Goal: Task Accomplishment & Management: Complete application form

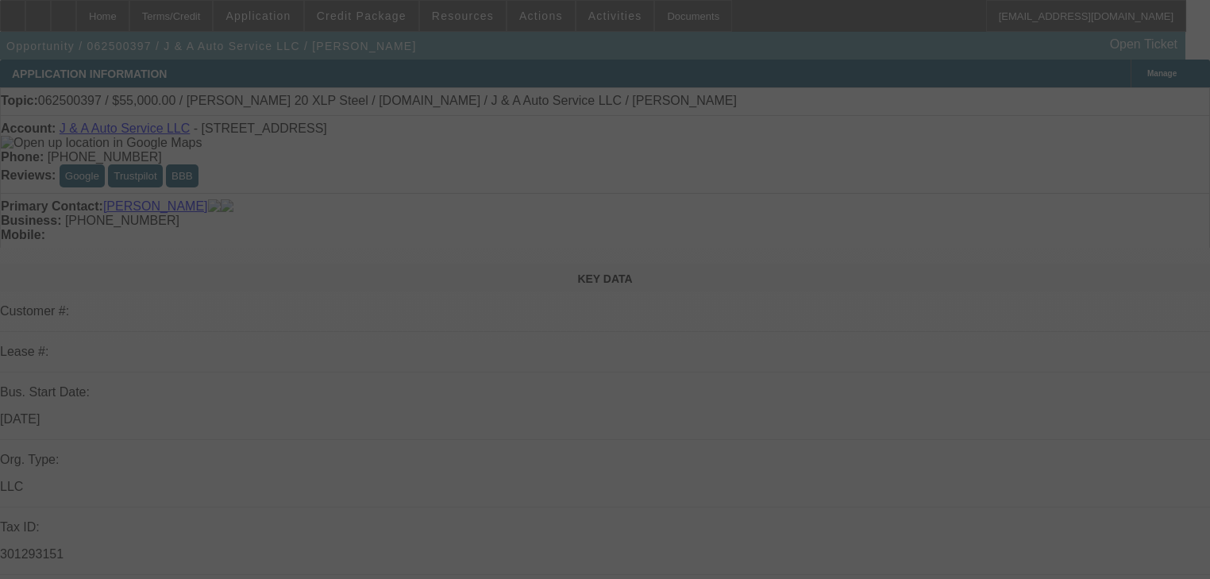
select select "0.15"
select select "0"
select select "0.1"
select select "4"
select select "0"
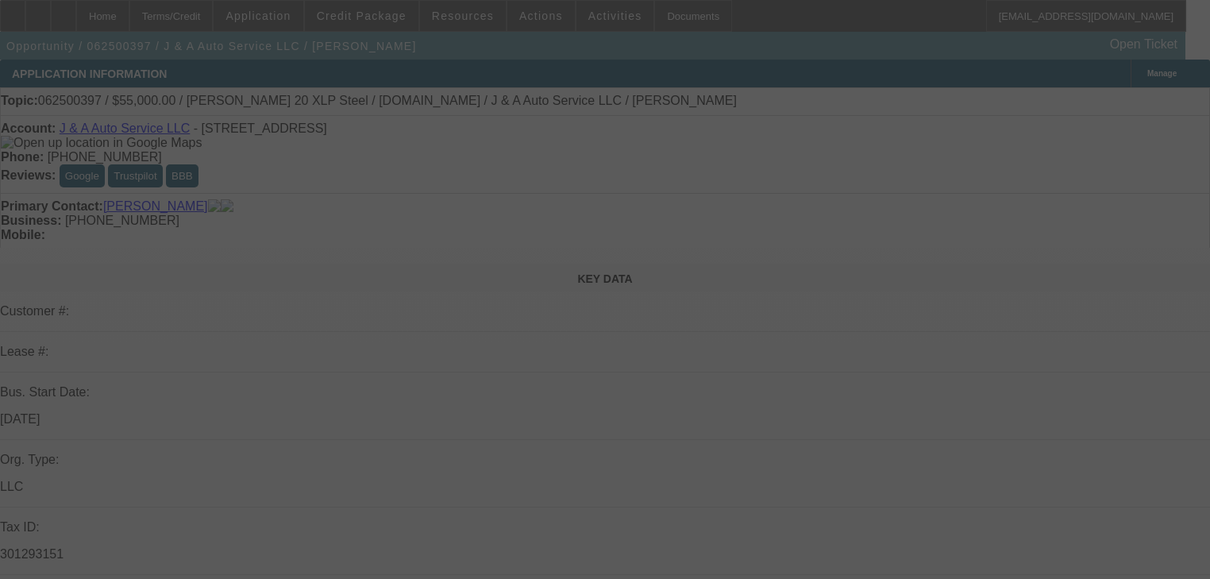
select select "0"
select select "0.1"
select select "4"
select select "0"
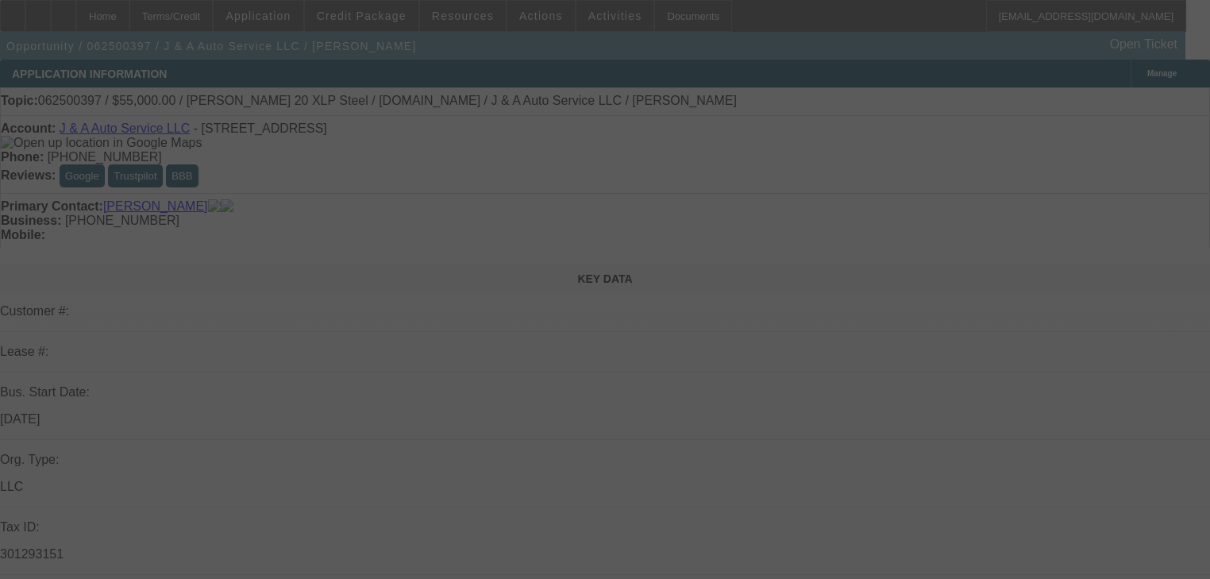
select select "0.1"
select select "4"
select select "0"
select select "0.1"
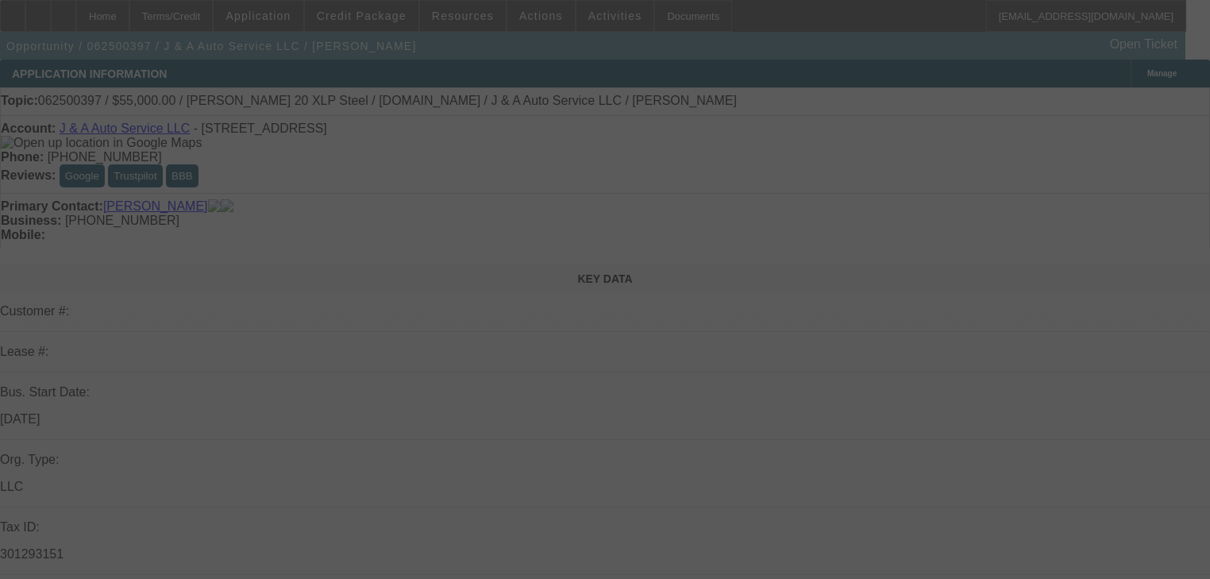
select select "4"
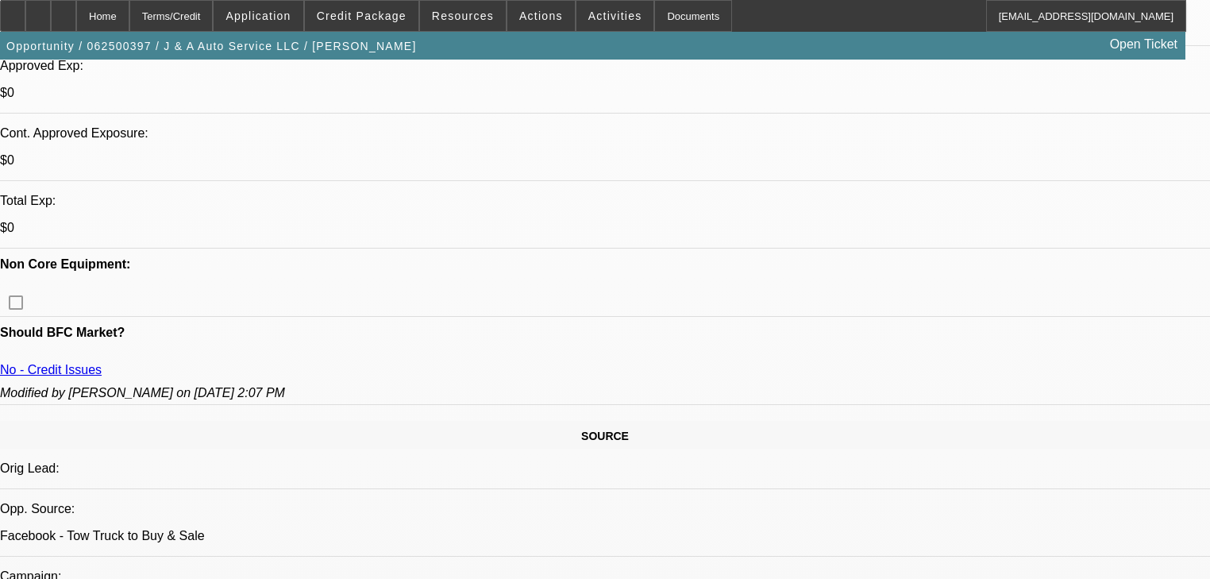
scroll to position [635, 0]
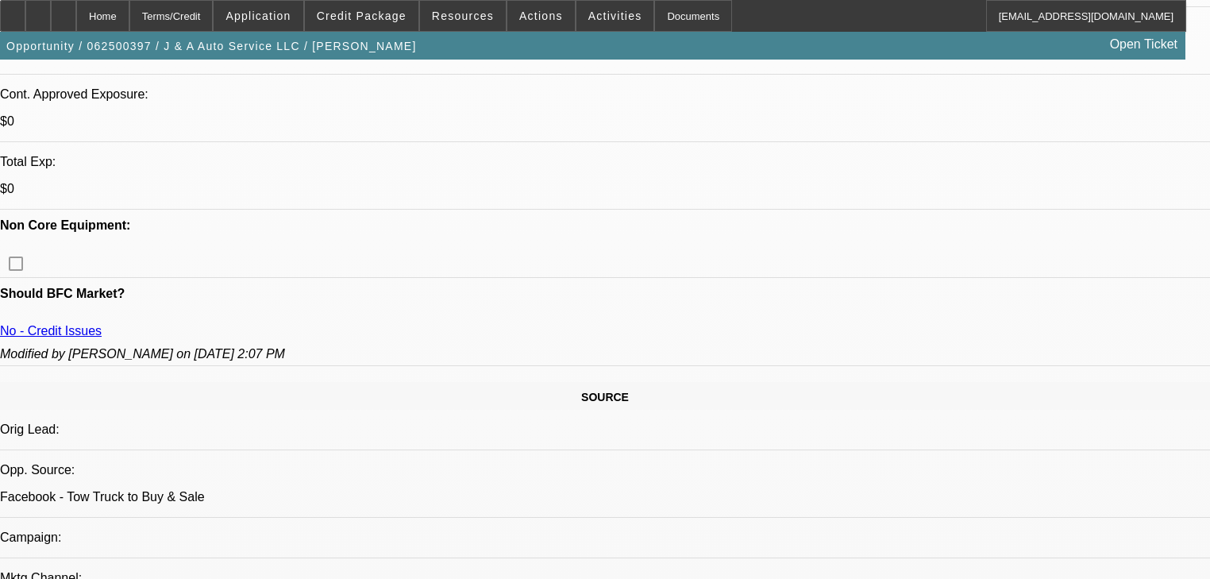
scroll to position [508, 0]
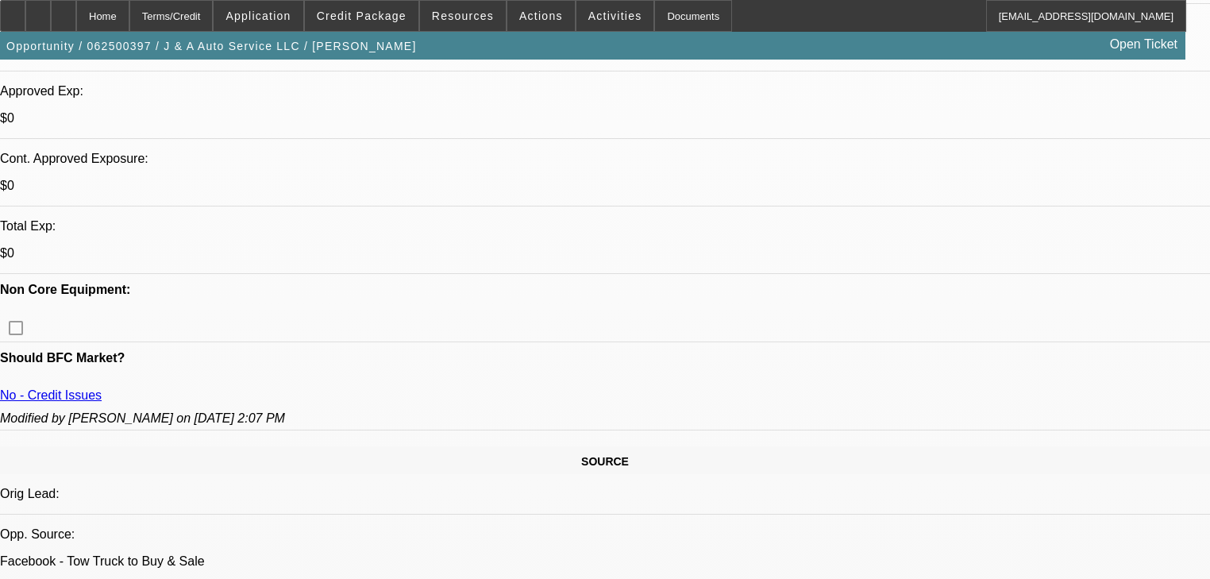
scroll to position [572, 0]
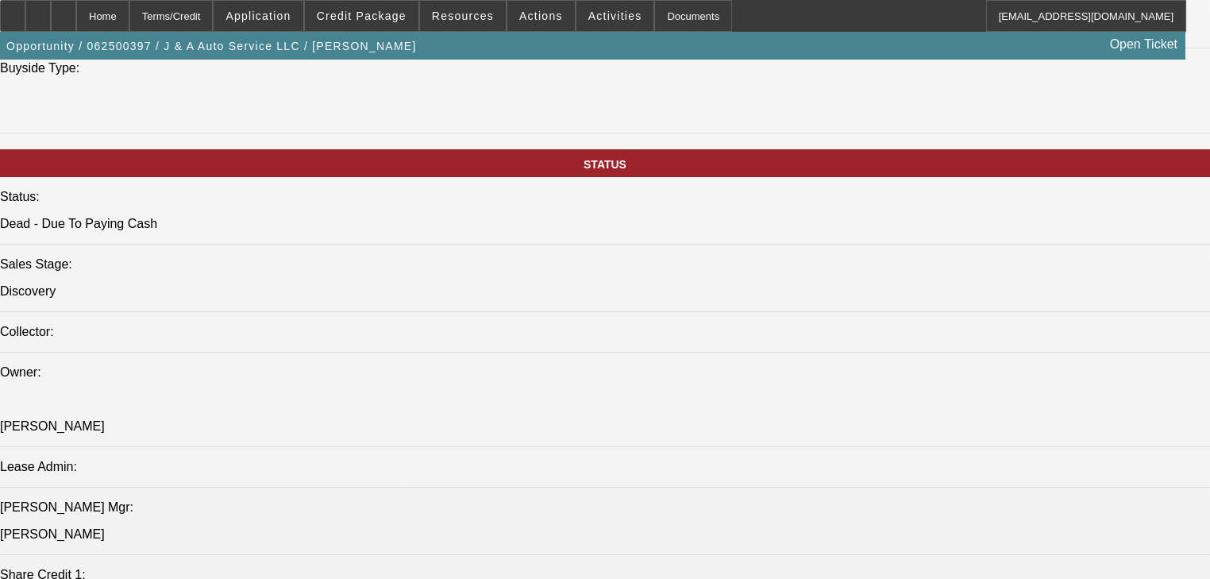
scroll to position [1651, 0]
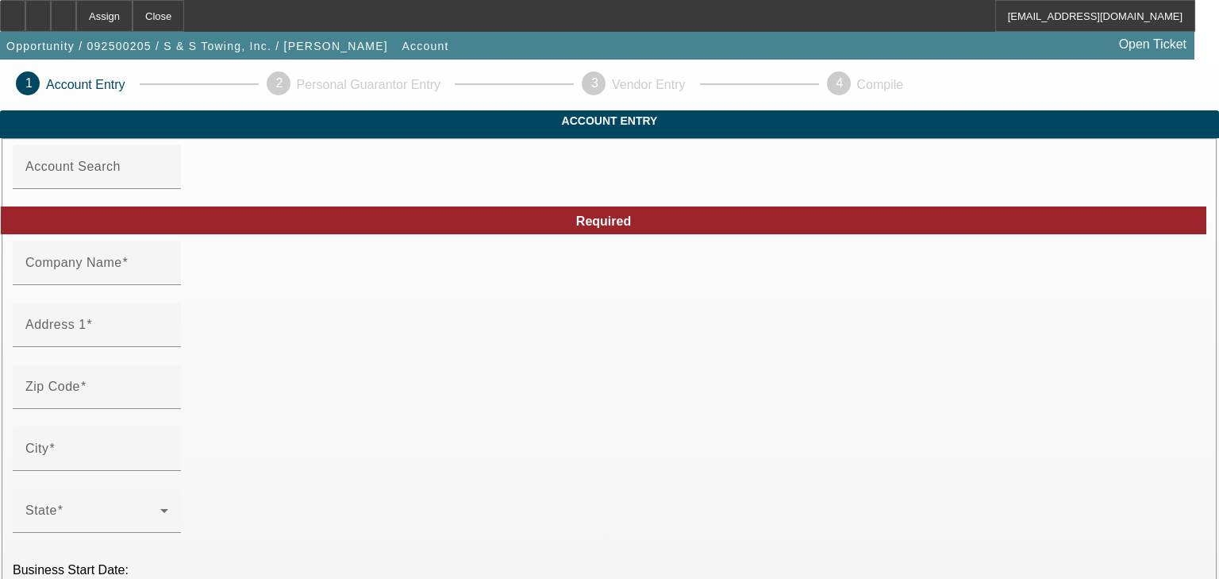
type input "S & S Towing, Inc."
type input "[STREET_ADDRESS][PERSON_NAME]"
type input "27522"
type input "Creedmoor"
type input "[PHONE_NUMBER]"
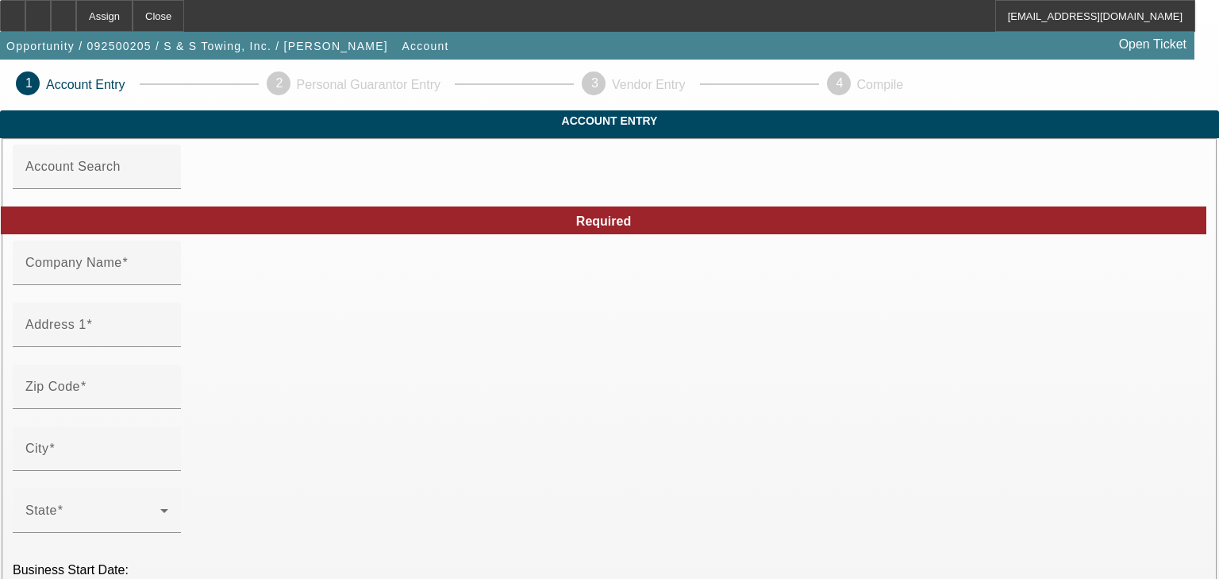
type input "Ste G"
type input "[EMAIL_ADDRESS][DOMAIN_NAME]"
type input "[GEOGRAPHIC_DATA]"
type input "[URL][DOMAIN_NAME]"
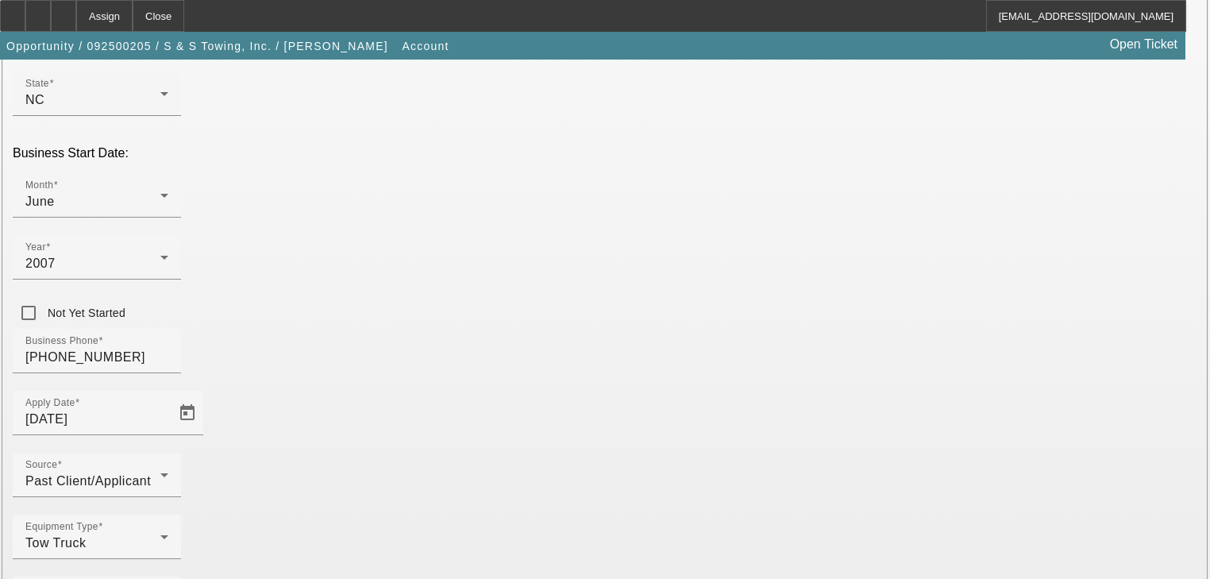
scroll to position [418, 0]
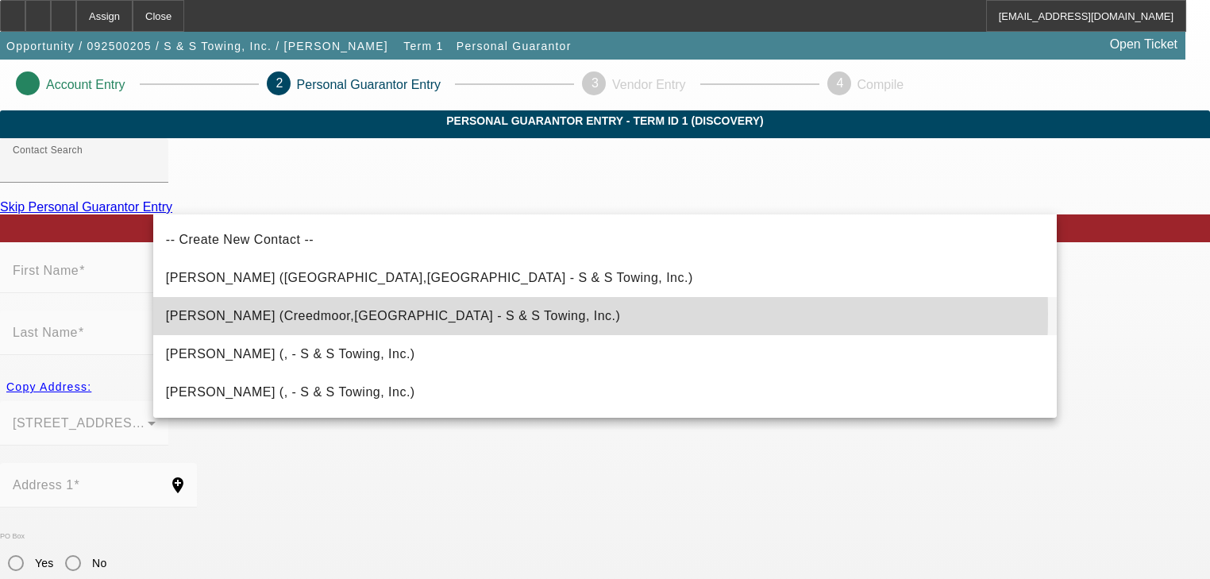
click at [405, 314] on span "[PERSON_NAME] (Creedmoor,[GEOGRAPHIC_DATA] - S & S Towing, Inc.)" at bounding box center [393, 315] width 455 height 13
type input "[PERSON_NAME] (Creedmoor,[GEOGRAPHIC_DATA] - S & S Towing, Inc.)"
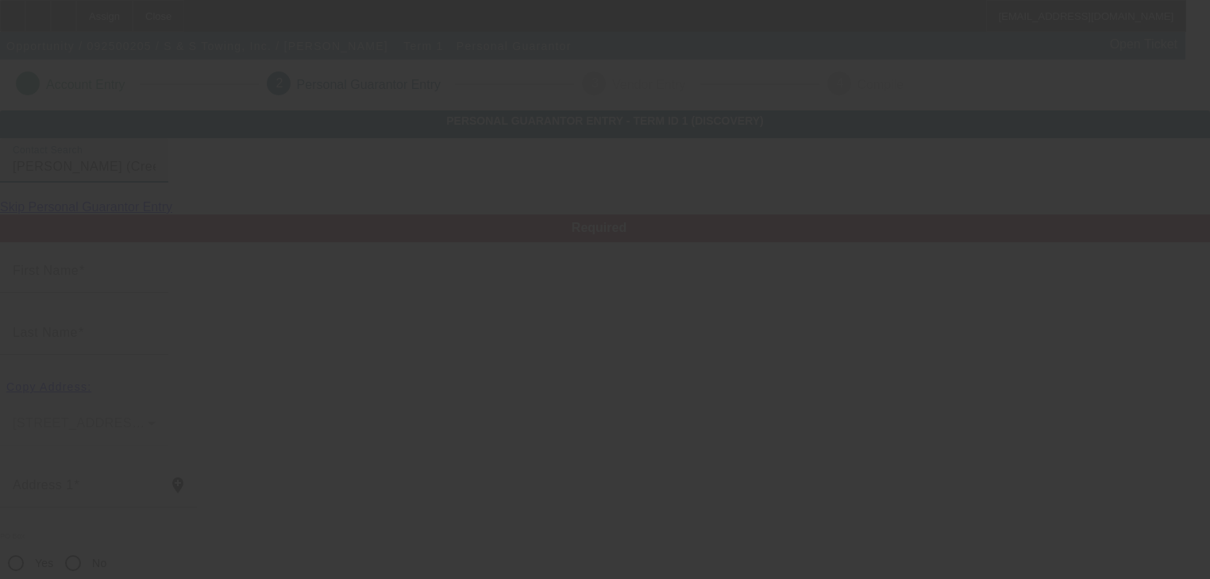
type input "[PERSON_NAME]"
type input "Shepherd"
type input "[STREET_ADDRESS][PERSON_NAME]"
radio input "true"
type input "27522"
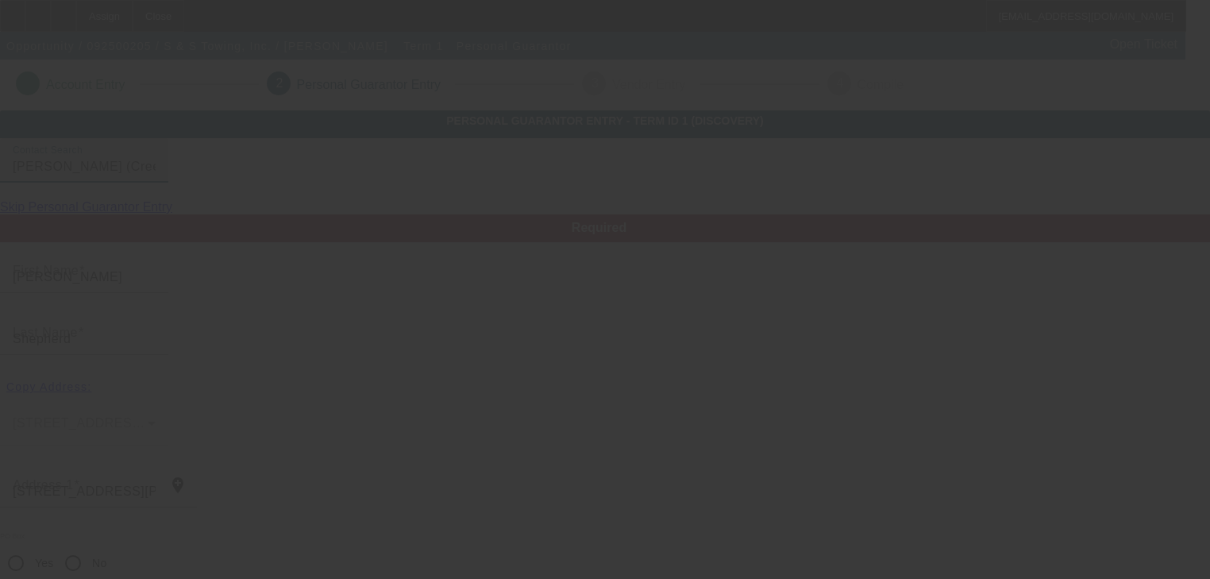
type input "Creedmoor"
type input "[PHONE_NUMBER]"
type input "50"
type input "246-90-1842"
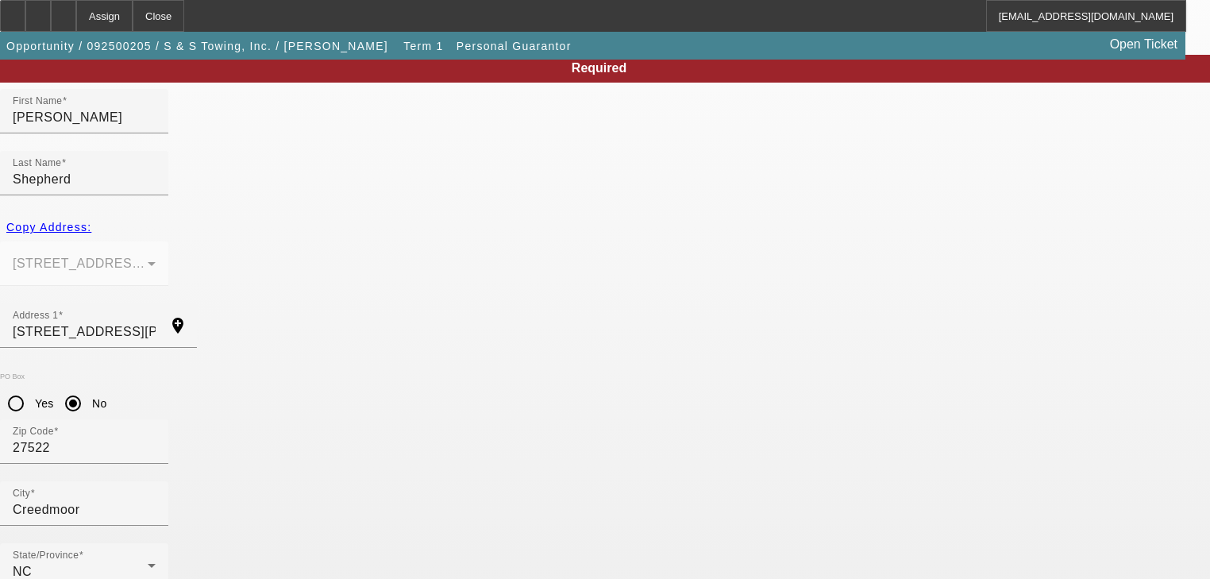
scroll to position [194, 0]
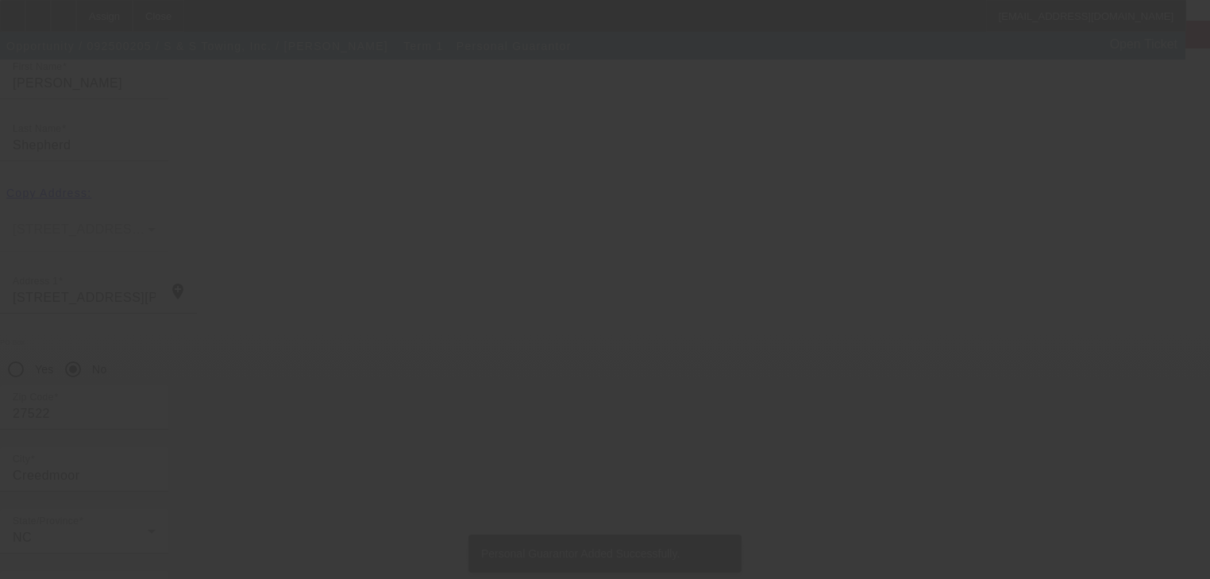
scroll to position [0, 0]
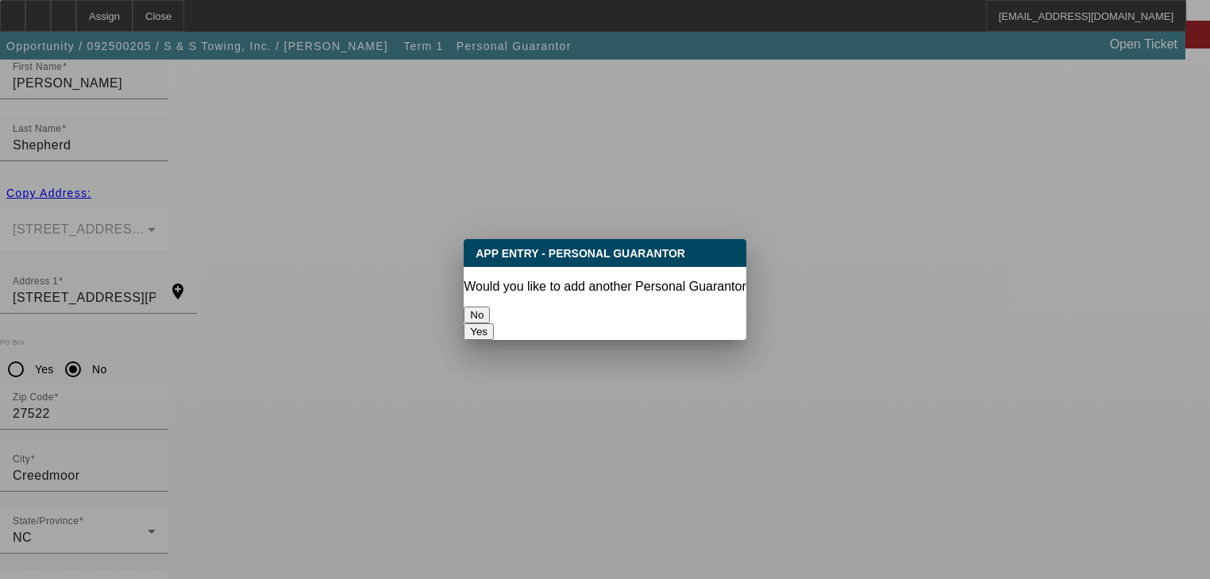
click at [490, 311] on button "No" at bounding box center [477, 314] width 26 height 17
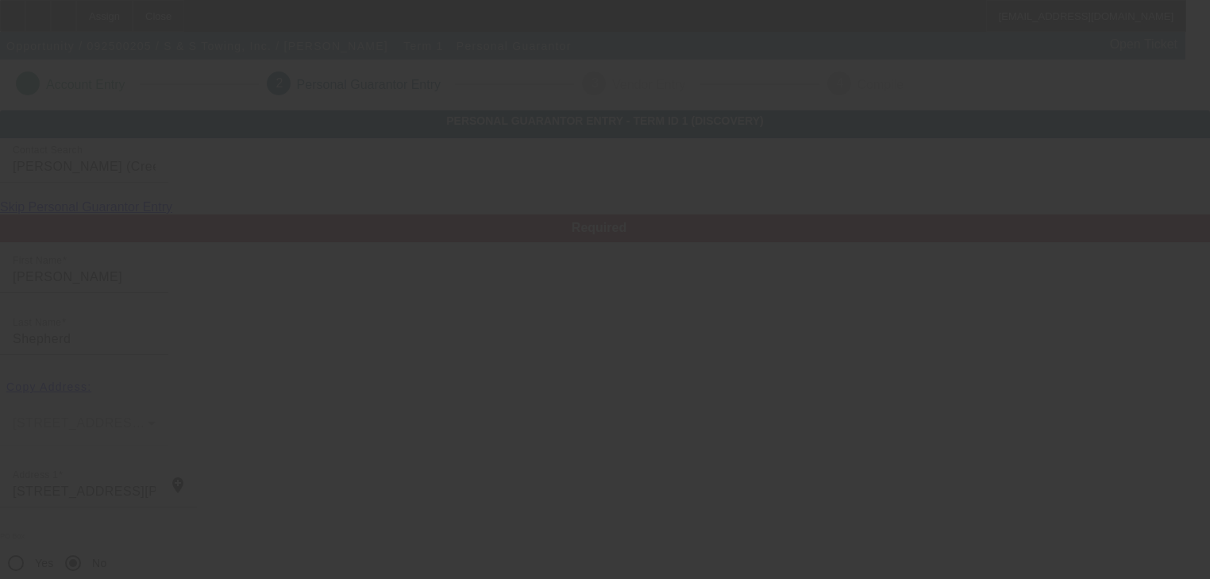
scroll to position [194, 0]
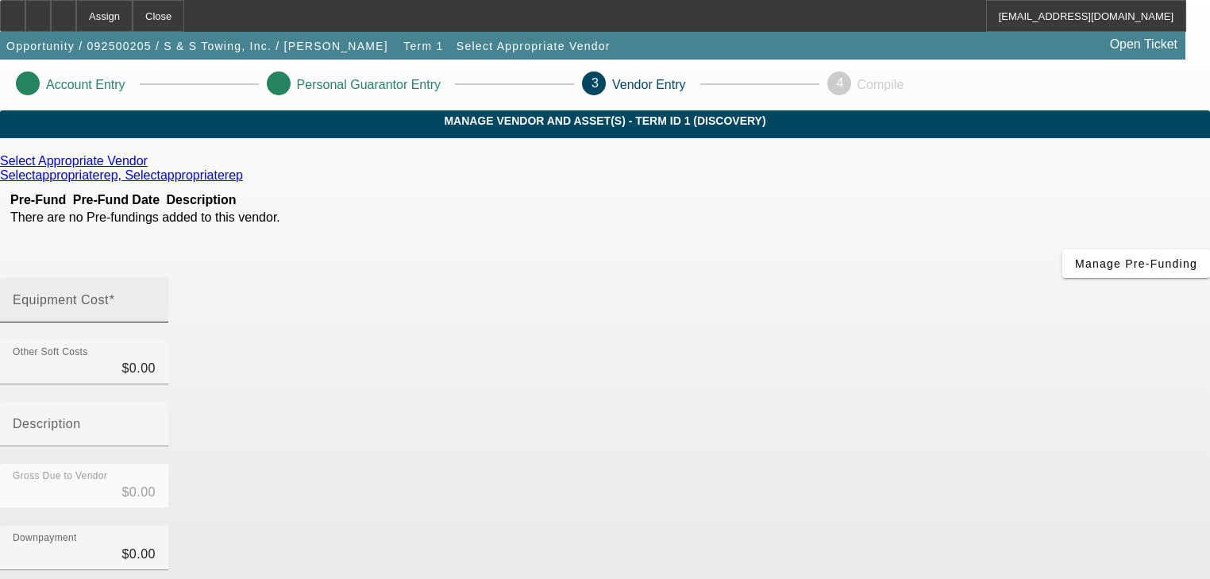
click at [115, 293] on span at bounding box center [112, 299] width 6 height 13
click at [156, 297] on input "Equipment Cost" at bounding box center [84, 306] width 143 height 19
type input "7"
type input "$7.00"
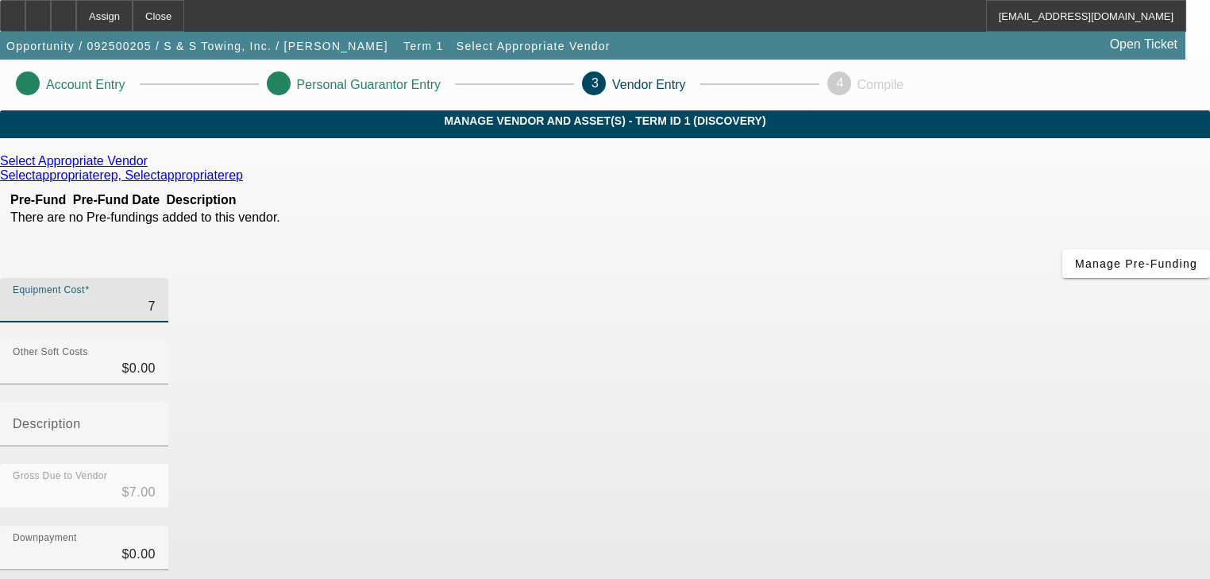
type input "70"
type input "$70.00"
type input "700"
type input "$700.00"
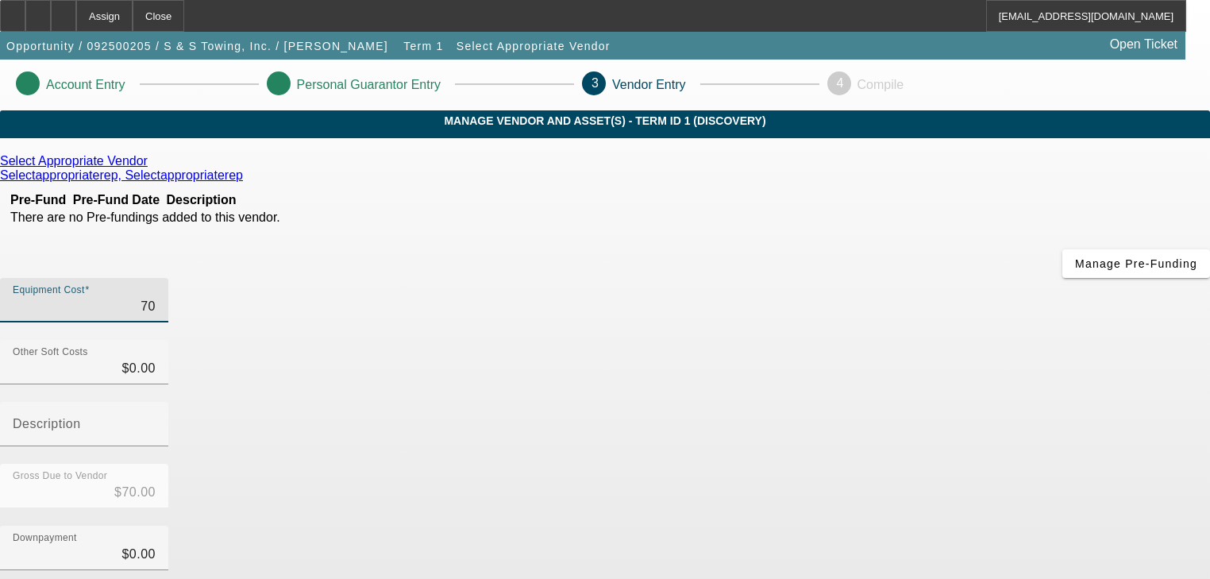
type input "$700.00"
type input "7000"
type input "$7,000.00"
type input "70000"
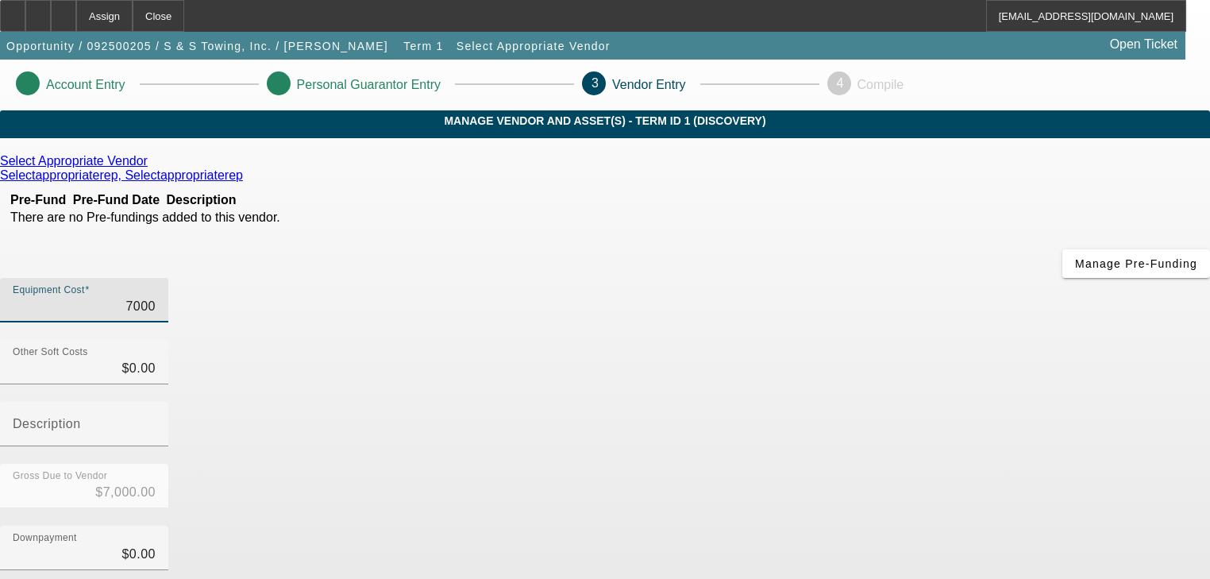
type input "$70,000.00"
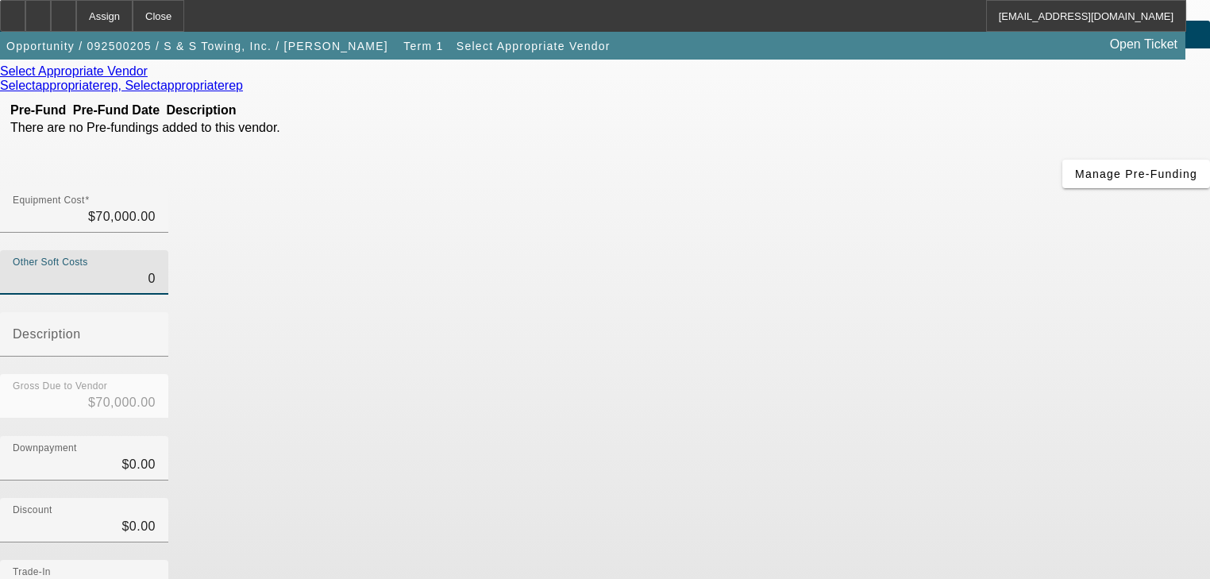
scroll to position [221, 0]
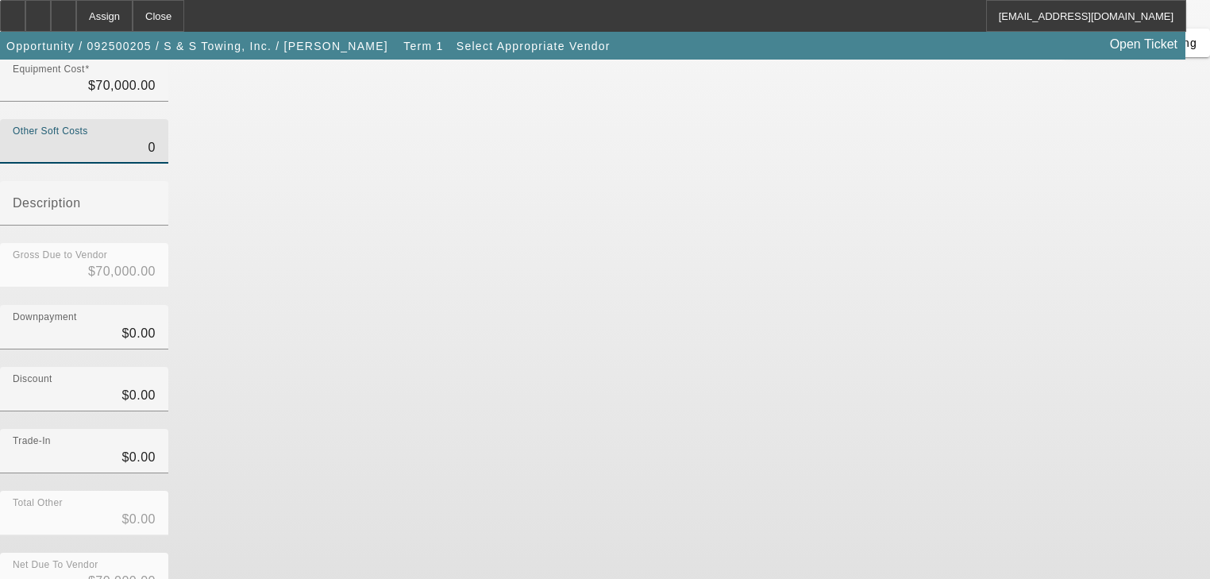
type input "$0.00"
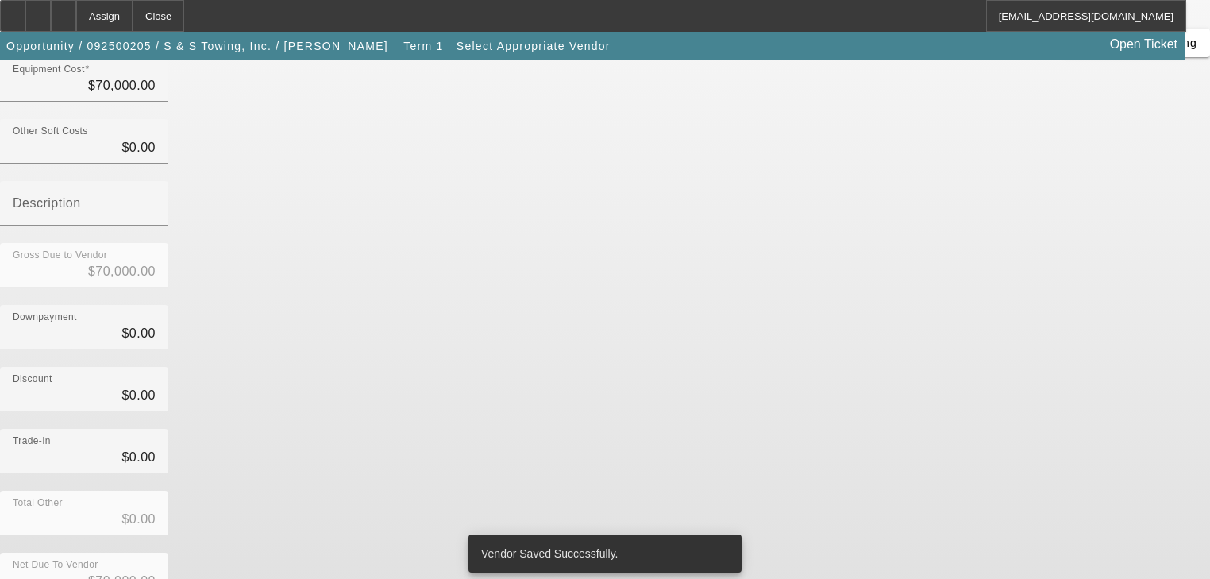
scroll to position [0, 0]
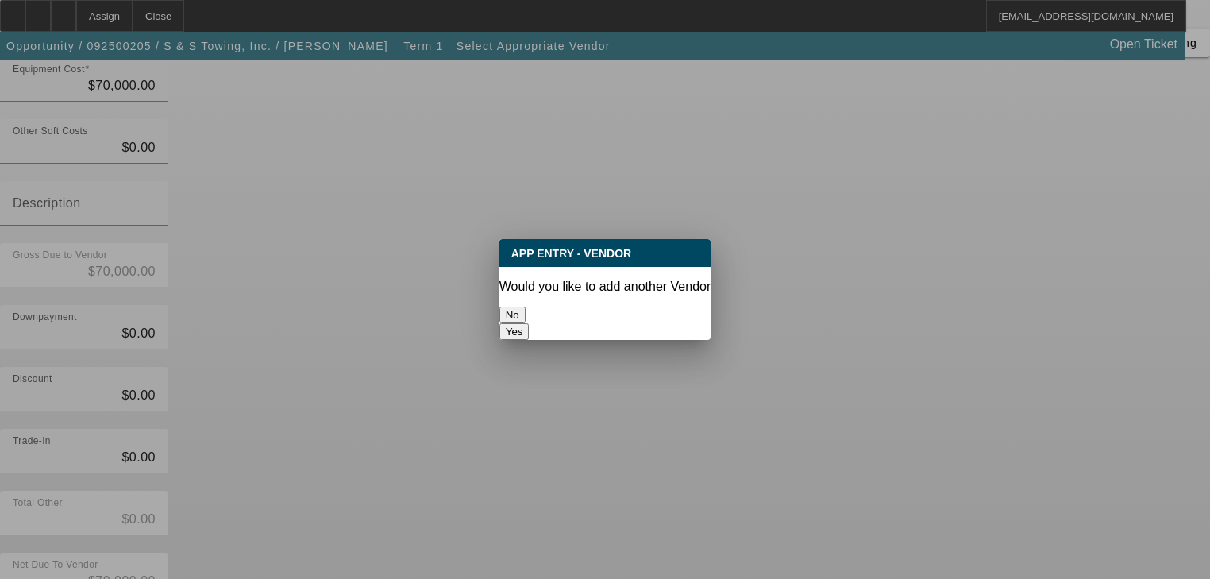
click at [526, 317] on button "No" at bounding box center [512, 314] width 26 height 17
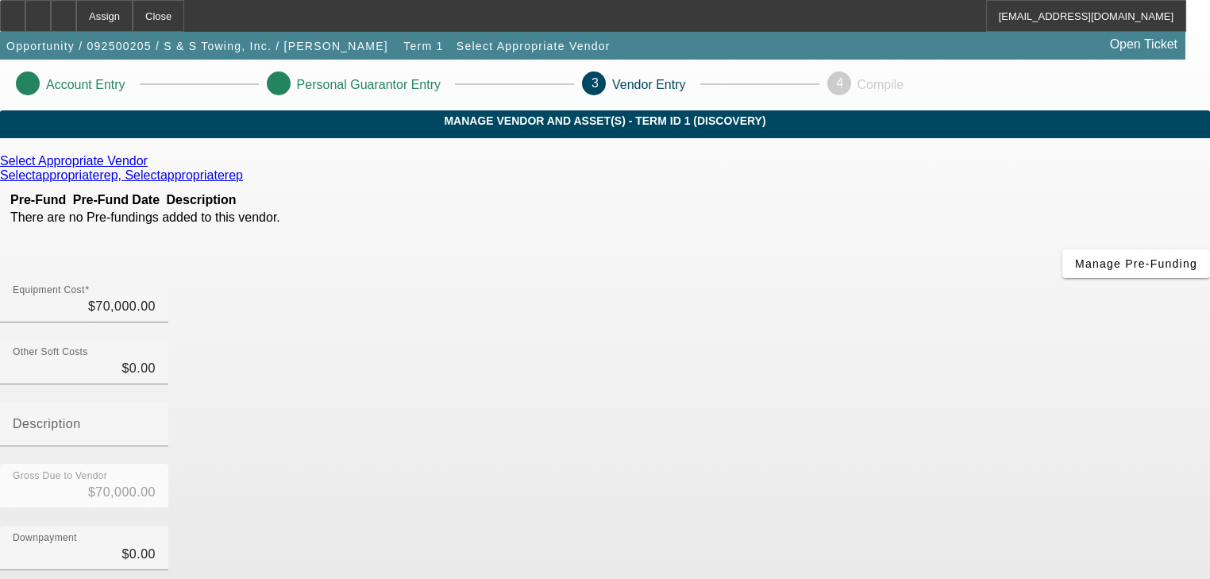
scroll to position [221, 0]
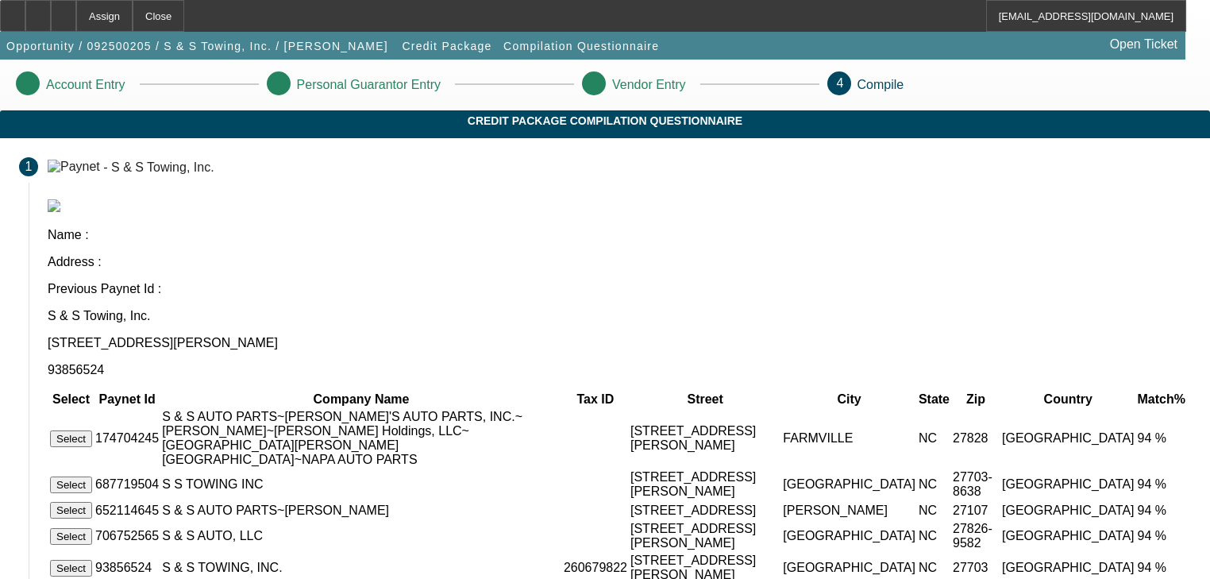
click at [92, 560] on button "Select" at bounding box center [71, 568] width 42 height 17
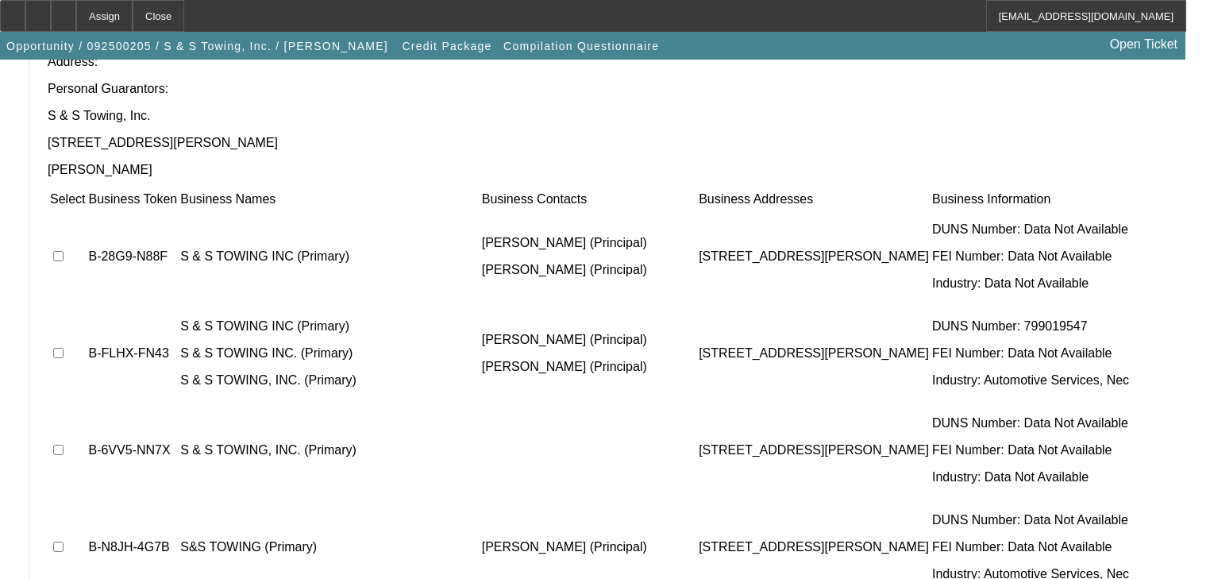
click at [178, 209] on td "B-28G9-N88F" at bounding box center [132, 256] width 90 height 95
click at [64, 251] on input "checkbox" at bounding box center [58, 256] width 10 height 10
checkbox input "true"
click at [64, 348] on input "checkbox" at bounding box center [58, 353] width 10 height 10
checkbox input "true"
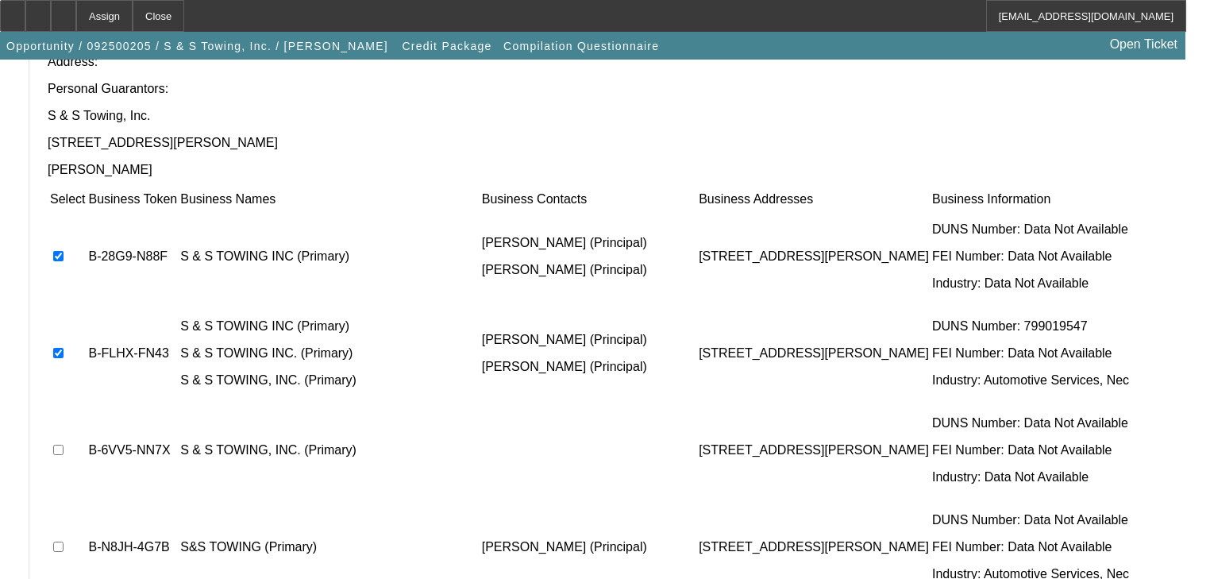
click at [64, 445] on input "checkbox" at bounding box center [58, 450] width 10 height 10
checkbox input "true"
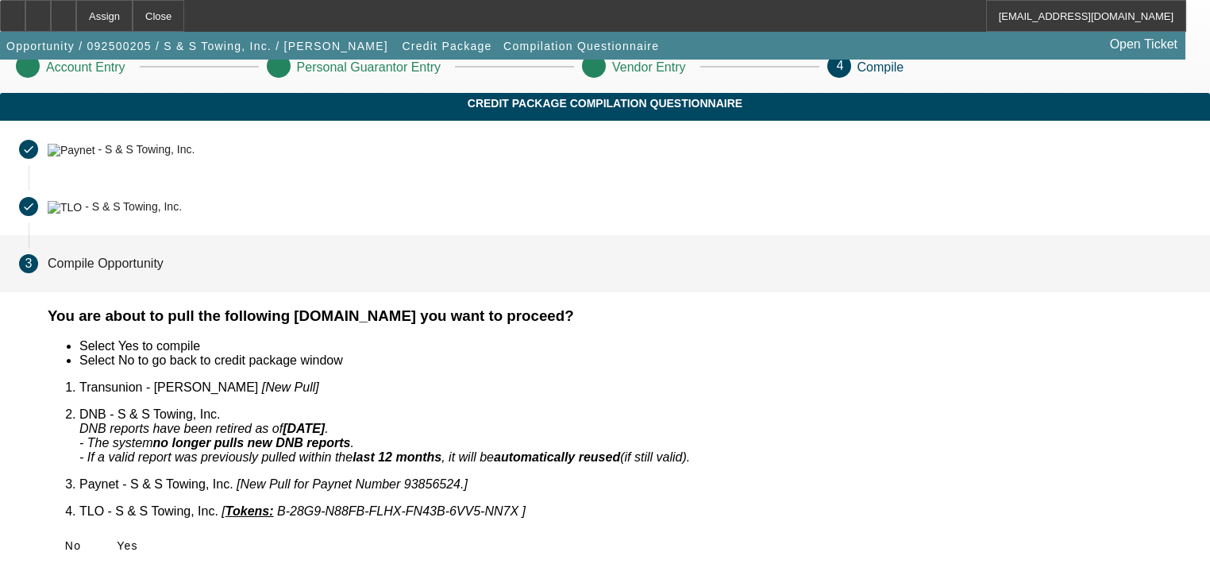
scroll to position [0, 0]
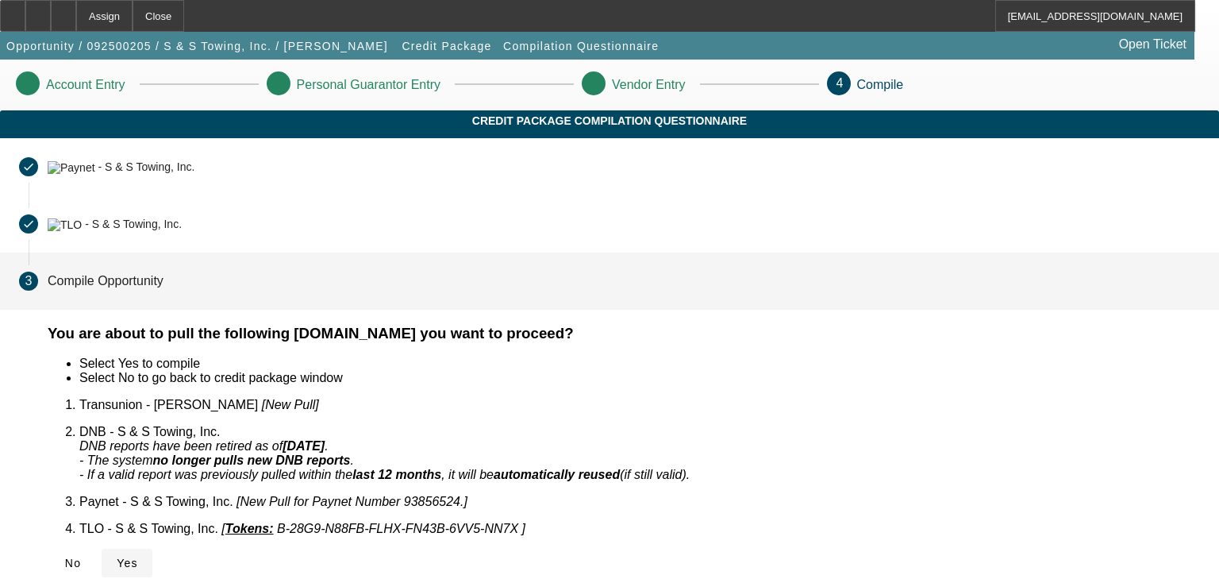
click at [117, 556] on icon at bounding box center [117, 562] width 0 height 13
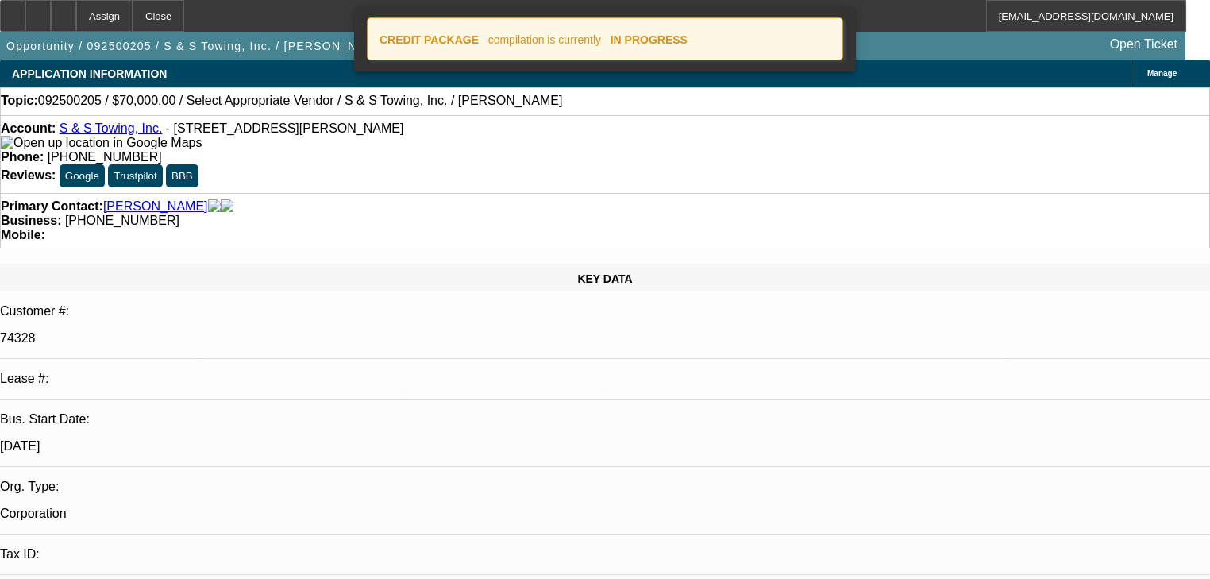
select select "0"
select select "2"
select select "0.1"
select select "4"
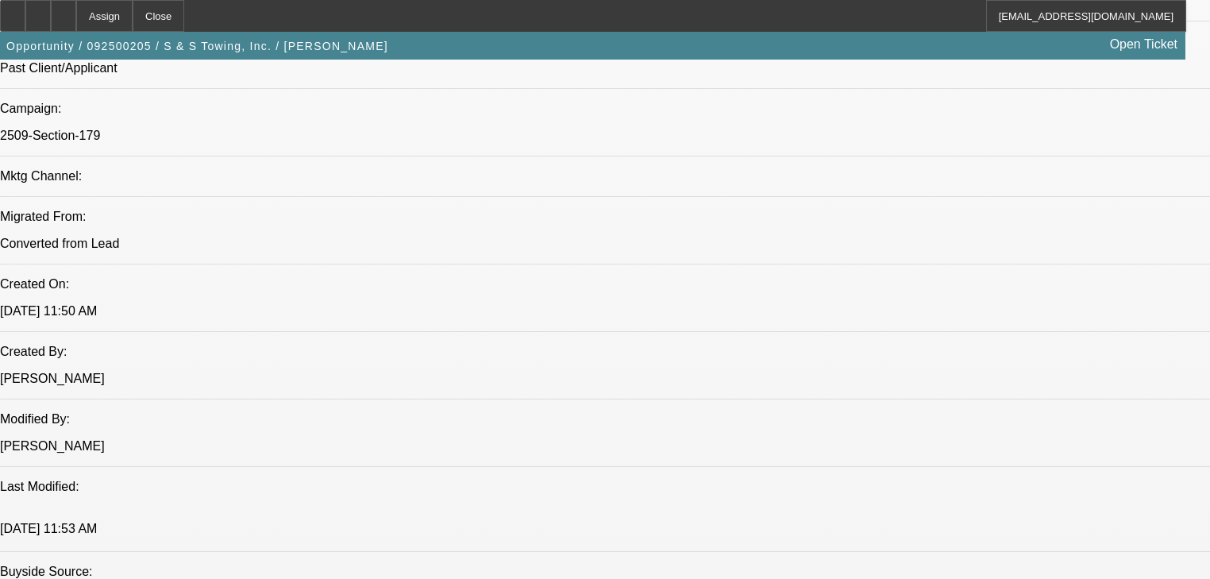
scroll to position [1080, 0]
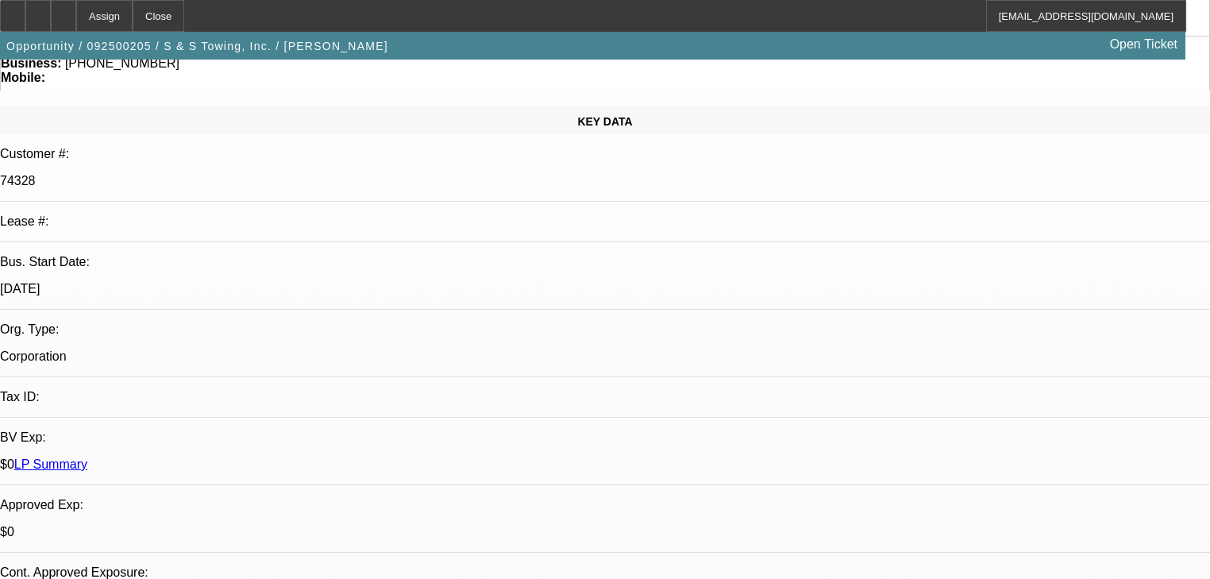
scroll to position [127, 0]
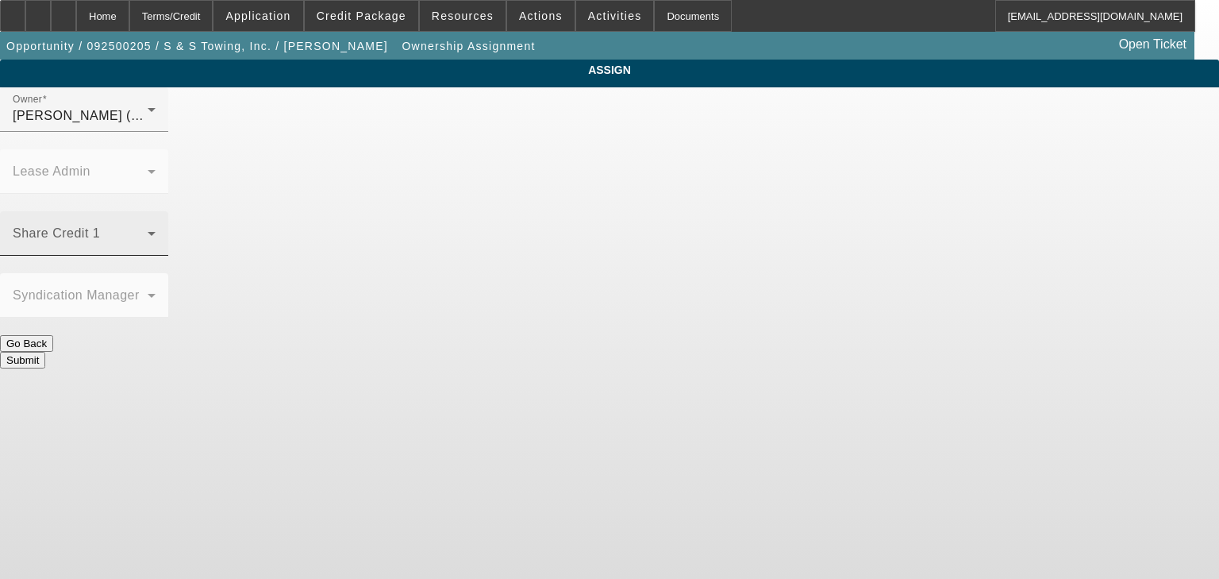
click at [156, 211] on div "Share Credit 1" at bounding box center [84, 233] width 143 height 44
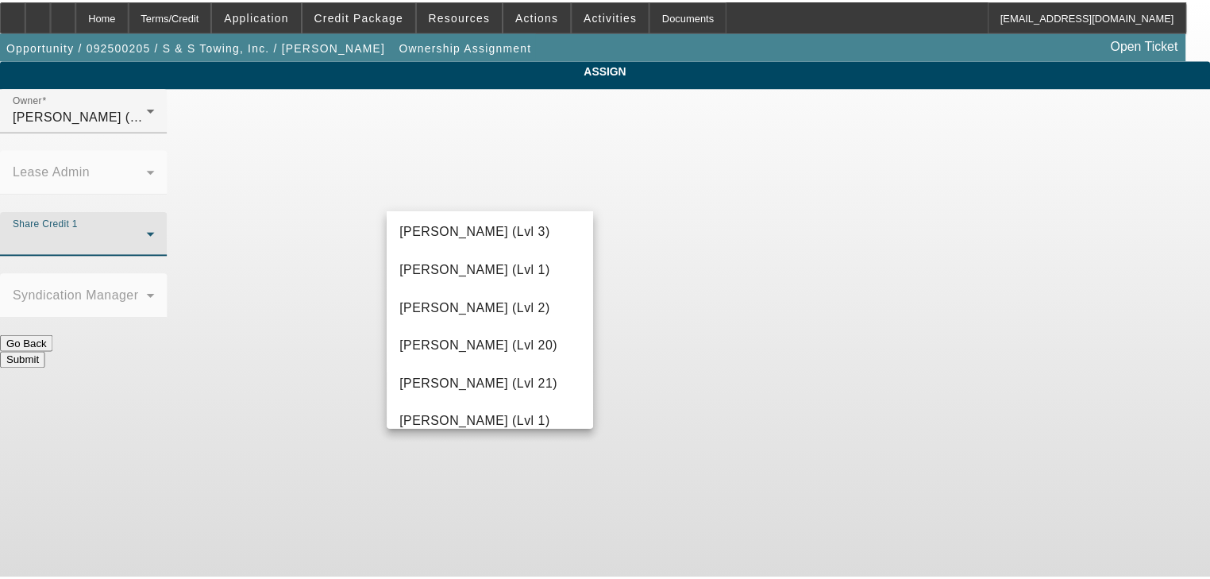
scroll to position [635, 0]
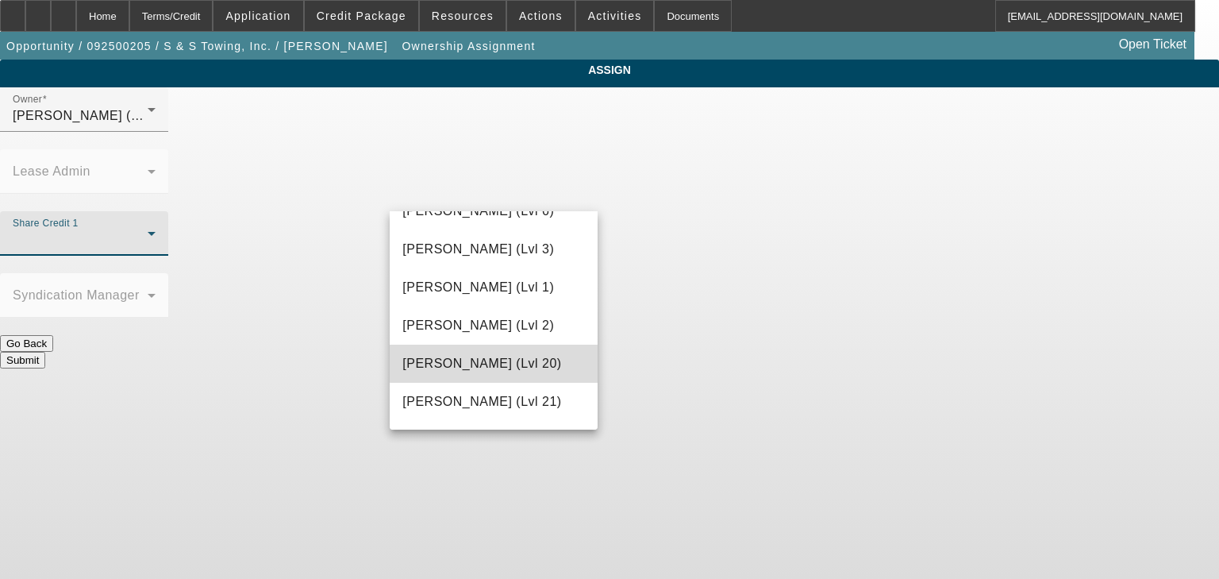
click at [524, 357] on span "Gambla, Jeff (Lvl 20)" at bounding box center [481, 363] width 159 height 19
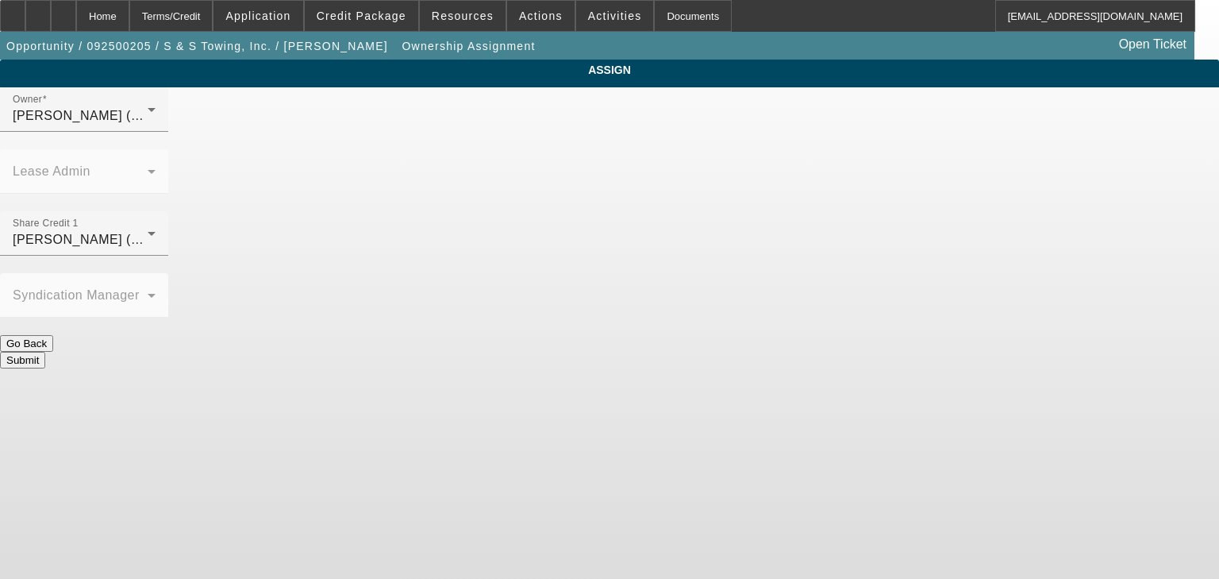
click at [45, 352] on button "Submit" at bounding box center [22, 360] width 45 height 17
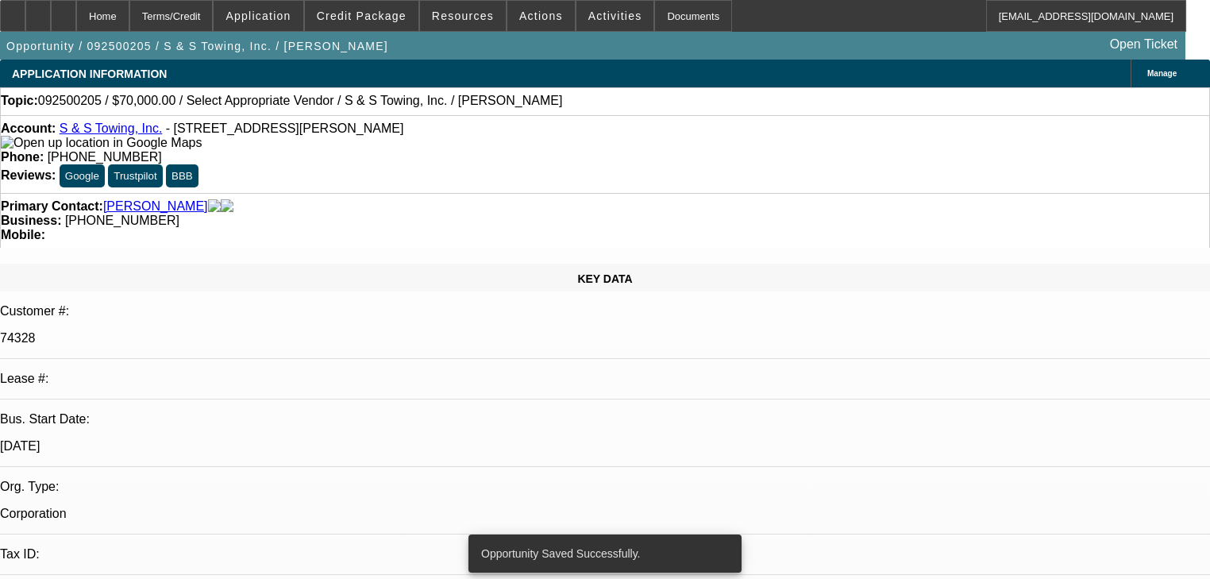
select select "0"
select select "2"
select select "0.1"
select select "4"
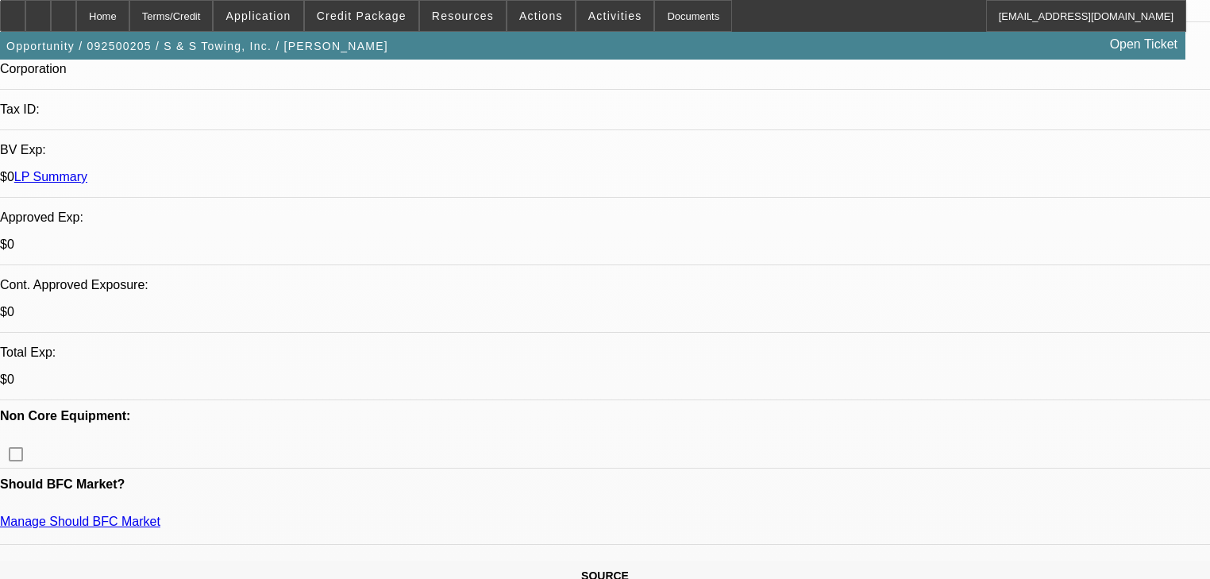
scroll to position [572, 0]
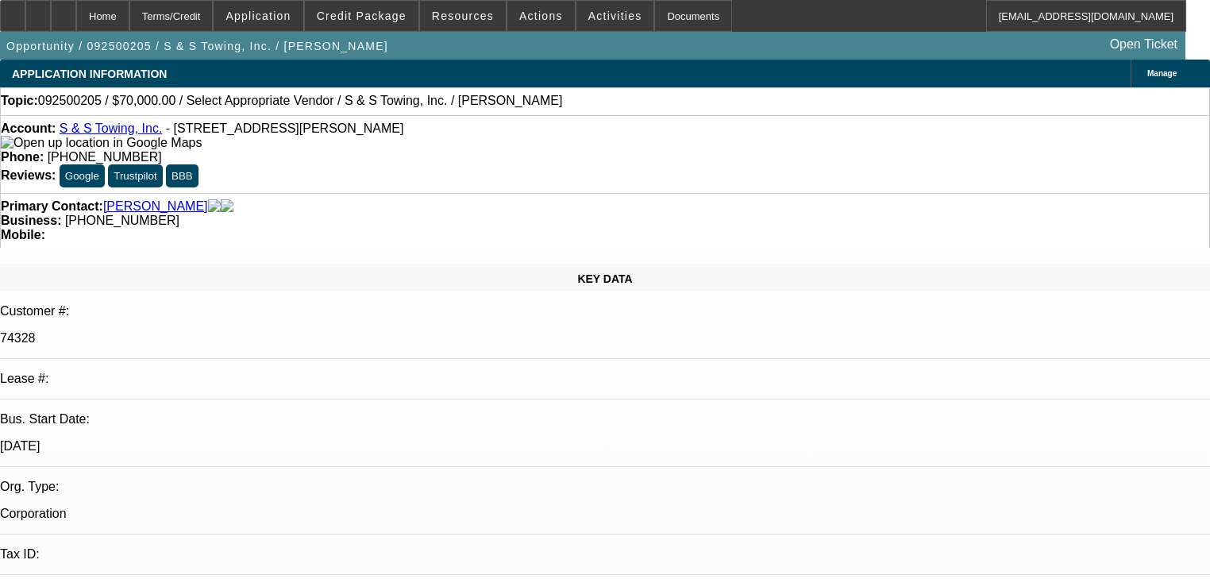
scroll to position [318, 0]
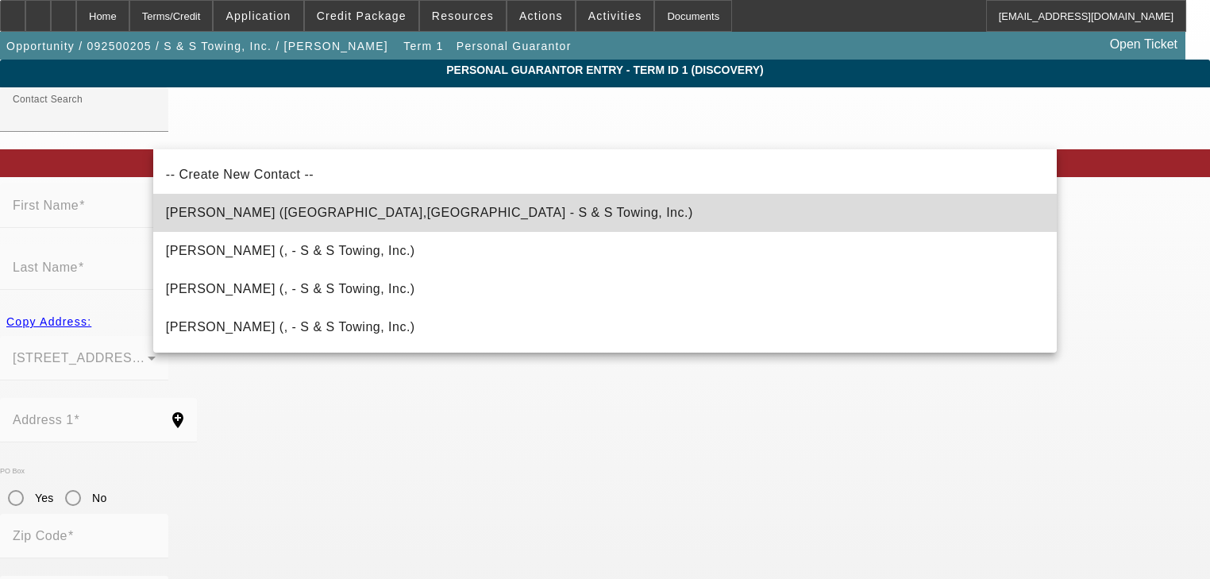
click at [509, 223] on mat-option "Shepherd, Eloise (Creedmoor,NC - S & S Towing, Inc.)" at bounding box center [604, 213] width 903 height 38
type input "Shepherd, Eloise (Creedmoor,NC - S & S Towing, Inc.)"
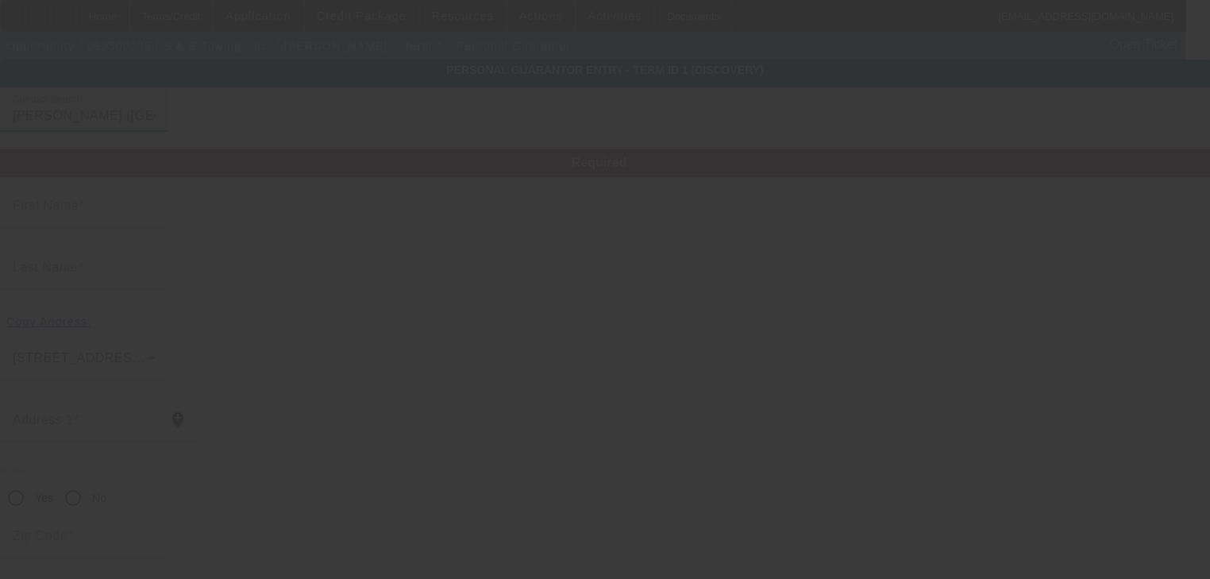
type input "Eloise"
type input "Shepherd"
type input "3400 Carpenter Pond Road"
radio input "true"
type input "27522"
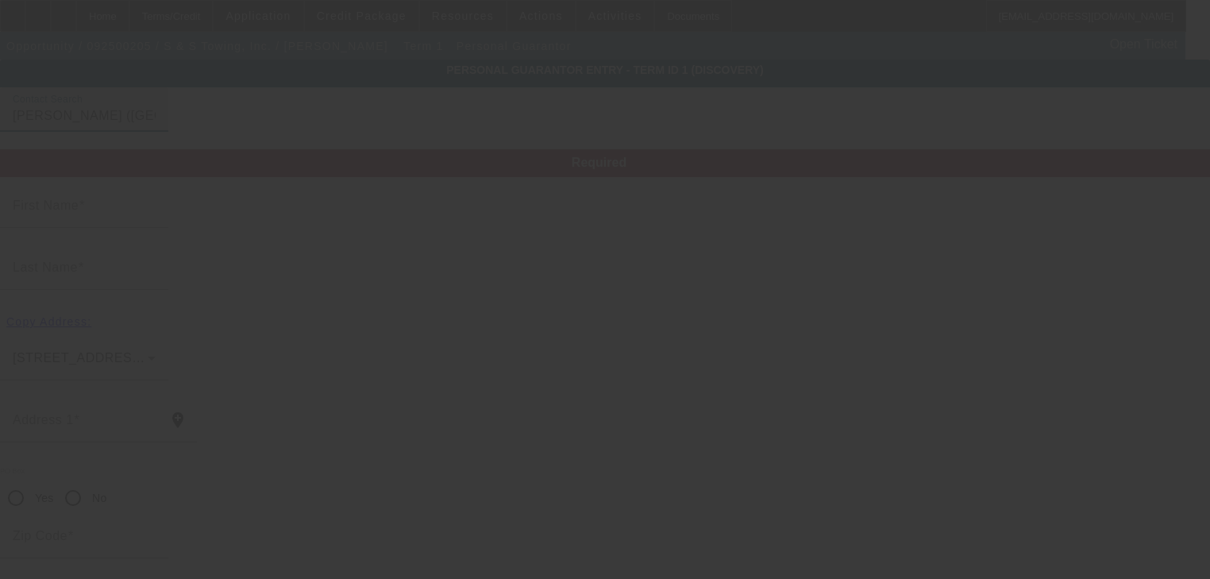
type input "Creedmoor"
type input "[PHONE_NUMBER]"
type input "50"
type input "239-96-7398"
type input "allyson.sstow@gmail.com"
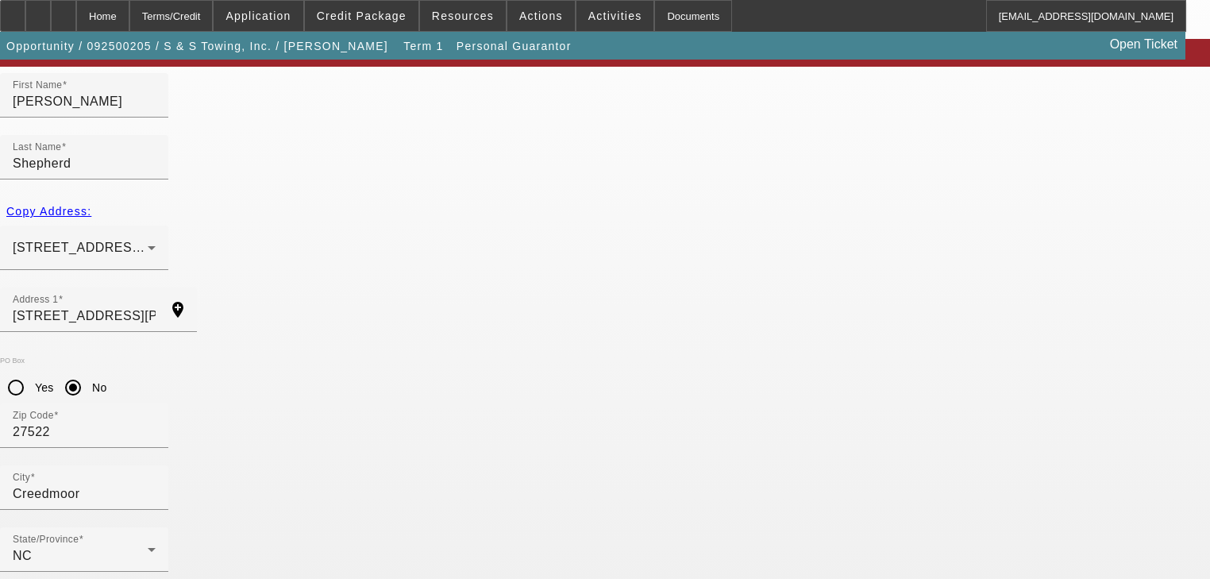
scroll to position [114, 0]
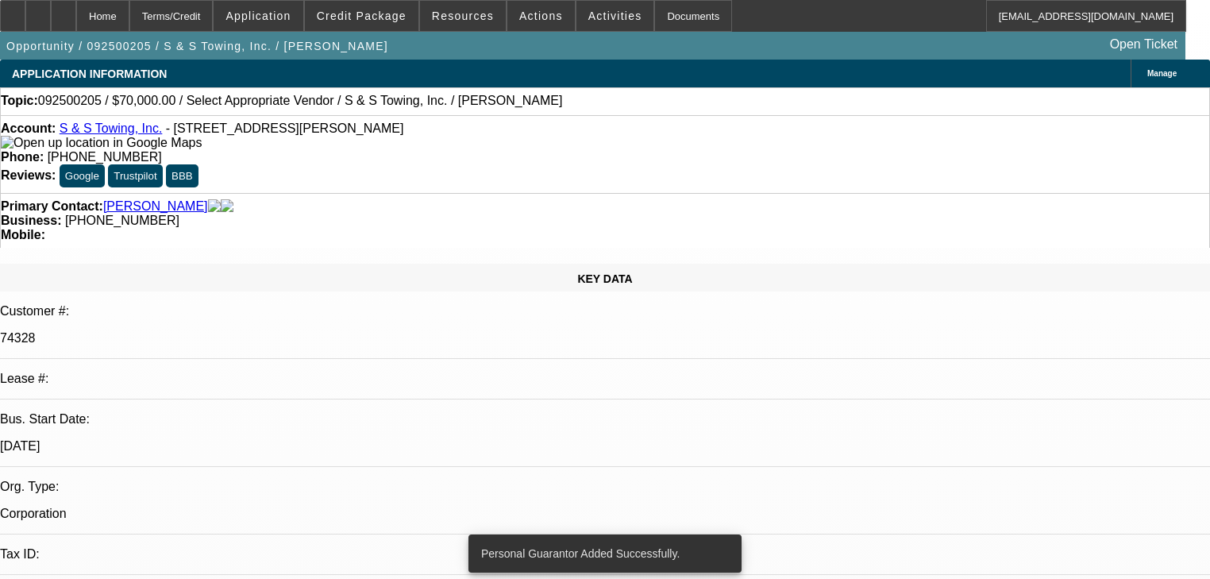
select select "0"
select select "2"
select select "0.1"
select select "4"
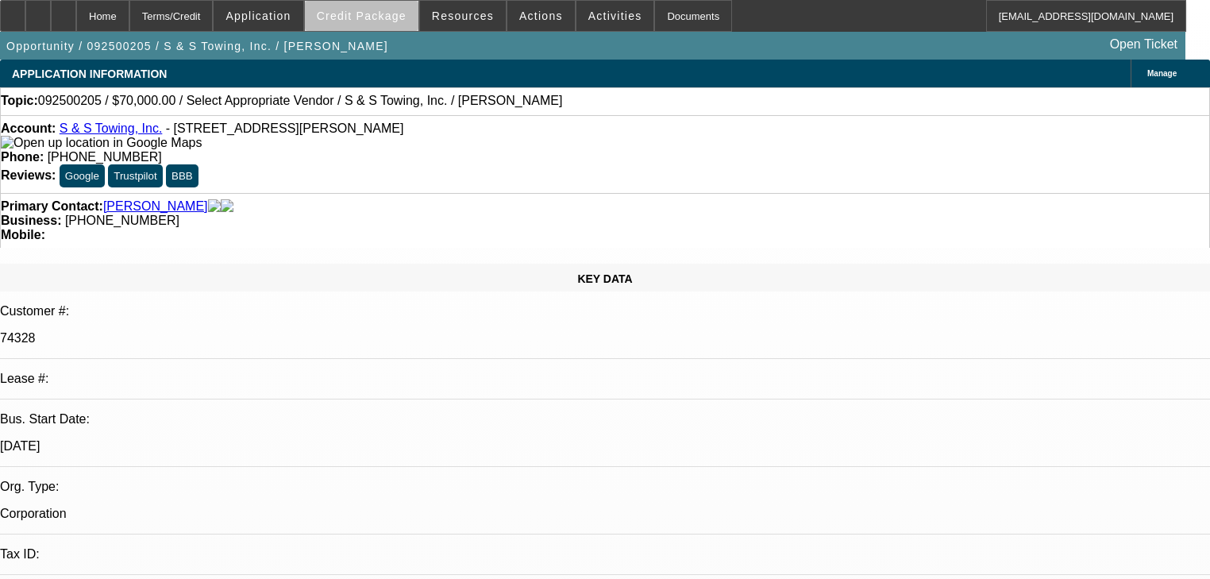
click at [391, 29] on span at bounding box center [362, 16] width 114 height 38
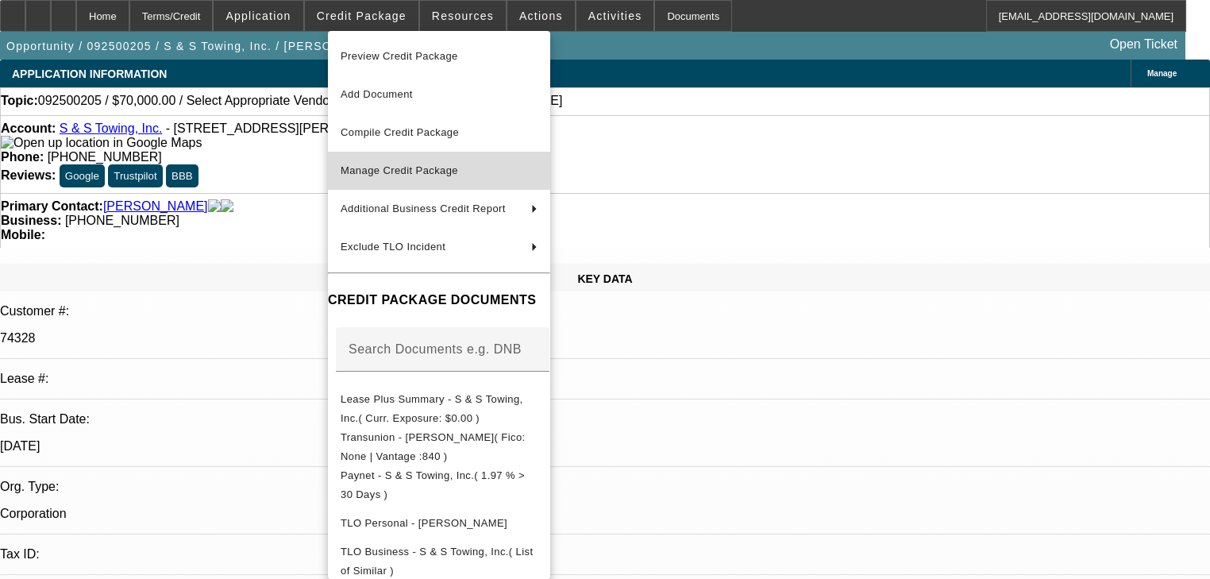
click at [392, 164] on span "Manage Credit Package" at bounding box center [439, 170] width 197 height 19
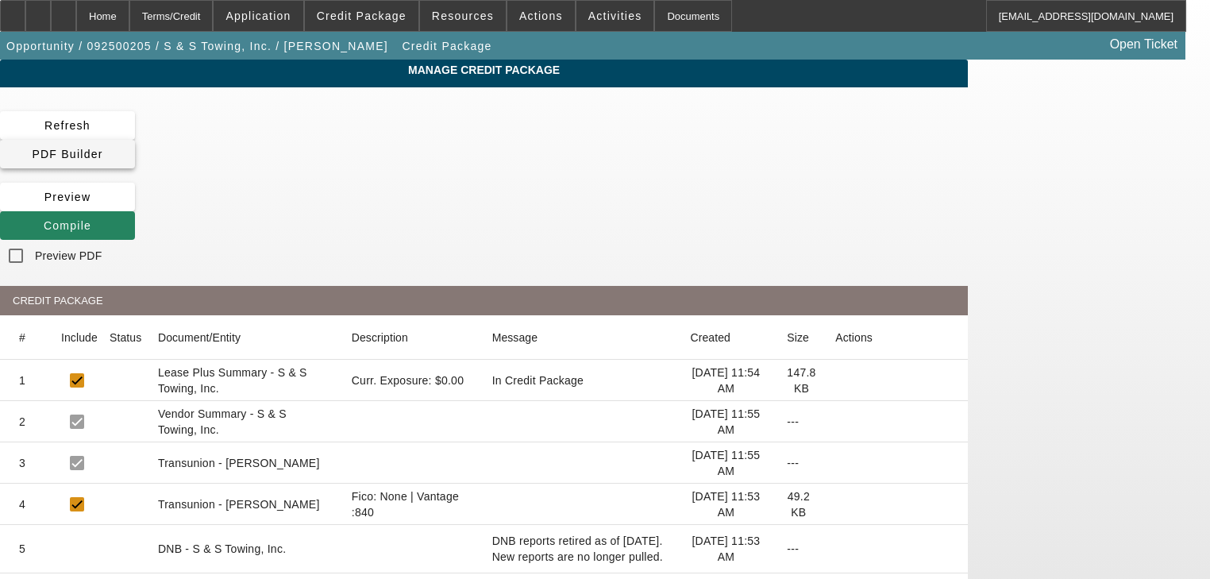
click at [102, 148] on span "PDF Builder" at bounding box center [67, 154] width 71 height 13
click at [135, 206] on span at bounding box center [67, 225] width 135 height 38
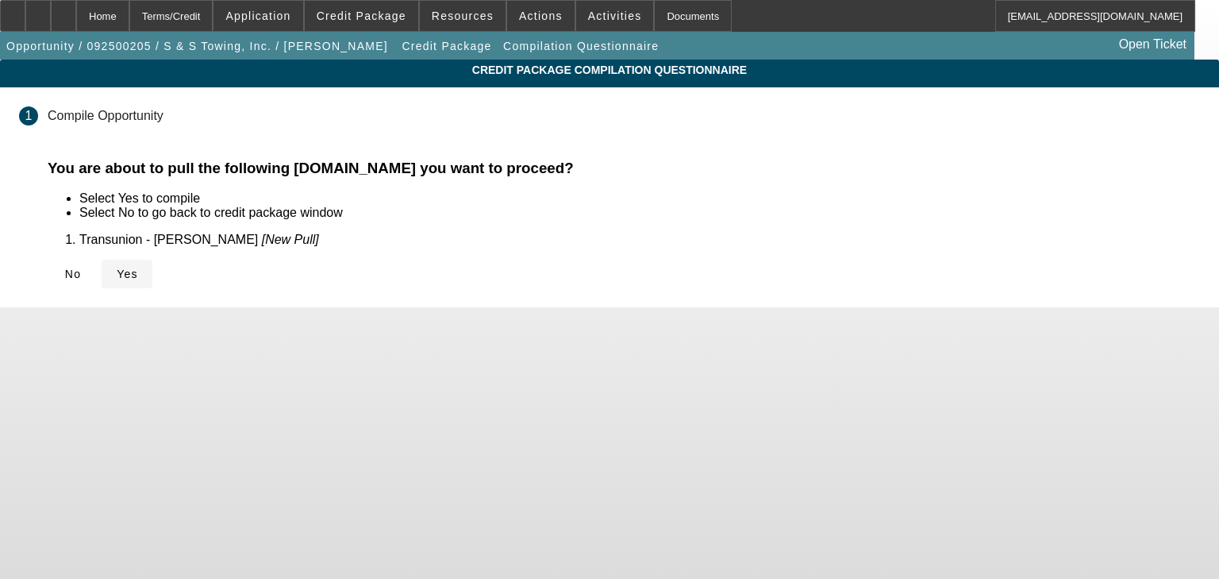
click at [138, 275] on span "Yes" at bounding box center [127, 274] width 21 height 13
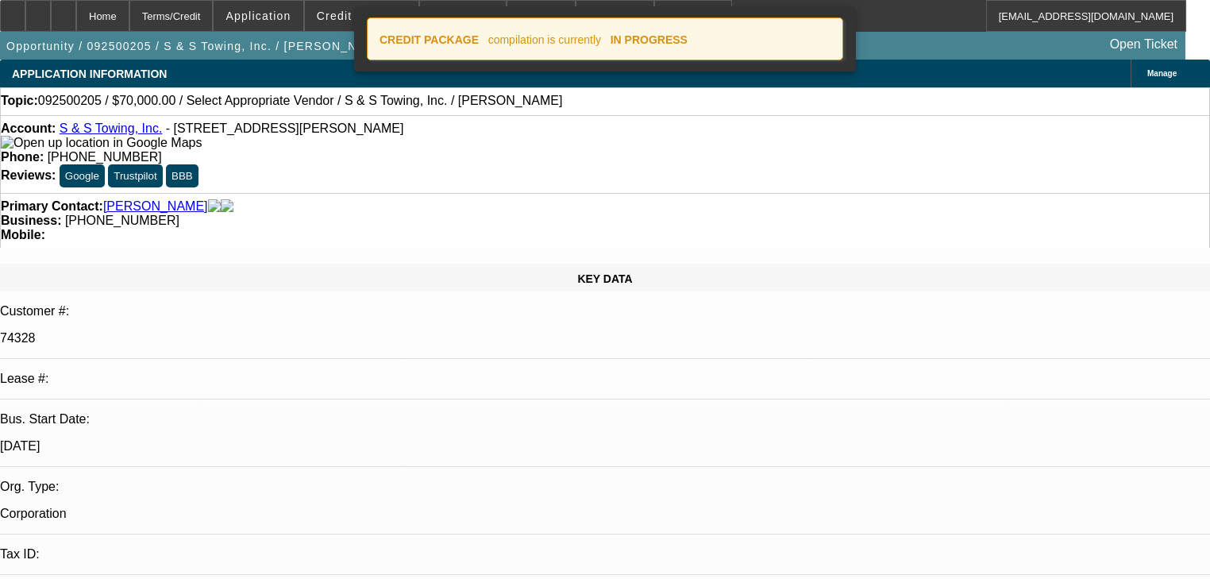
select select "0"
select select "2"
select select "0.1"
select select "4"
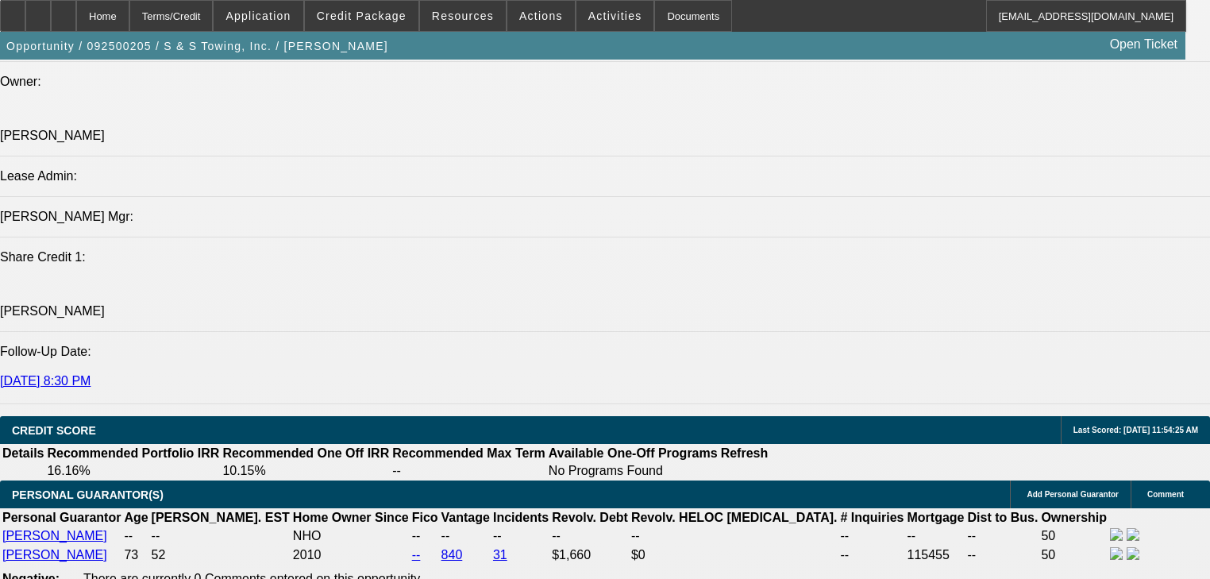
scroll to position [2032, 0]
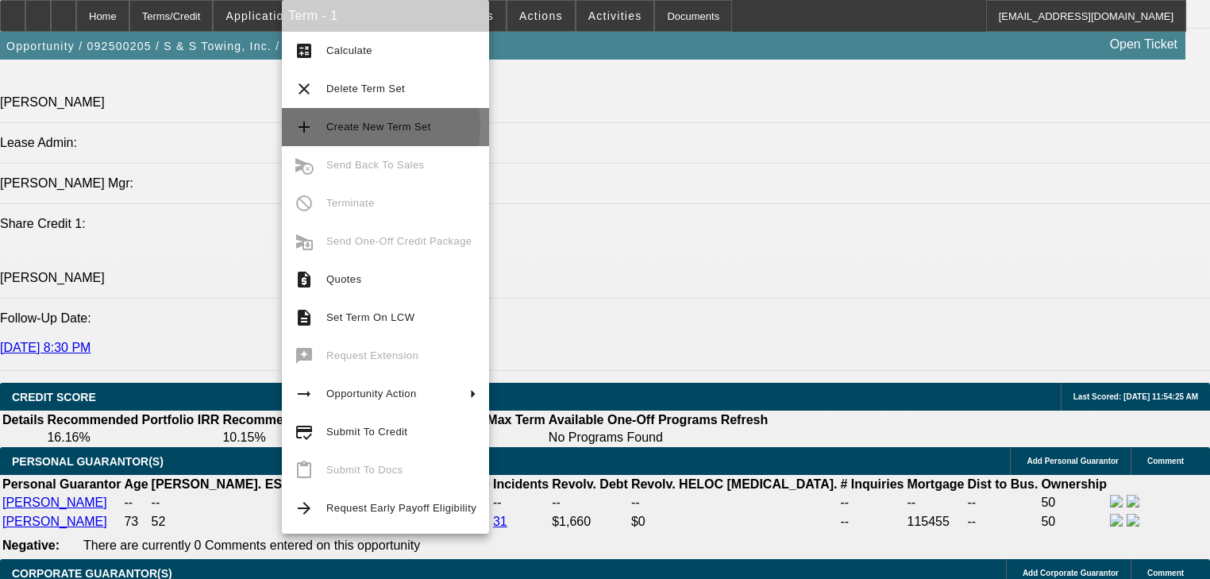
click at [365, 125] on span "Create New Term Set" at bounding box center [378, 127] width 105 height 12
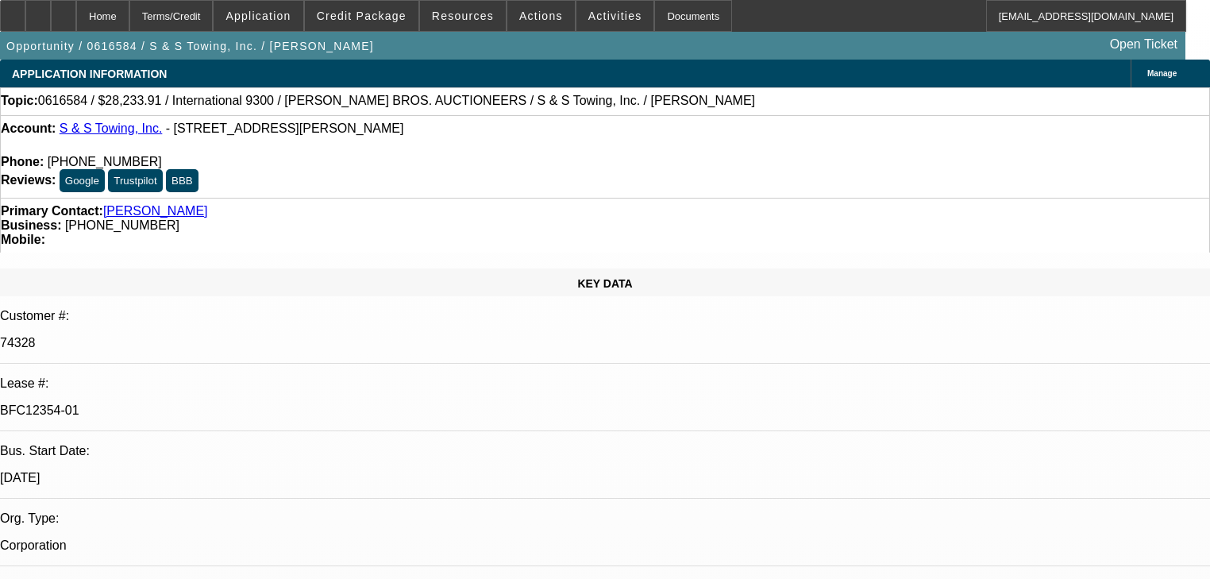
select select "0"
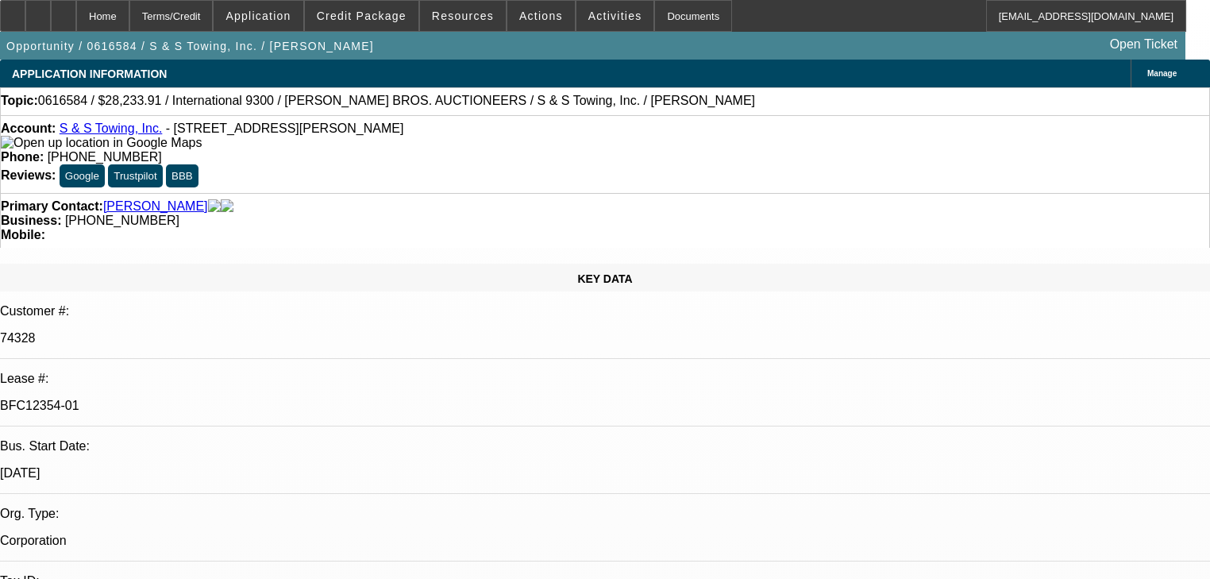
select select "0"
select select "0.1"
select select "4"
select select "0"
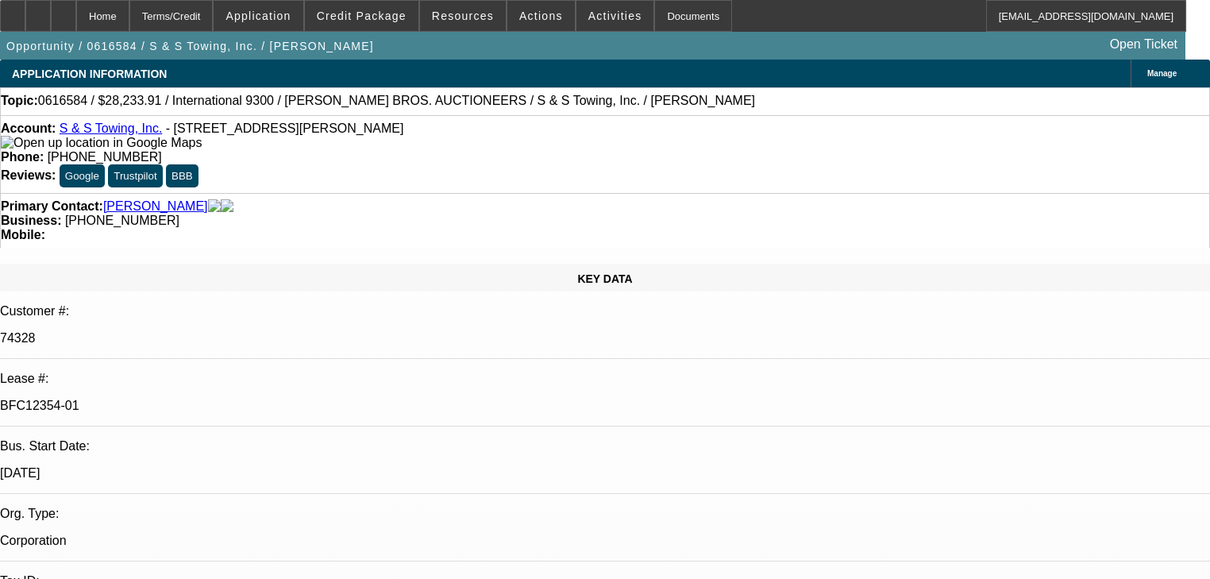
select select "0"
select select "2"
select select "0"
select select "0.1"
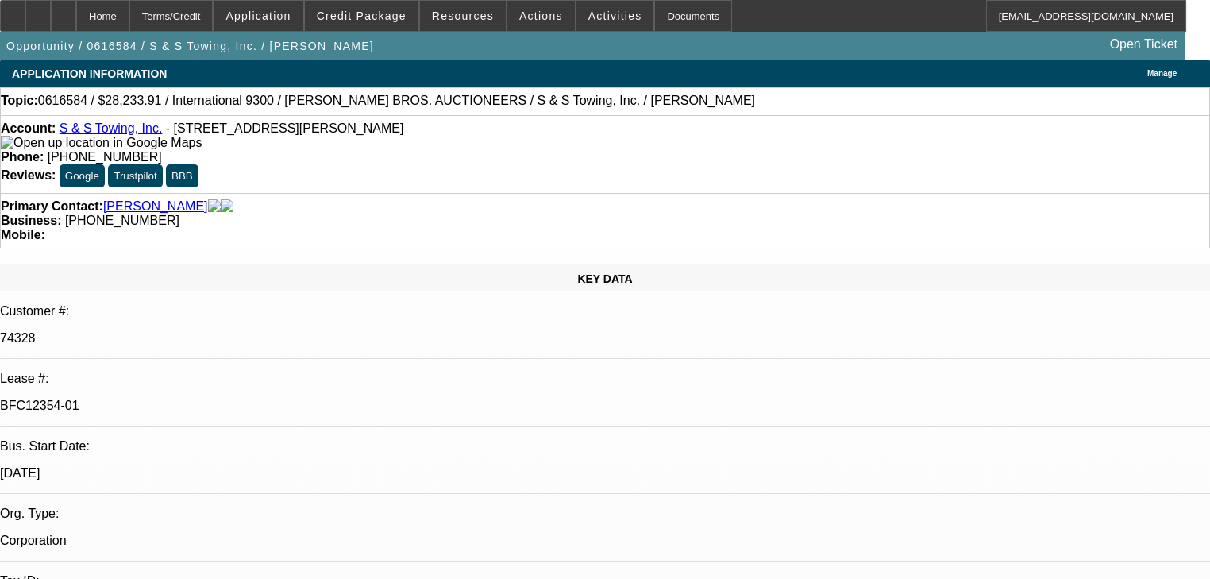
select select "4"
select select "0"
select select "0.1"
select select "4"
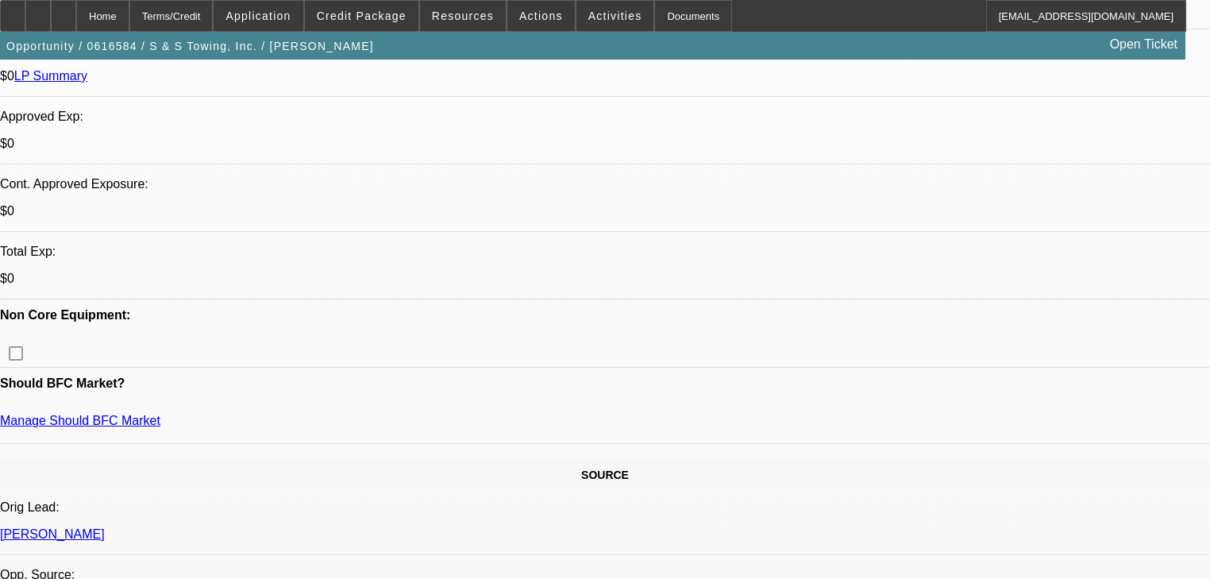
scroll to position [572, 0]
click at [368, 10] on span "Credit Package" at bounding box center [362, 16] width 90 height 13
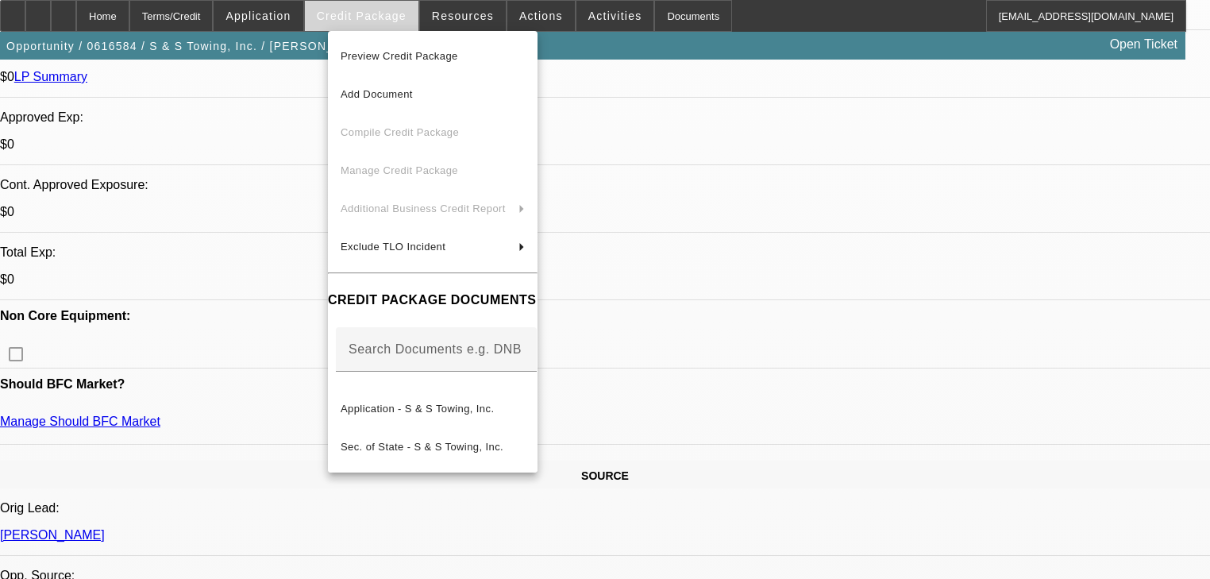
click at [368, 10] on div at bounding box center [605, 289] width 1210 height 579
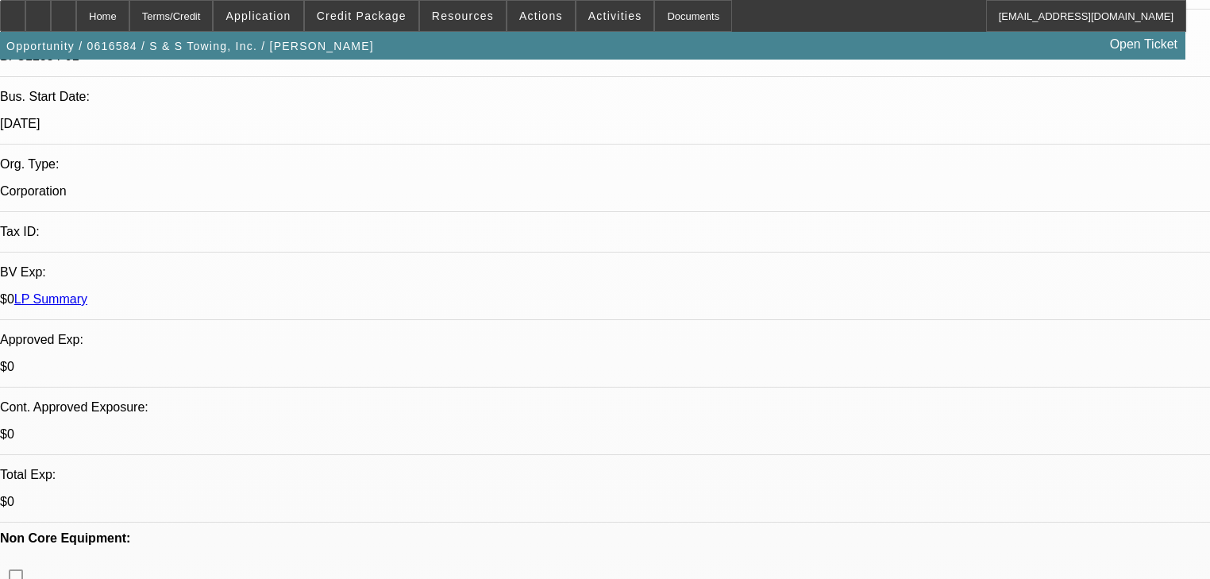
scroll to position [318, 0]
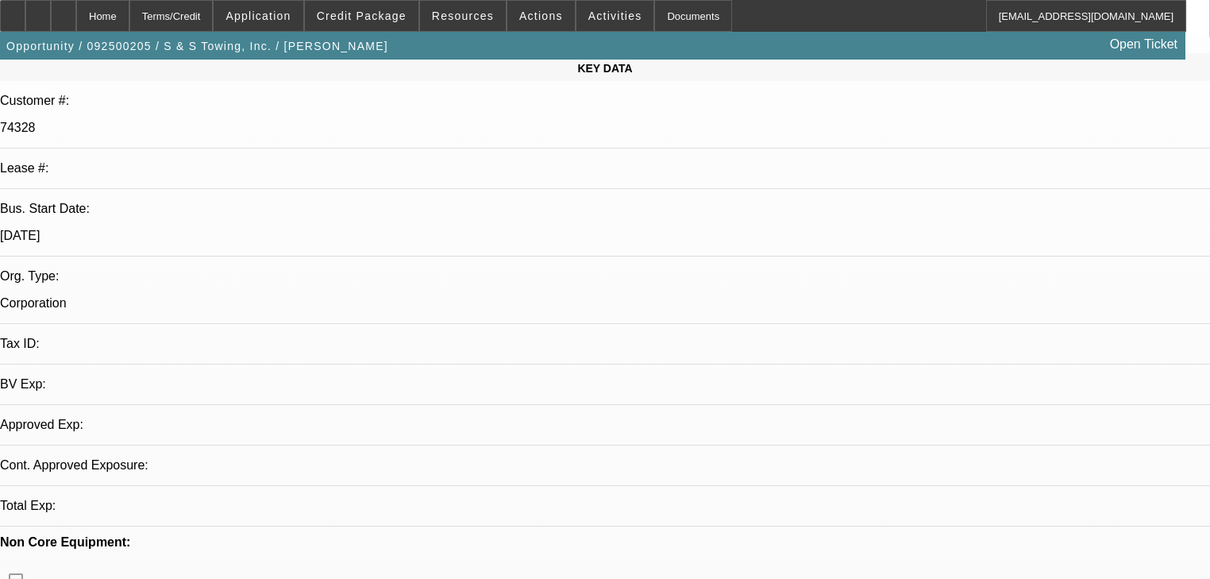
select select "0"
select select "2"
select select "0.1"
select select "4"
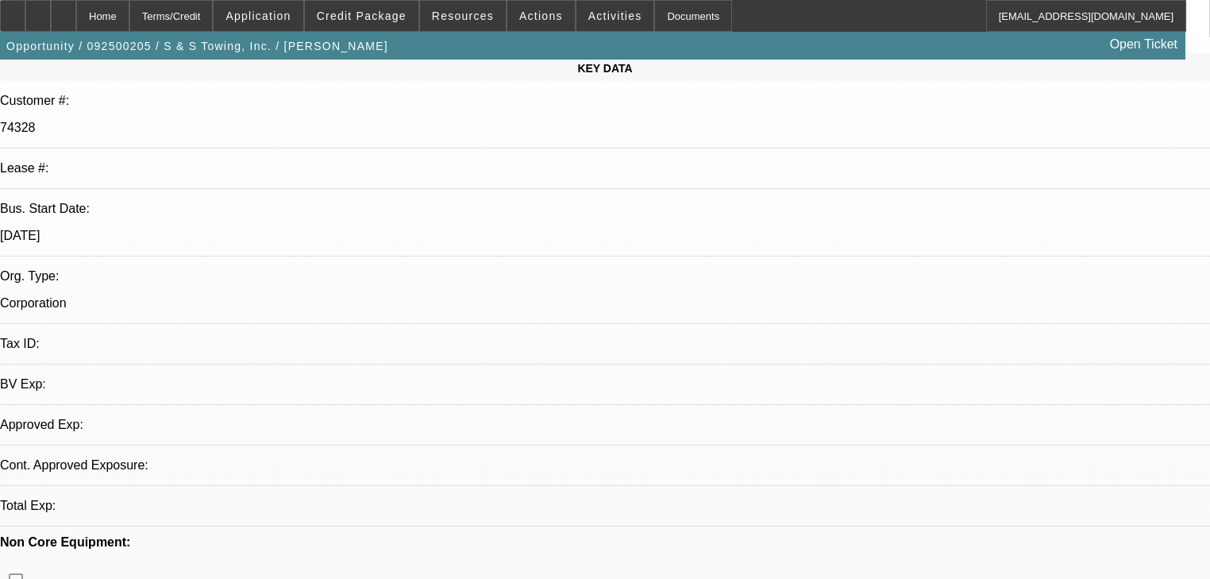
select select "0"
select select "2"
select select "0.1"
select select "4"
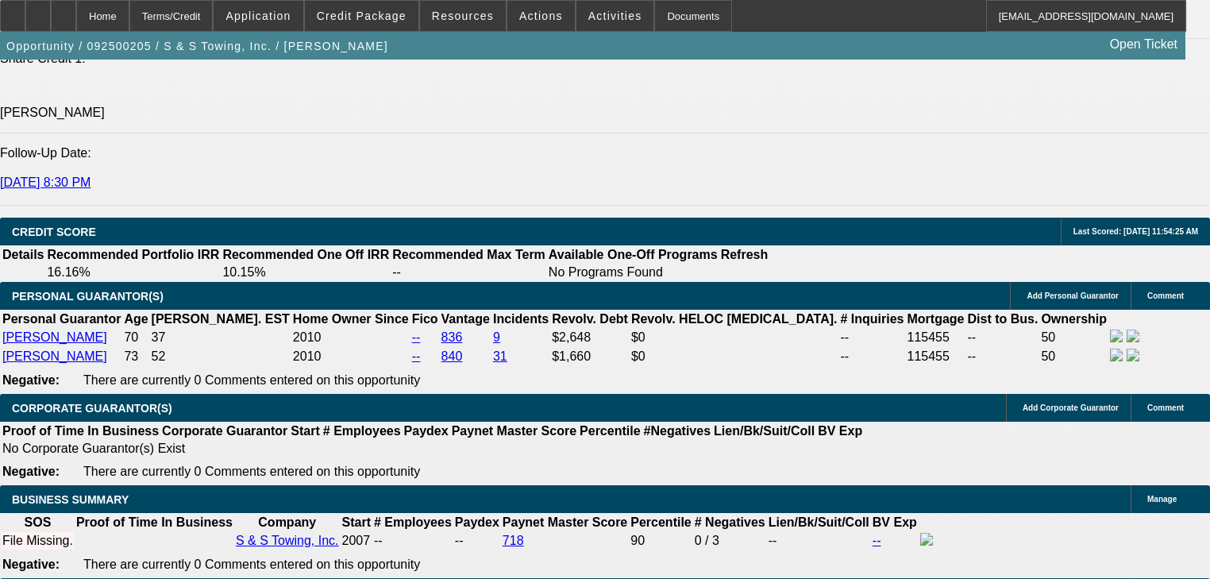
scroll to position [2239, 0]
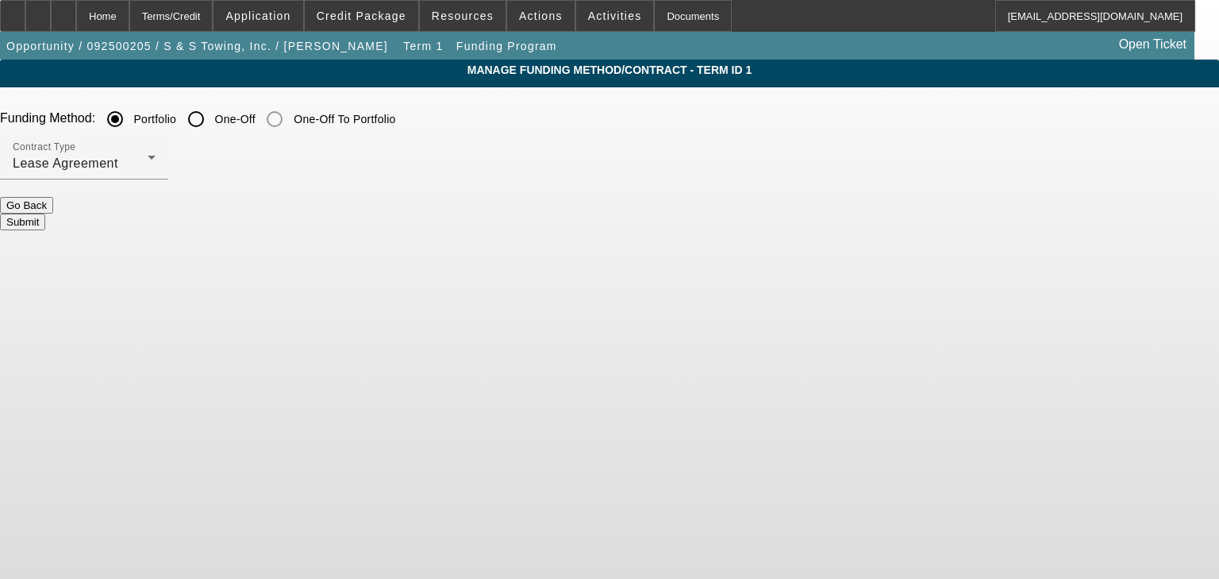
click at [212, 122] on input "One-Off" at bounding box center [196, 119] width 32 height 32
radio input "true"
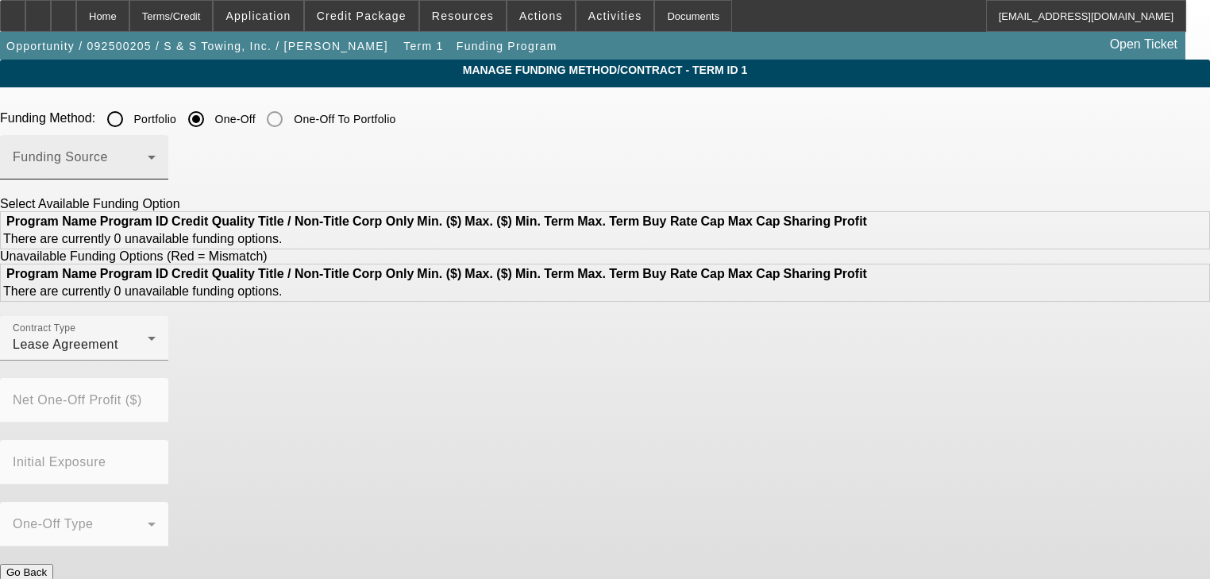
click at [148, 164] on span at bounding box center [80, 163] width 135 height 19
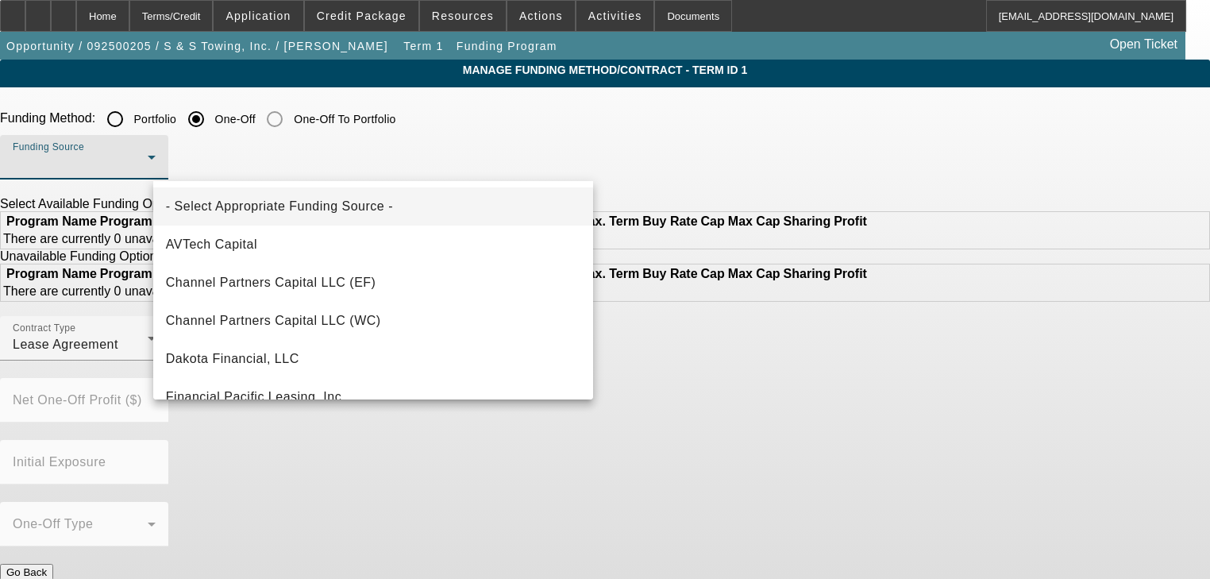
click at [321, 164] on div at bounding box center [605, 289] width 1210 height 579
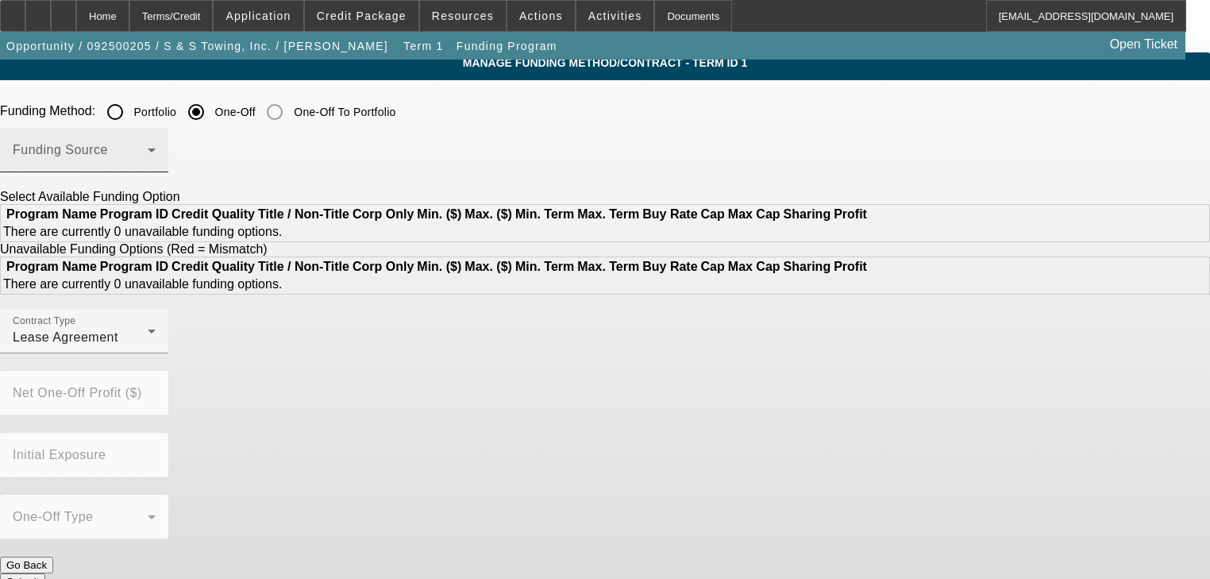
scroll to position [10, 0]
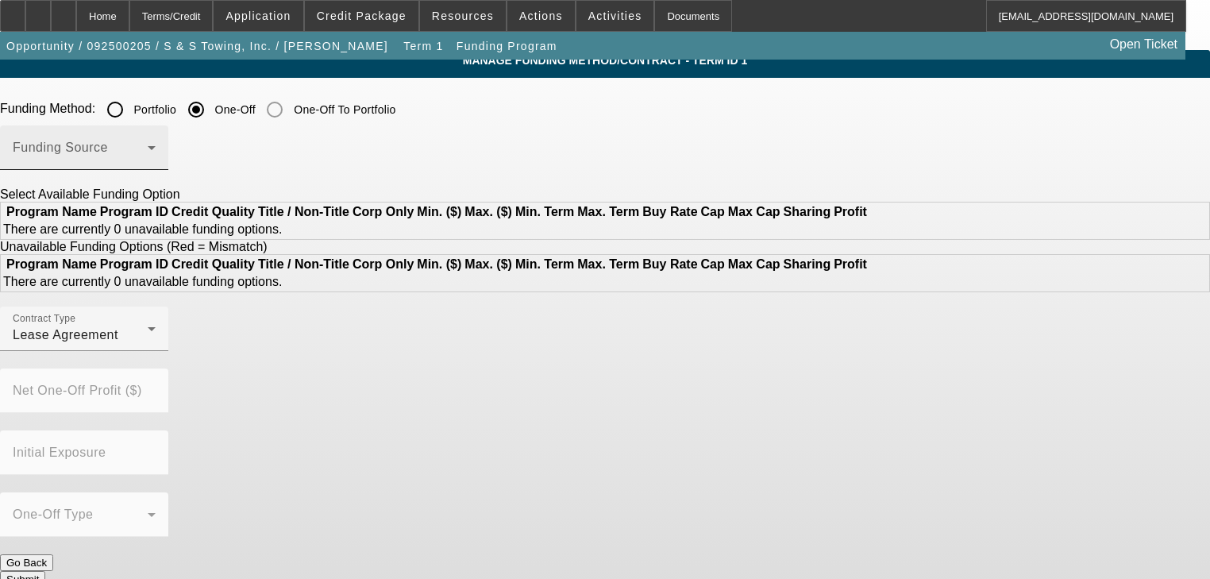
click at [156, 141] on div "Funding Source" at bounding box center [84, 147] width 143 height 44
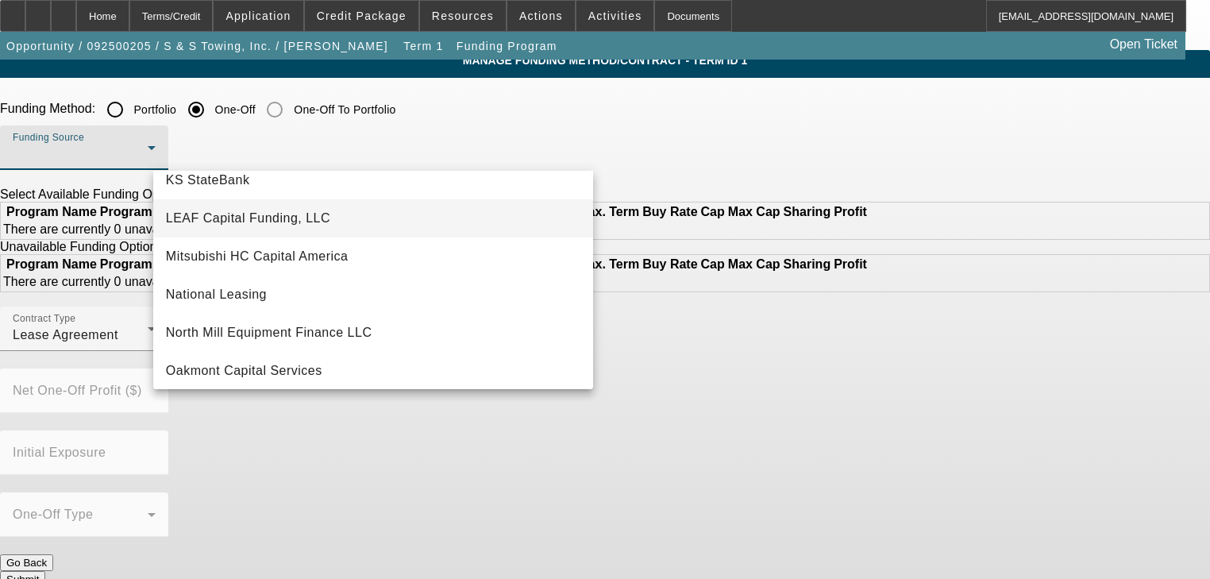
scroll to position [381, 0]
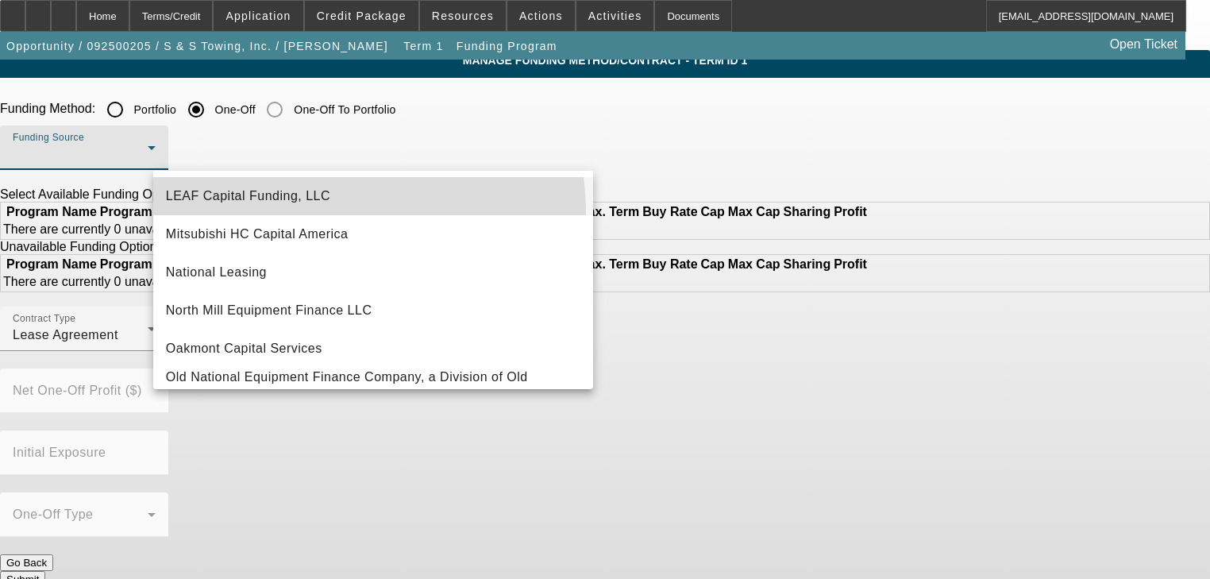
click at [330, 212] on mat-option "LEAF Capital Funding, LLC" at bounding box center [373, 196] width 440 height 38
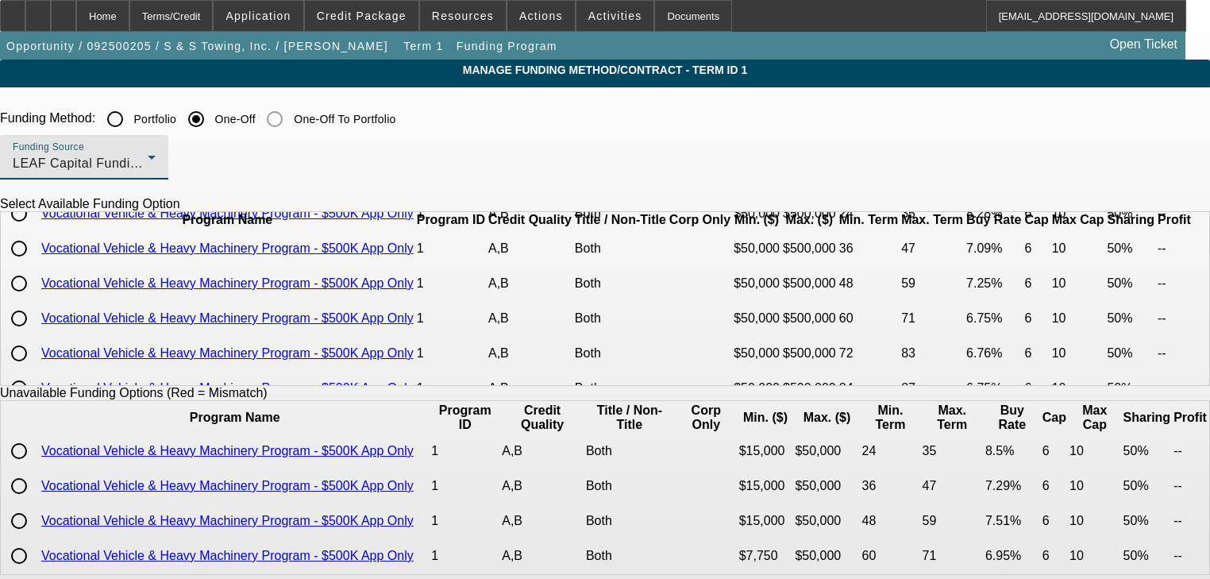
scroll to position [64, 0]
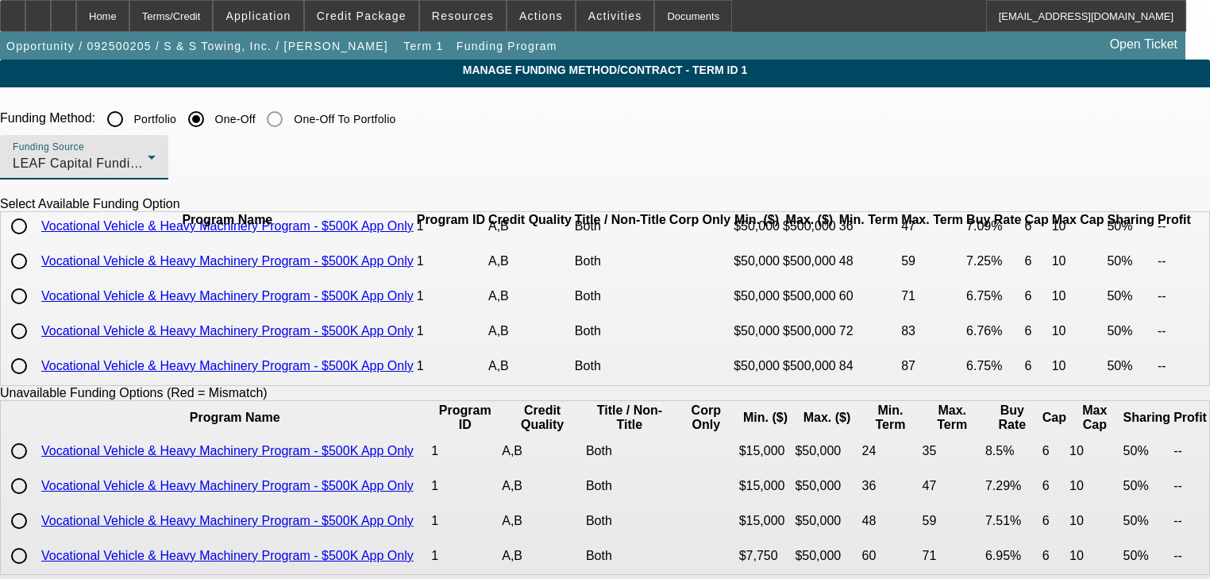
click at [35, 312] on input "radio" at bounding box center [19, 296] width 32 height 32
radio input "true"
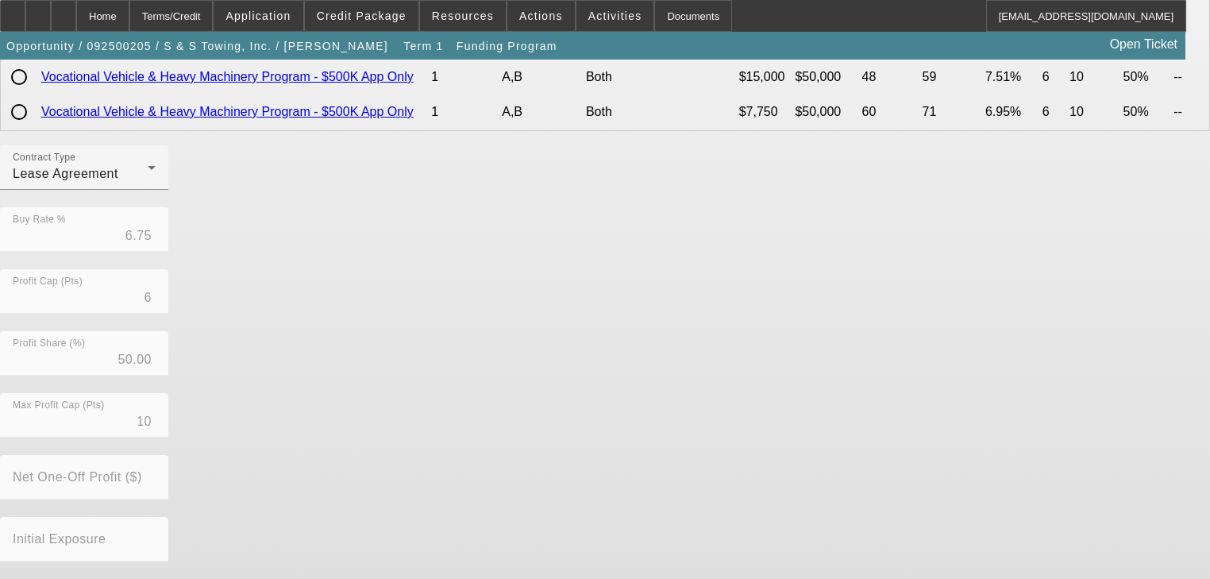
scroll to position [445, 0]
click at [148, 183] on div "Lease Agreement" at bounding box center [80, 173] width 135 height 19
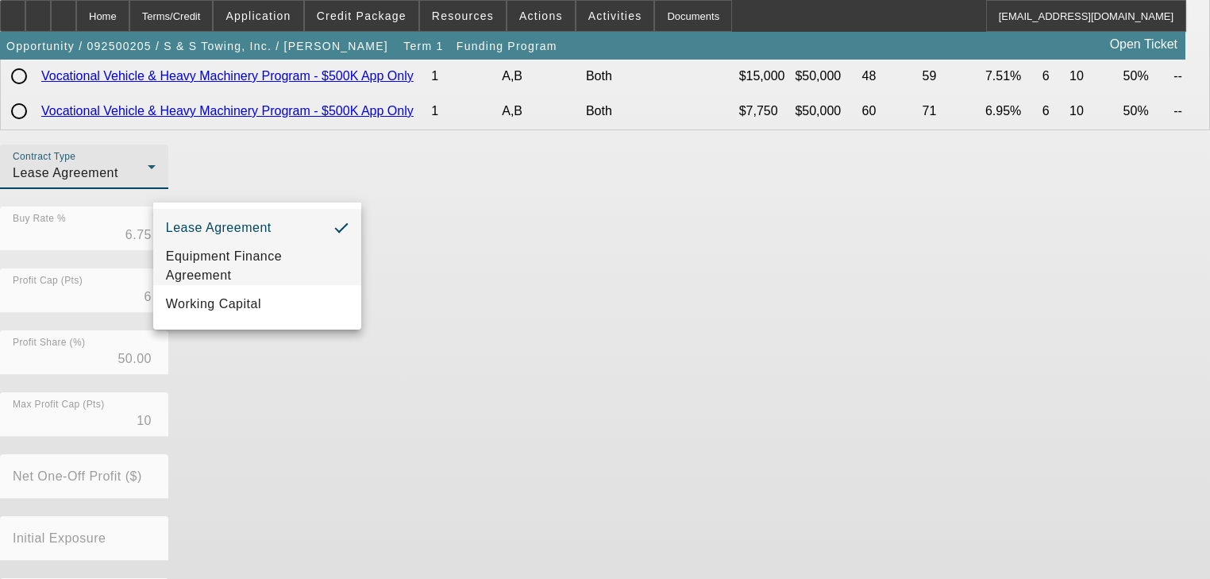
click at [310, 264] on span "Equipment Finance Agreement" at bounding box center [257, 266] width 183 height 38
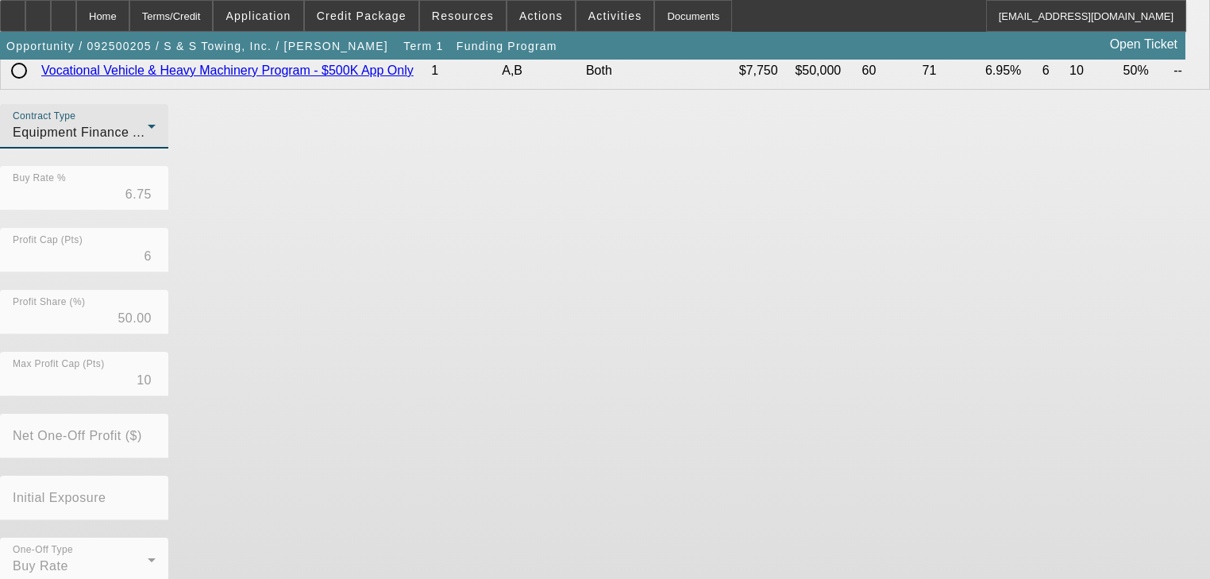
scroll to position [502, 0]
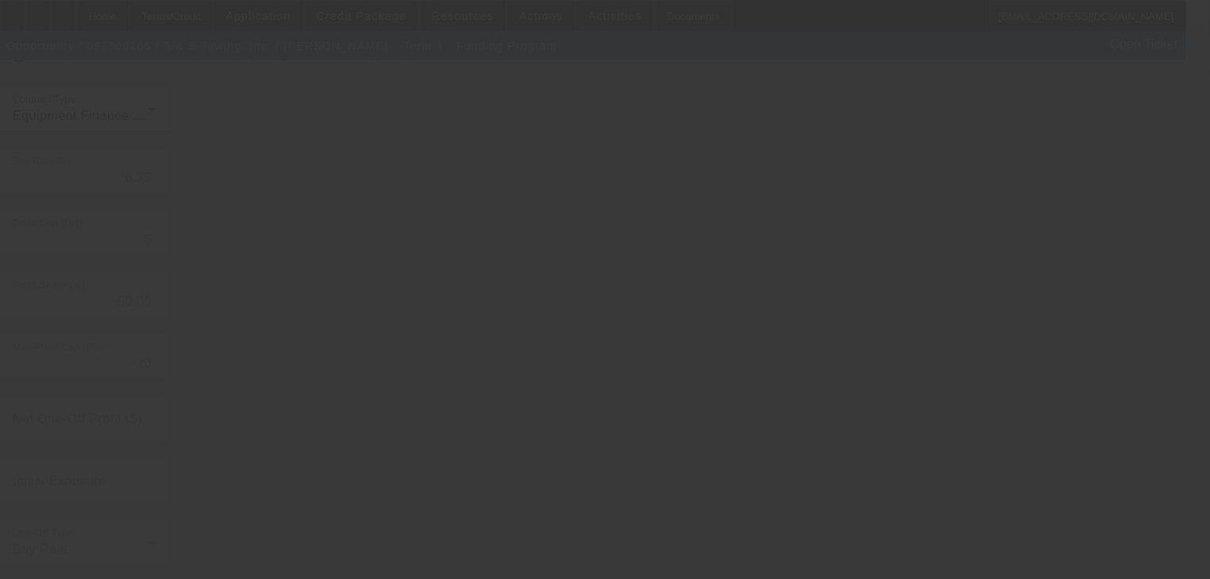
radio input "true"
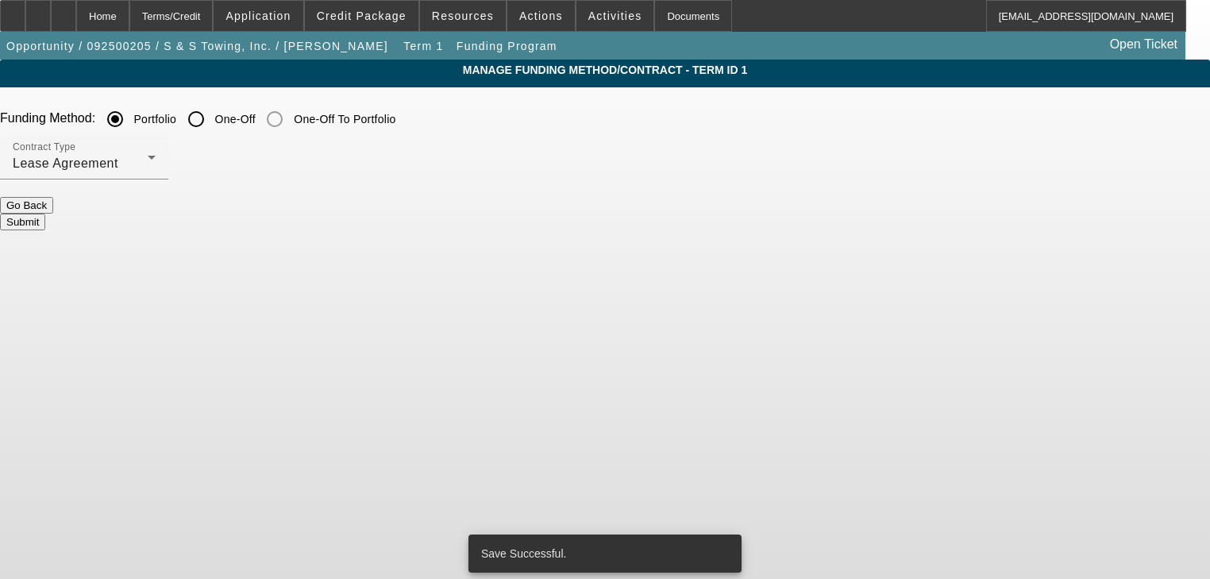
scroll to position [0, 0]
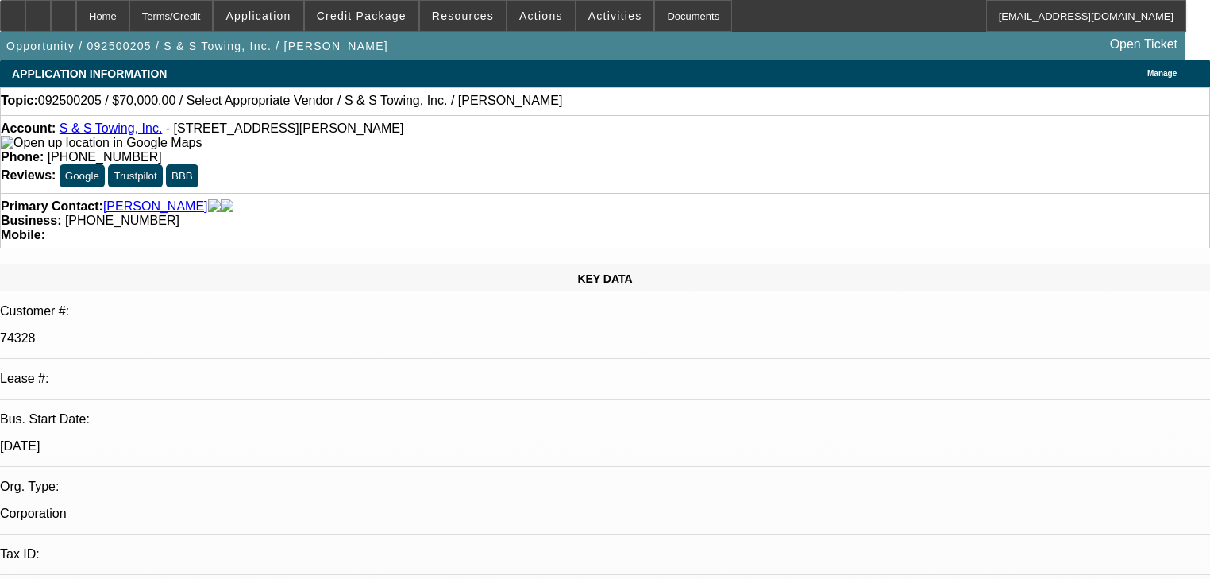
select select "0"
select select "2"
select select "0.1"
select select "4"
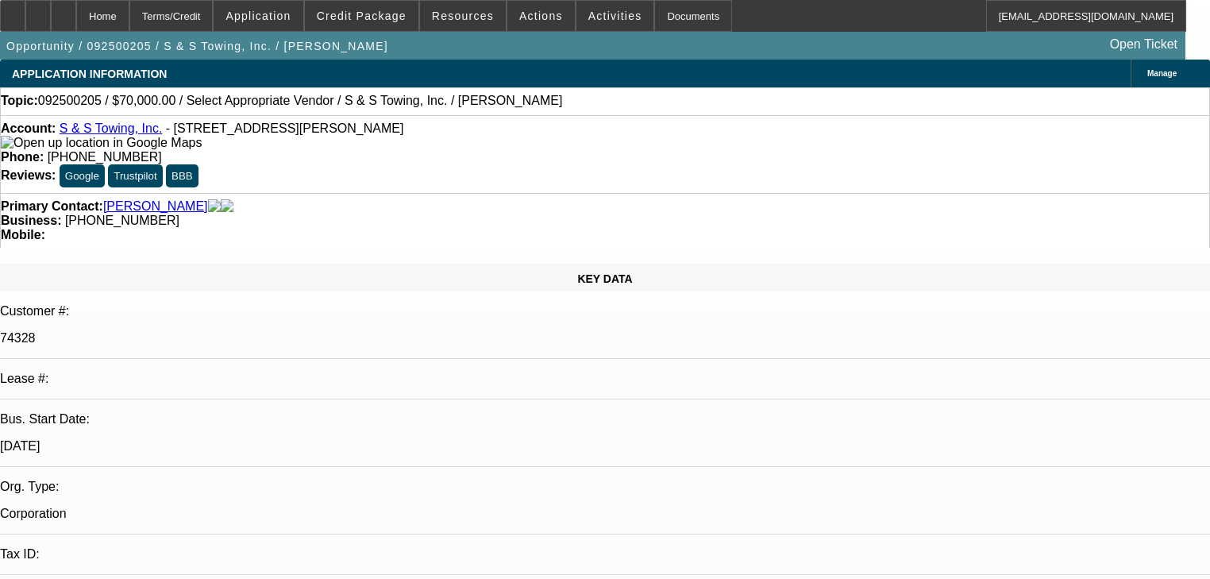
select select "0"
select select "2"
select select "0"
select select "6"
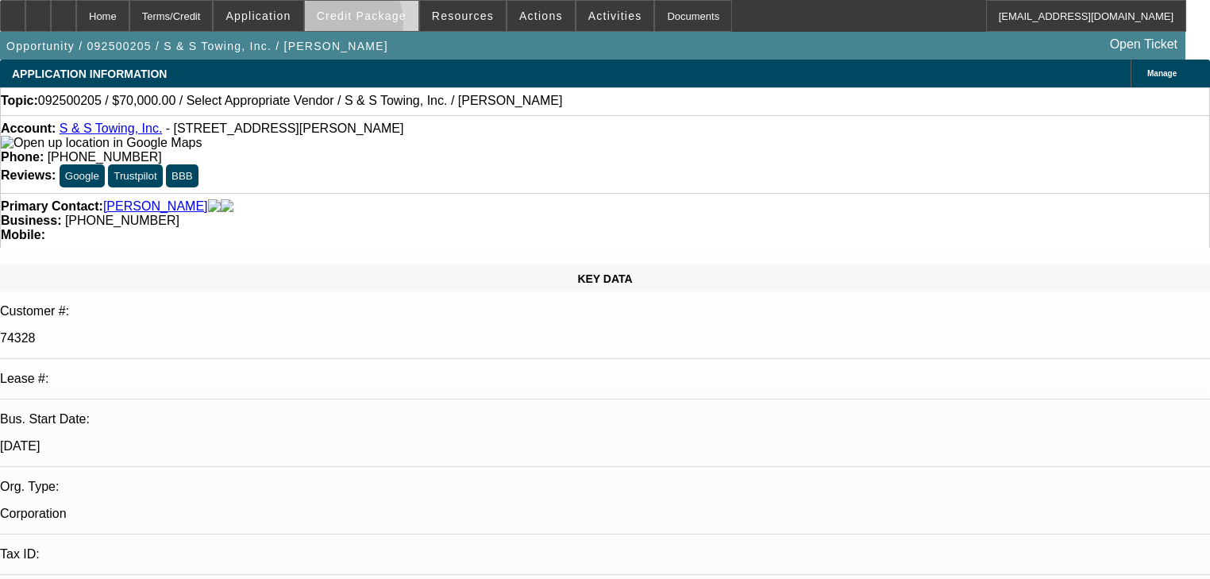
click at [372, 25] on span at bounding box center [362, 16] width 114 height 38
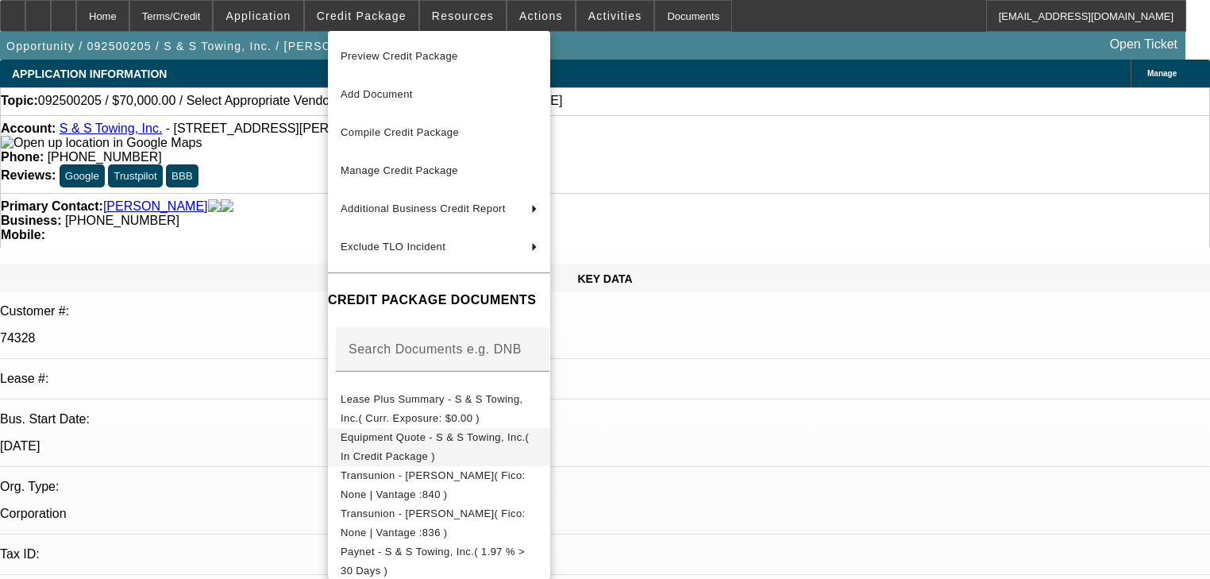
click at [502, 435] on span "Equipment Quote - S & S Towing, Inc.( In Credit Package )" at bounding box center [435, 446] width 188 height 31
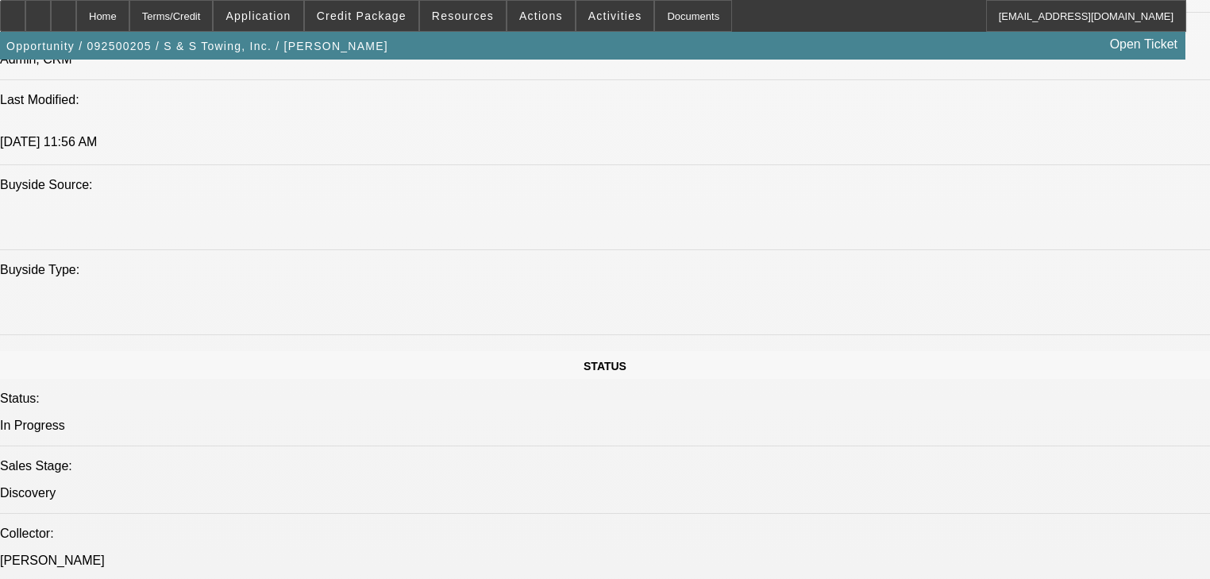
scroll to position [1143, 0]
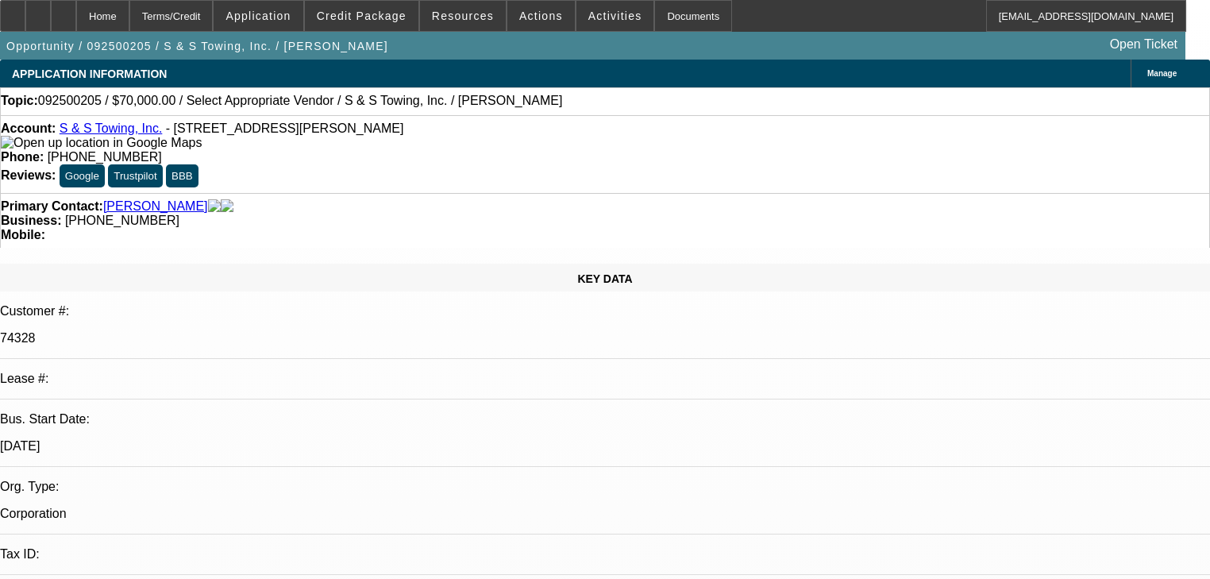
scroll to position [254, 0]
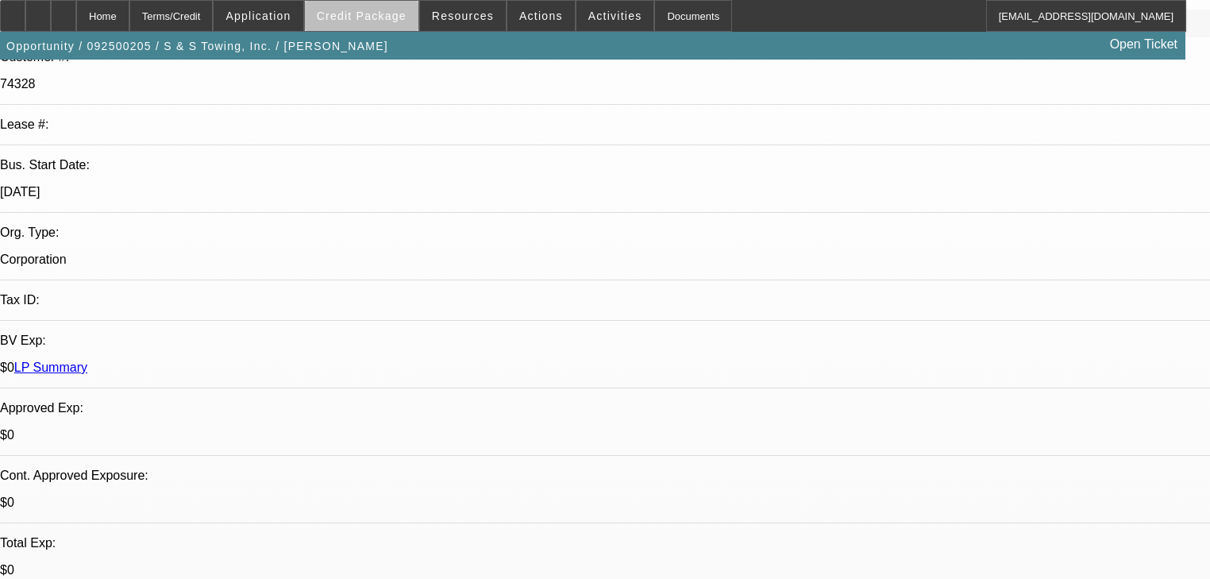
click at [384, 24] on span at bounding box center [362, 16] width 114 height 38
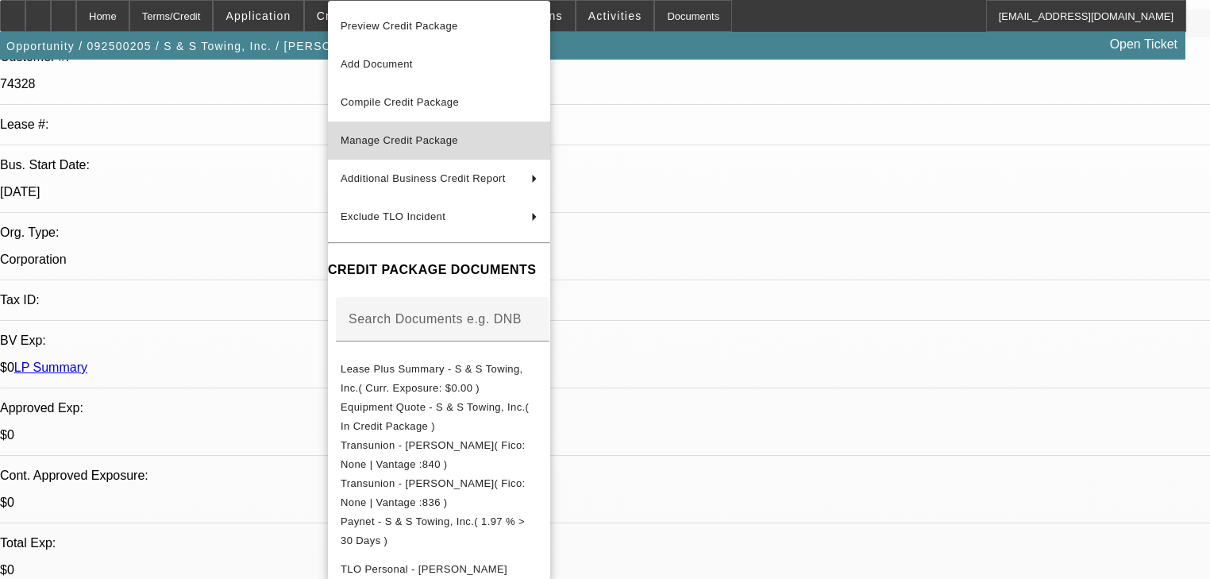
click at [406, 146] on span "Manage Credit Package" at bounding box center [439, 140] width 197 height 19
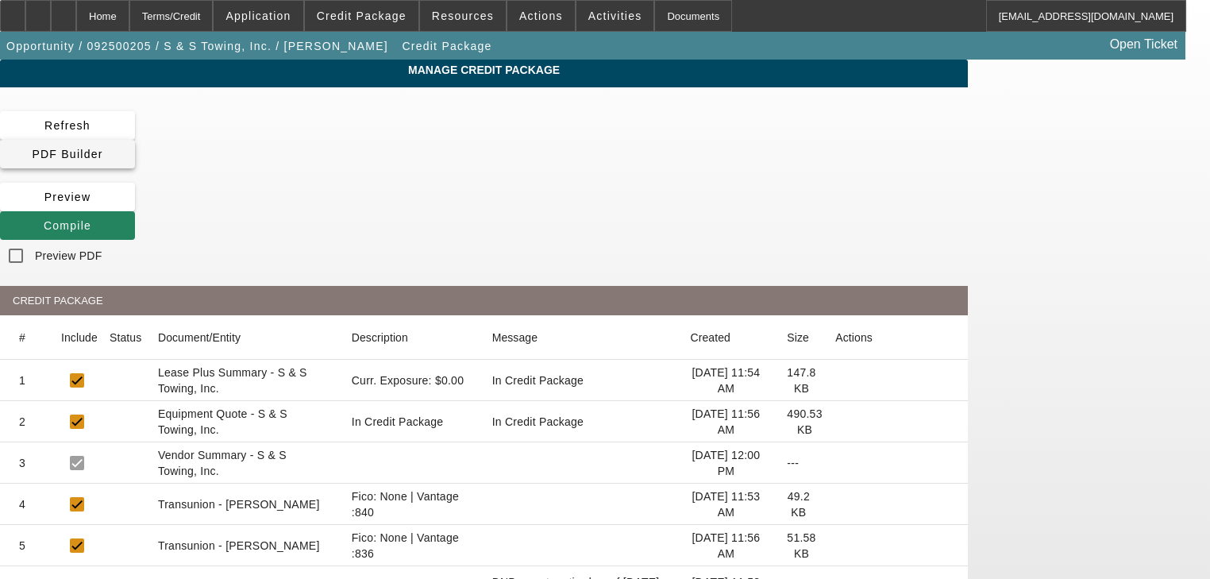
click at [135, 139] on span at bounding box center [67, 154] width 135 height 38
click at [135, 206] on span at bounding box center [67, 225] width 135 height 38
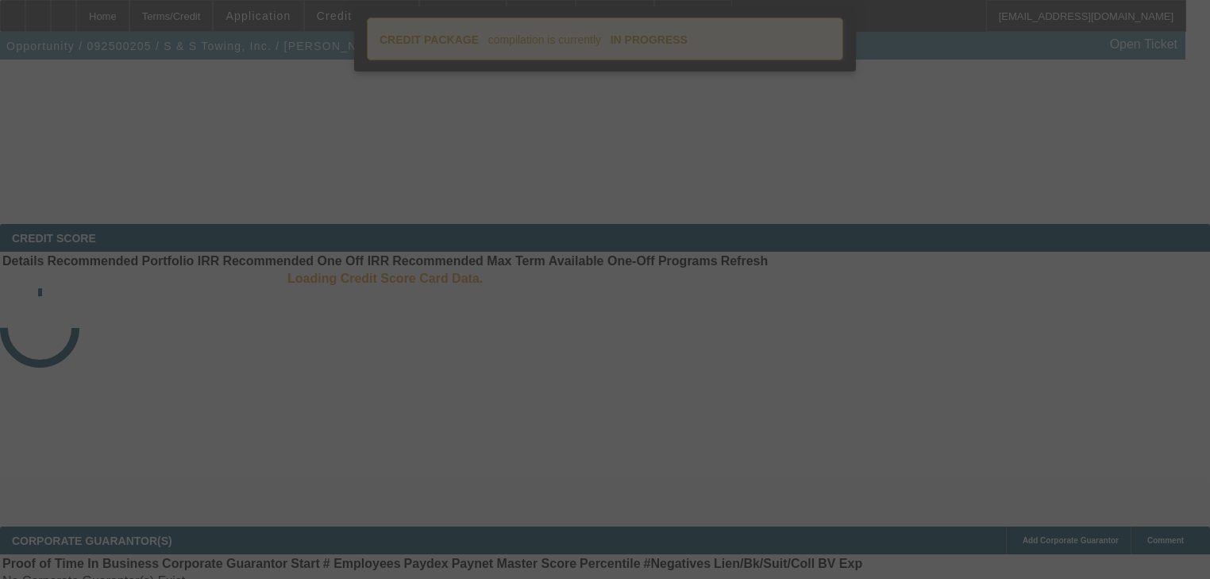
scroll to position [563, 0]
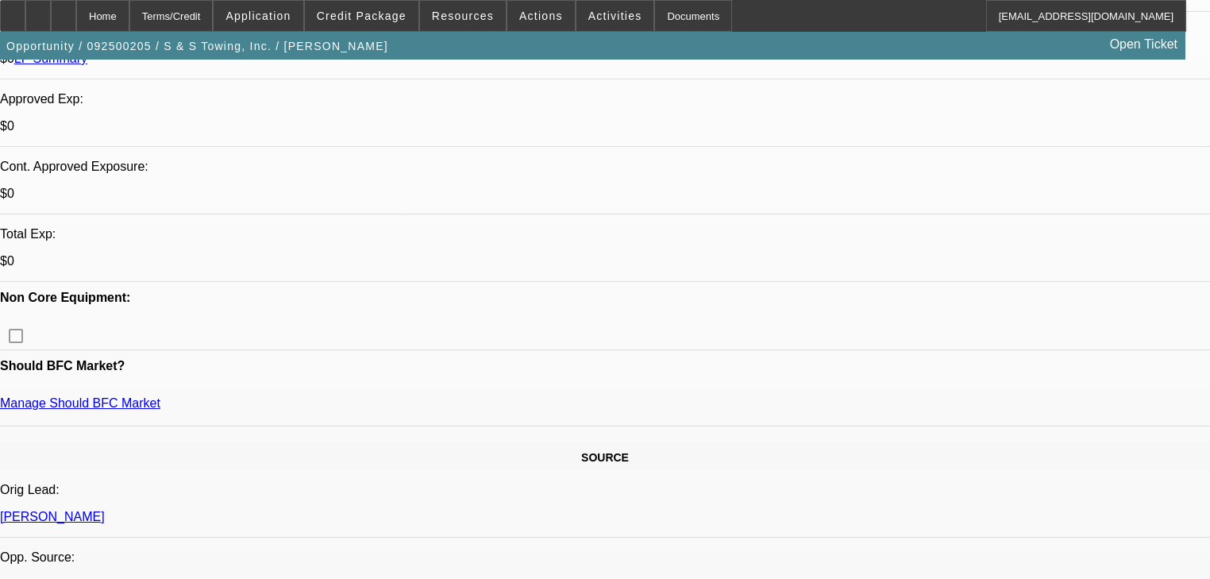
select select "0"
select select "2"
select select "0.1"
select select "4"
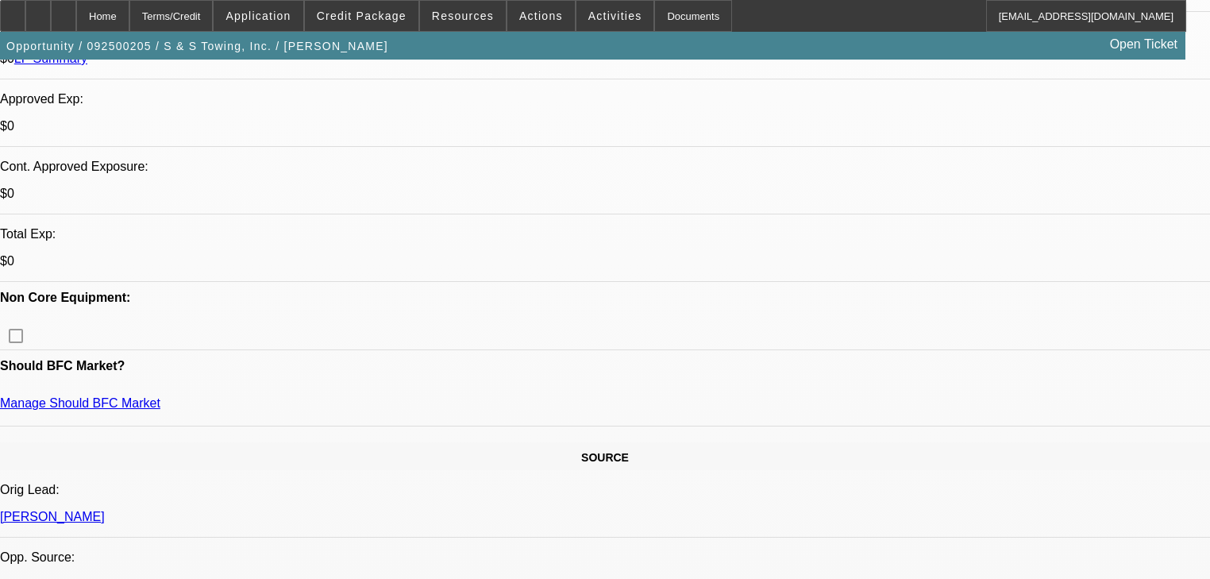
select select "0"
select select "2"
select select "0"
select select "6"
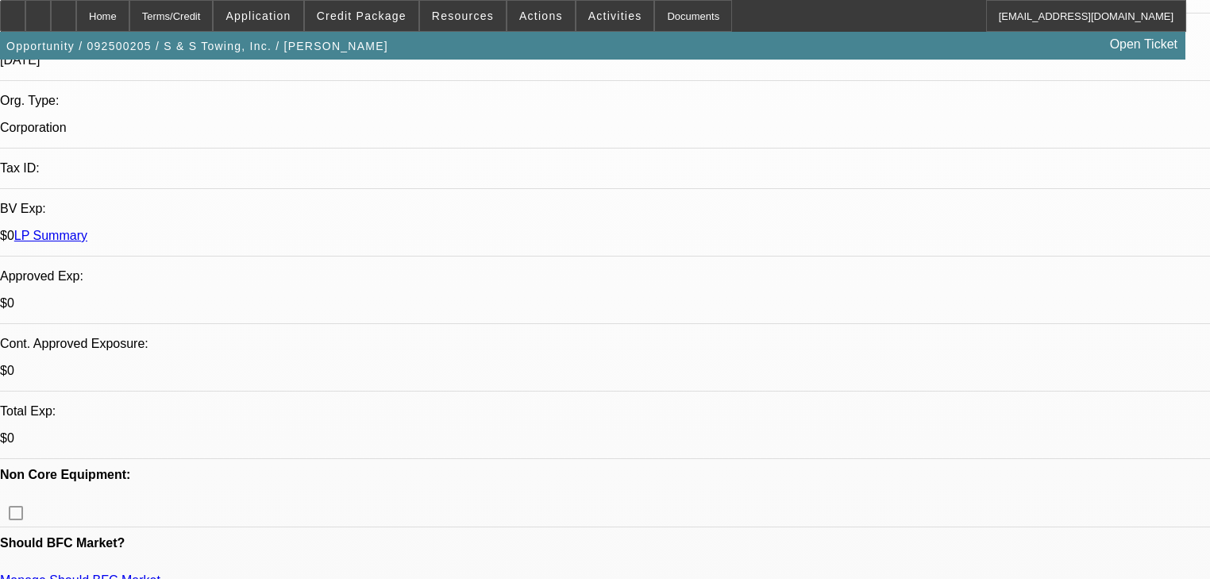
scroll to position [445, 0]
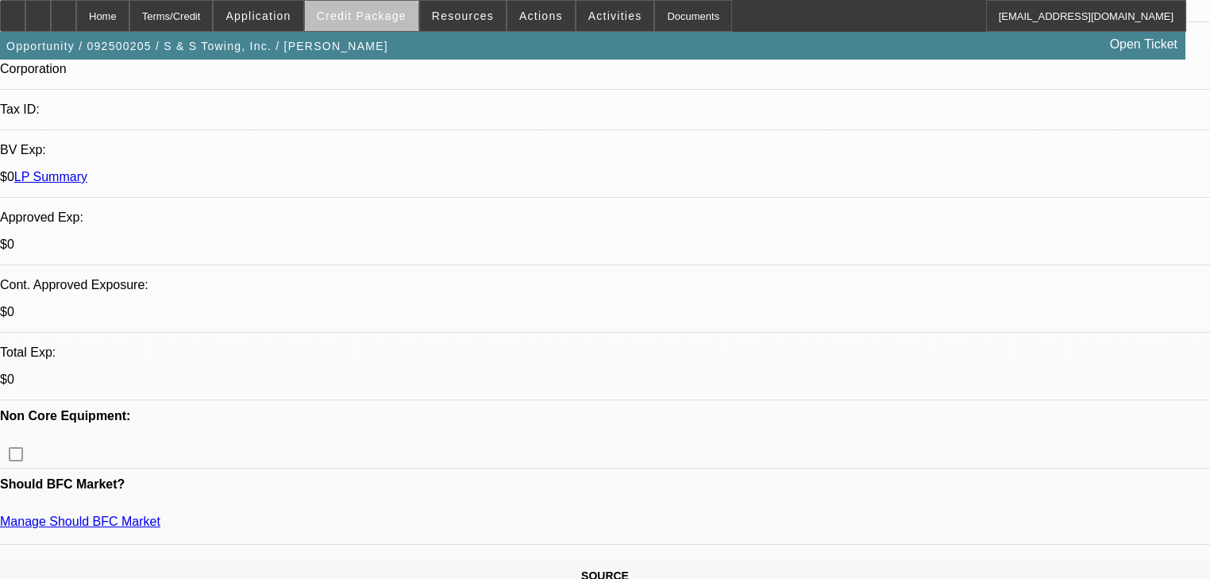
click at [387, 18] on span "Credit Package" at bounding box center [362, 16] width 90 height 13
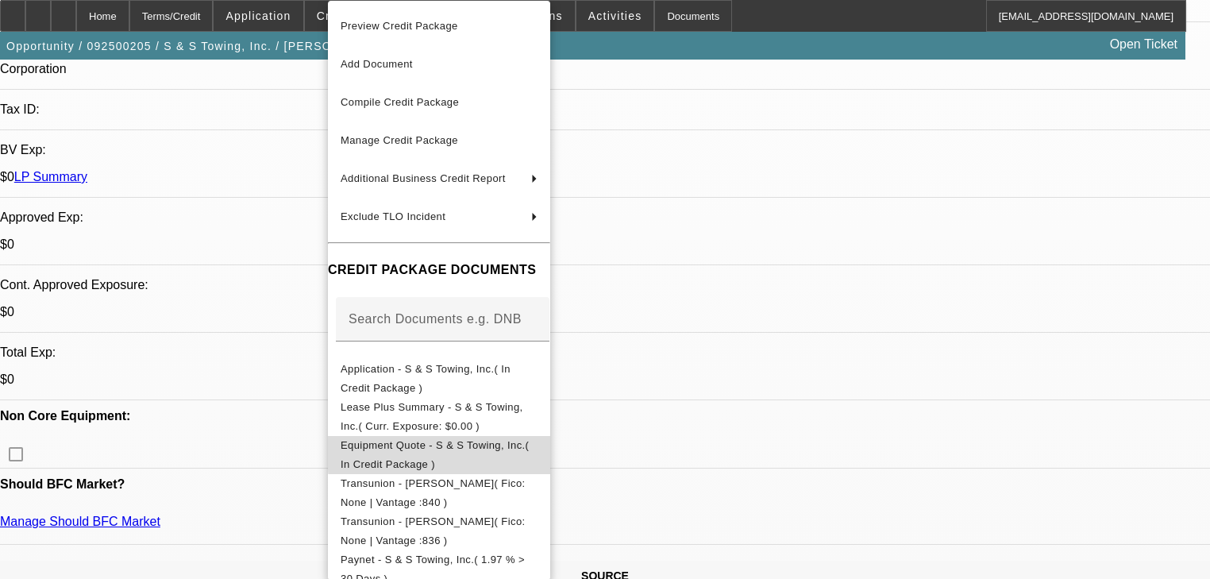
click at [529, 446] on span "Equipment Quote - S & S Towing, Inc.( In Credit Package )" at bounding box center [435, 454] width 188 height 31
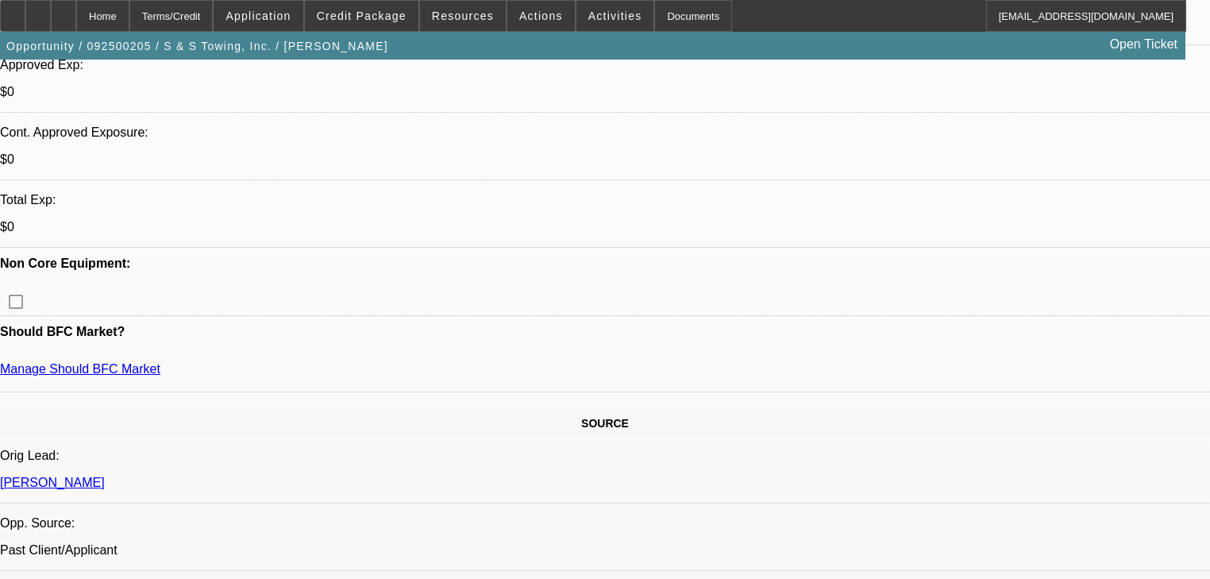
scroll to position [572, 0]
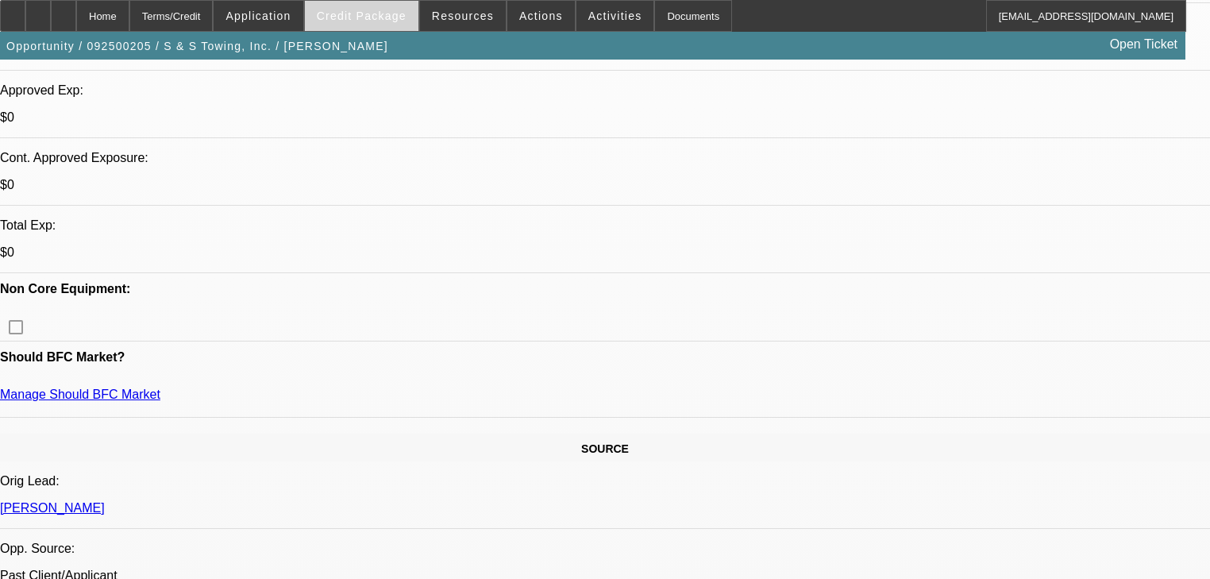
click at [379, 22] on span at bounding box center [362, 16] width 114 height 38
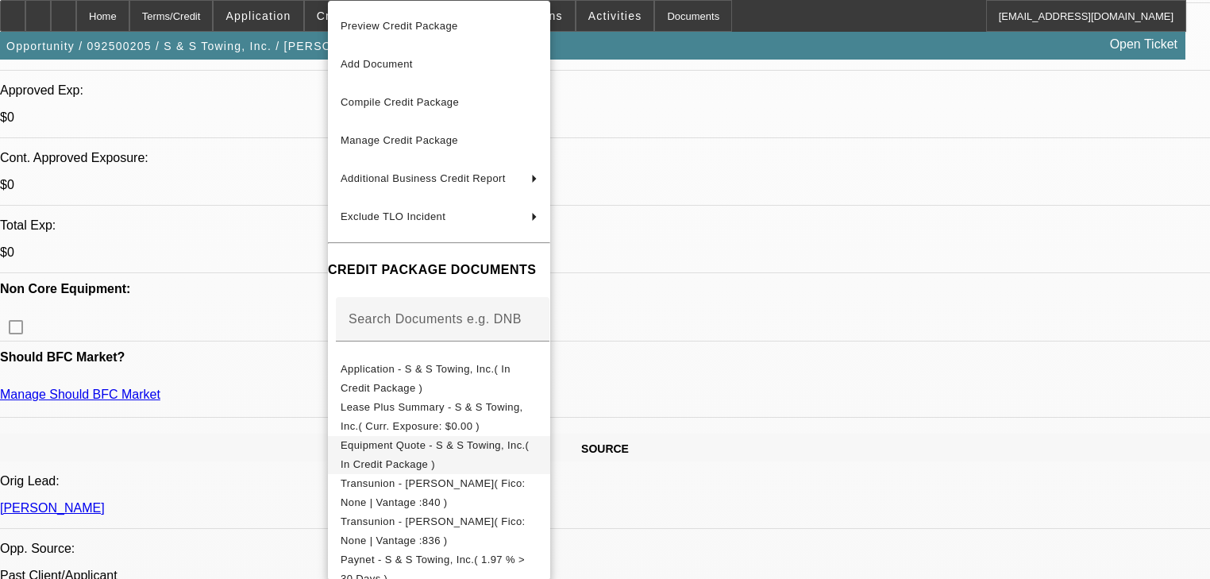
click at [473, 438] on button "Equipment Quote - S & S Towing, Inc.( In Credit Package )" at bounding box center [439, 455] width 222 height 38
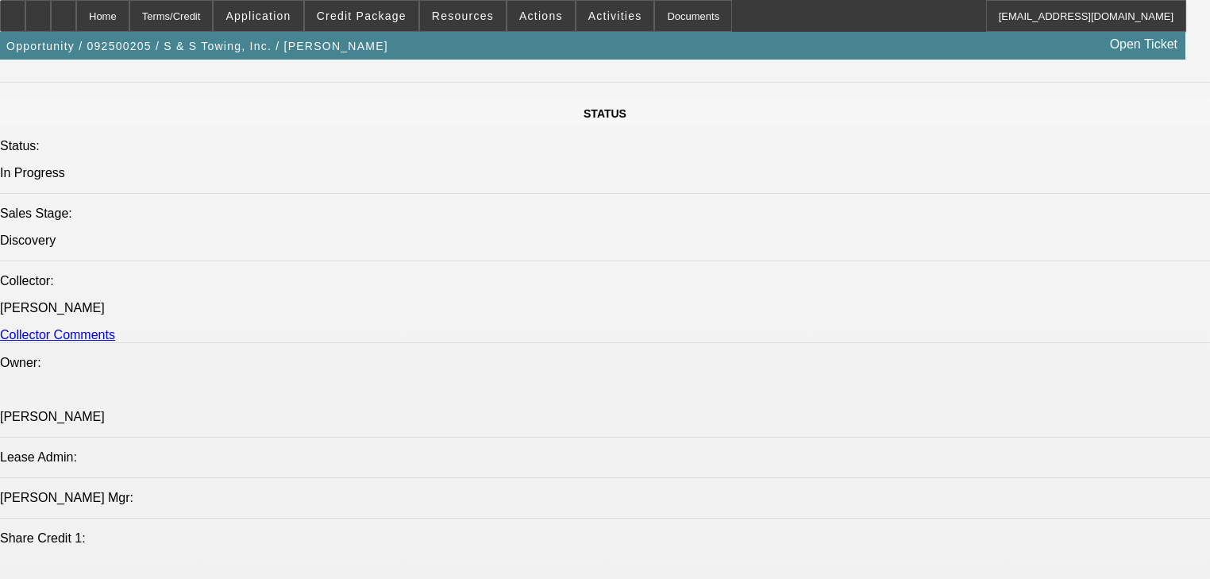
scroll to position [2096, 0]
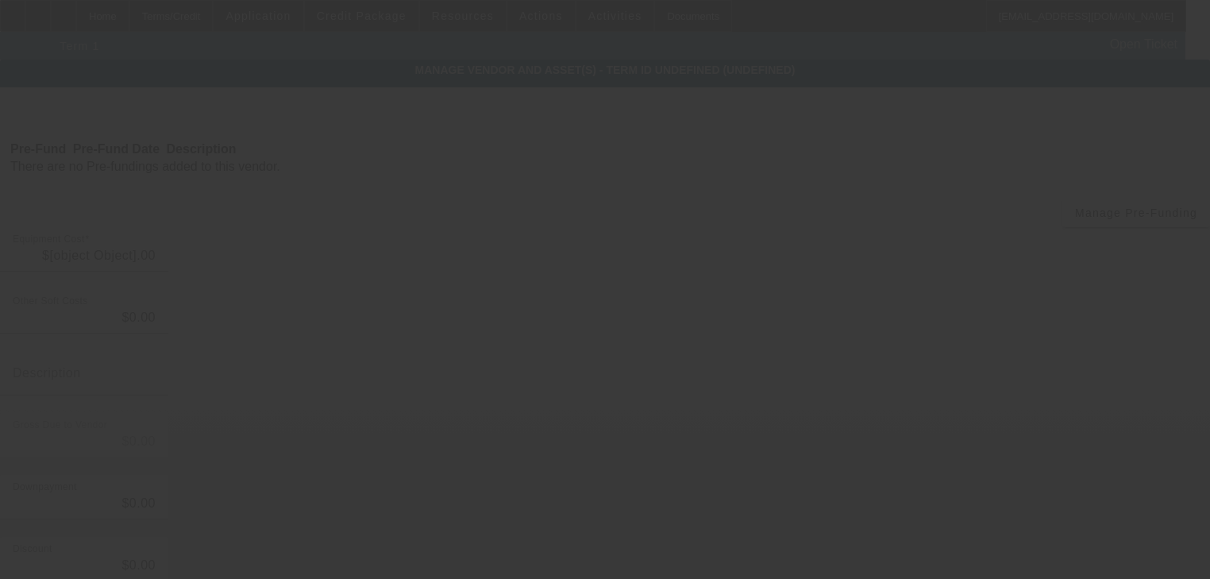
type input "$70,000.00"
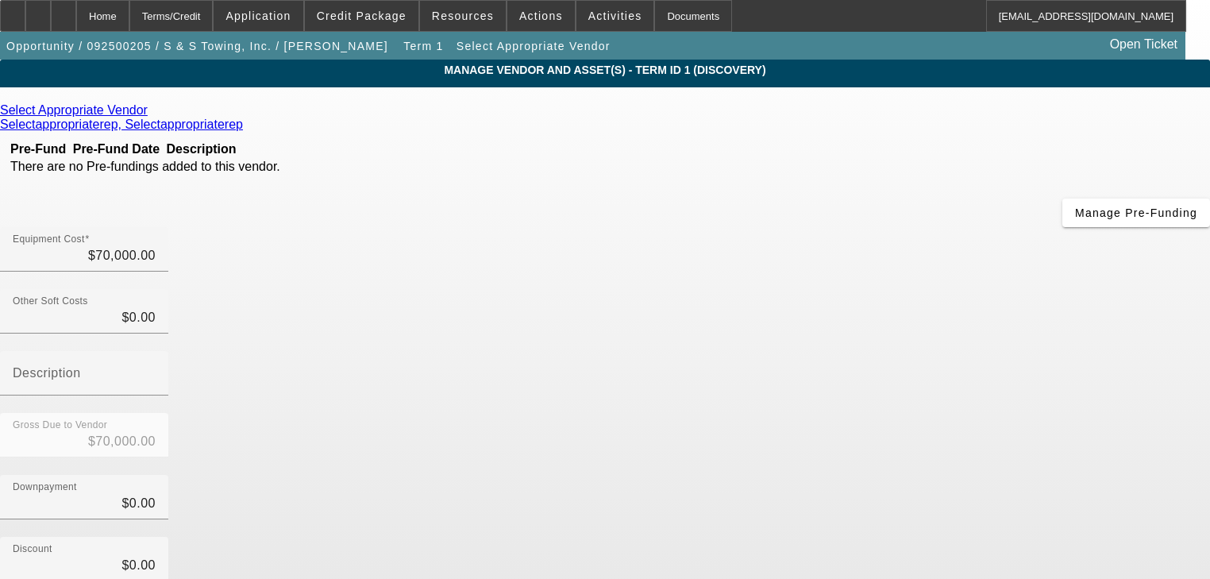
click at [152, 112] on icon at bounding box center [152, 109] width 0 height 13
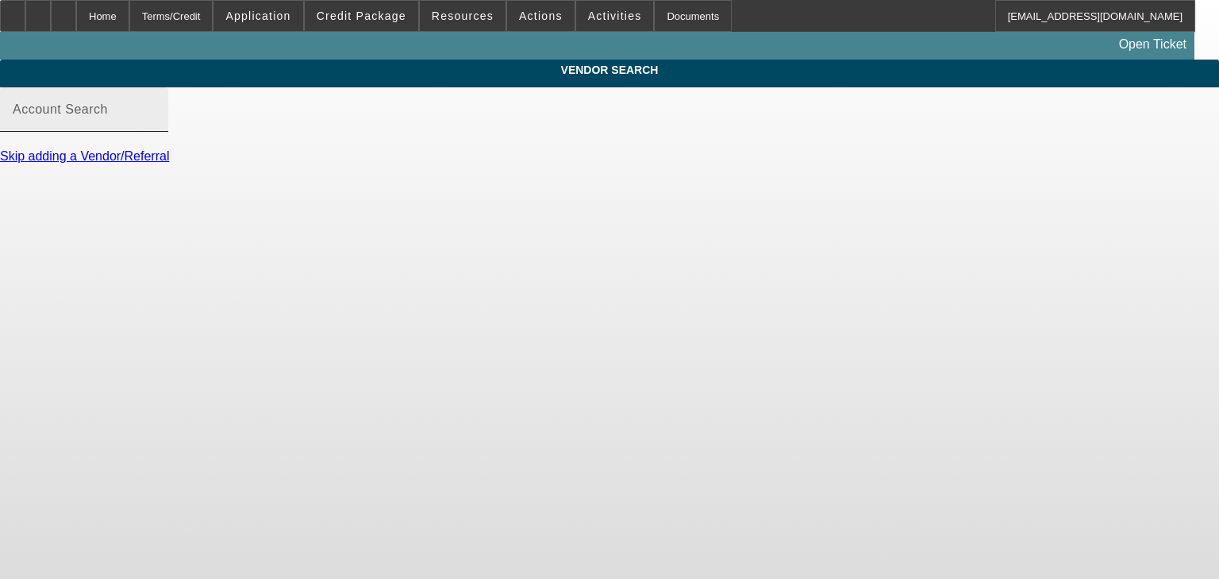
click at [156, 125] on input "Account Search" at bounding box center [84, 115] width 143 height 19
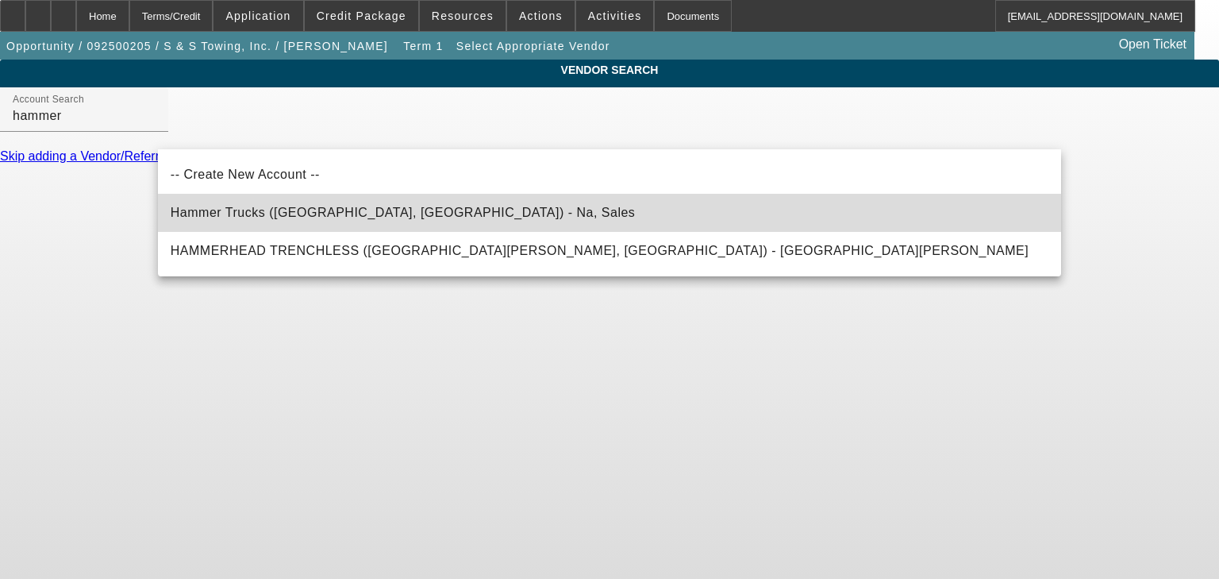
click at [354, 217] on span "Hammer Trucks (Salisbury, NC) - Na, Sales" at bounding box center [403, 212] width 465 height 13
type input "Hammer Trucks (Salisbury, NC) - Na, Sales"
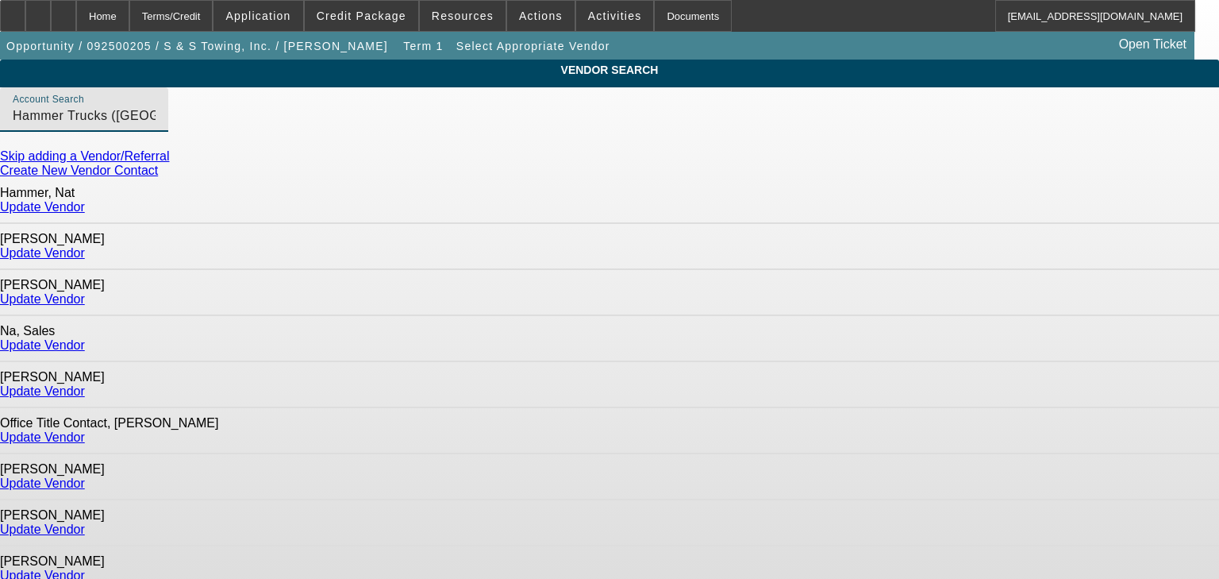
click at [85, 206] on link "Update Vendor" at bounding box center [42, 206] width 85 height 13
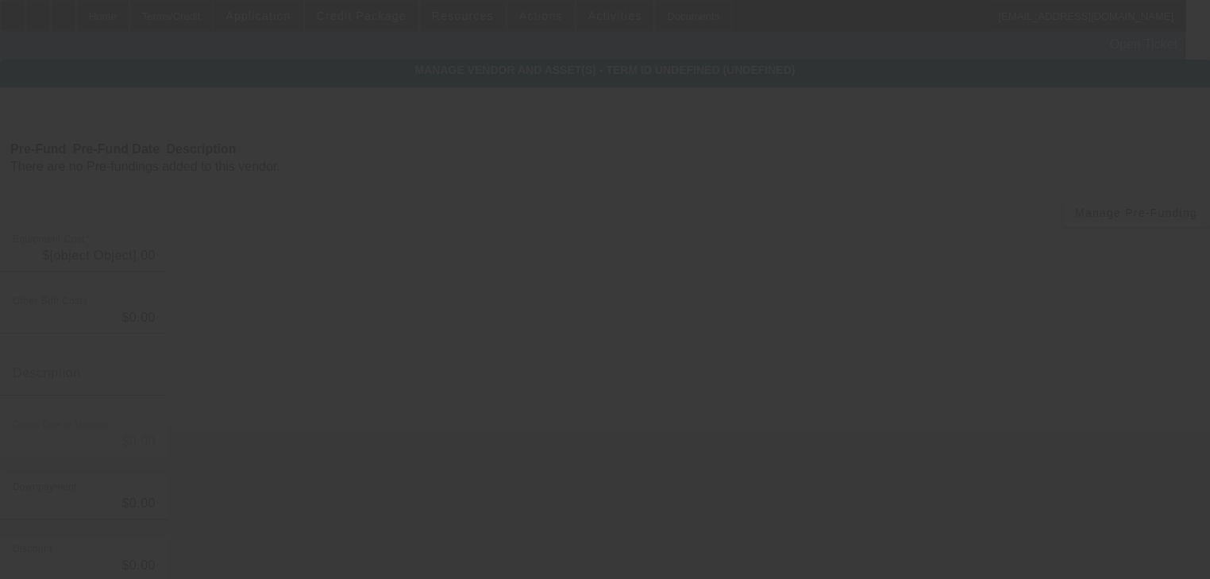
type input "$70,000.00"
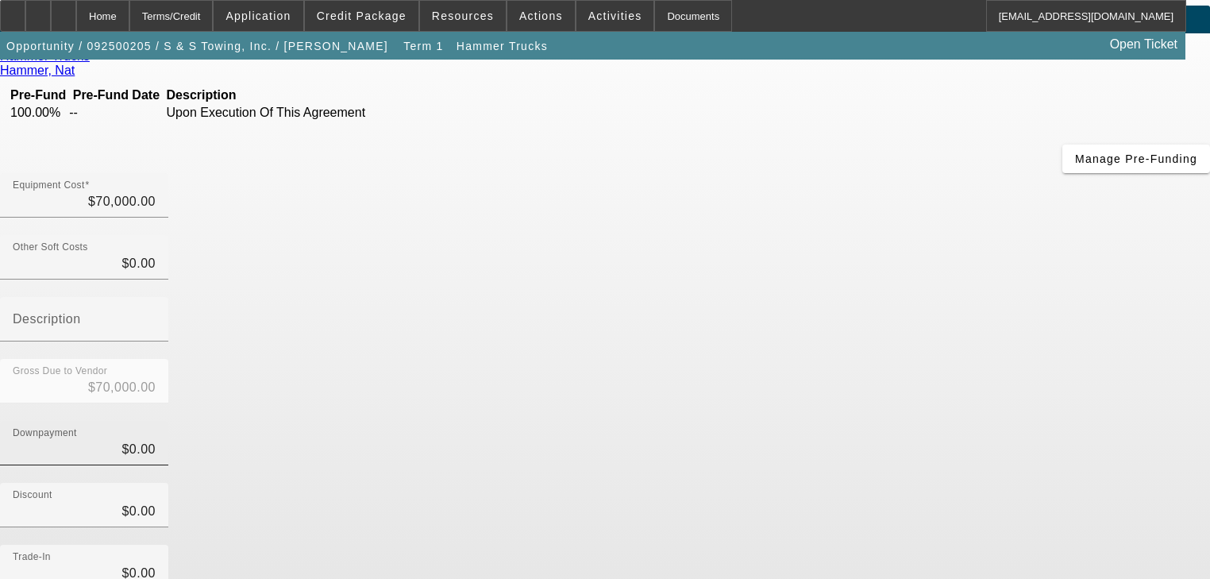
scroll to position [156, 0]
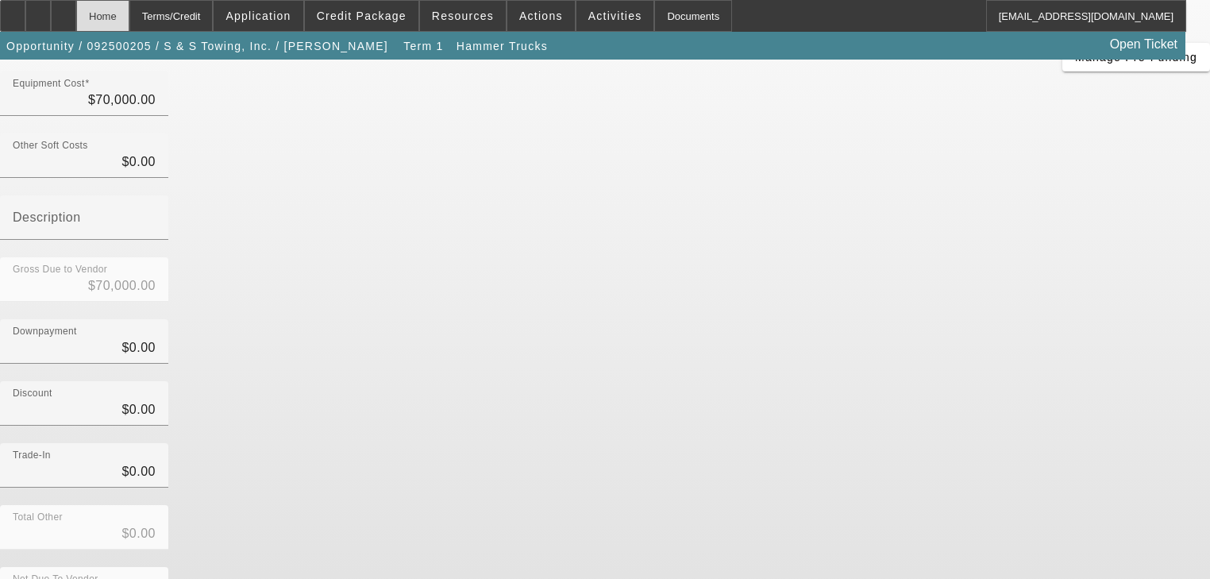
click at [129, 22] on div "Home" at bounding box center [102, 16] width 53 height 32
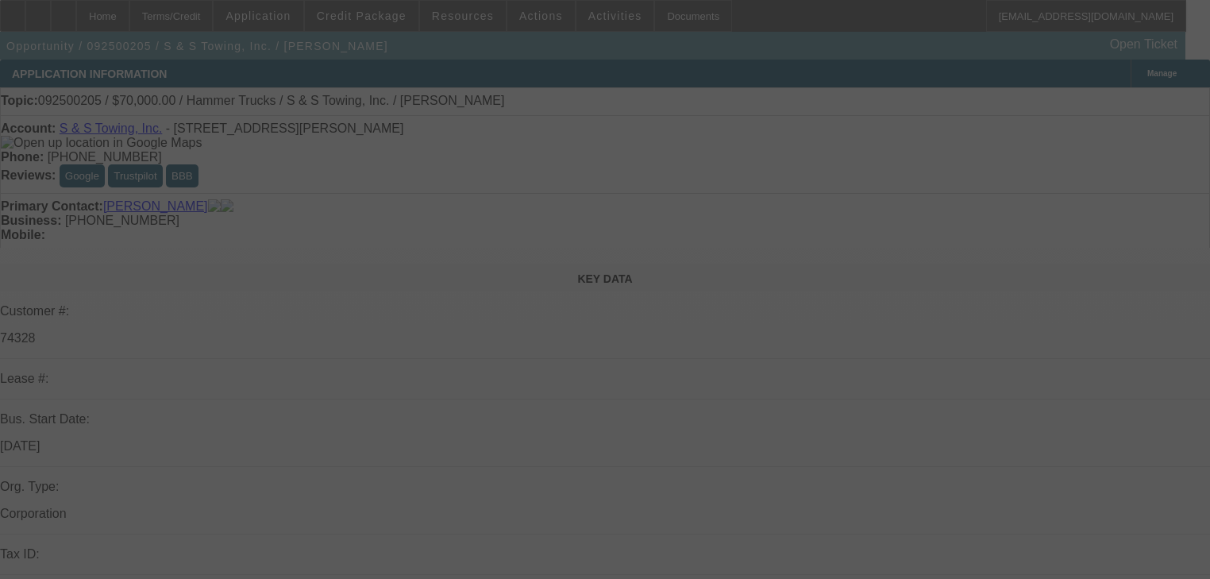
select select "0"
select select "2"
select select "0.1"
select select "4"
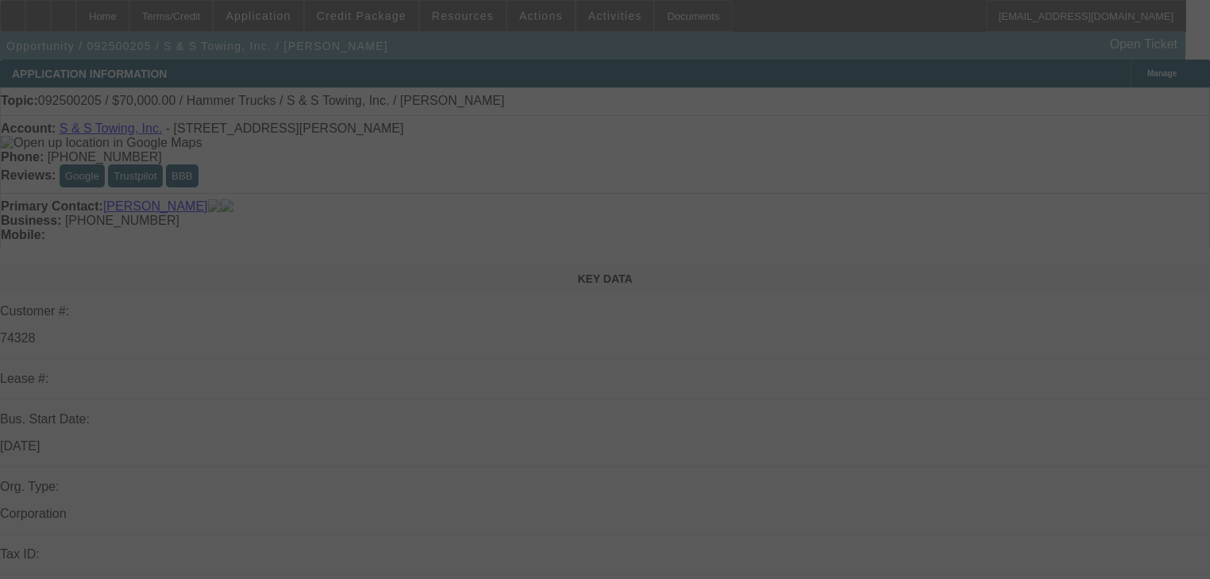
select select "0"
select select "2"
select select "0"
select select "6"
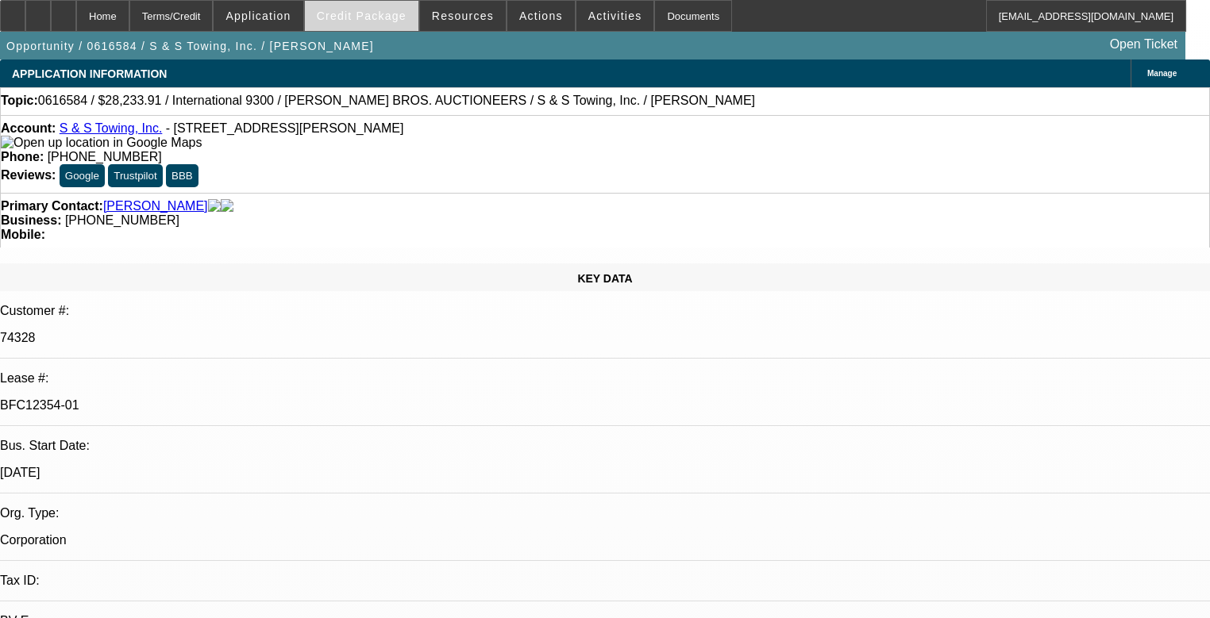
select select "0"
select select "0.1"
select select "4"
select select "0"
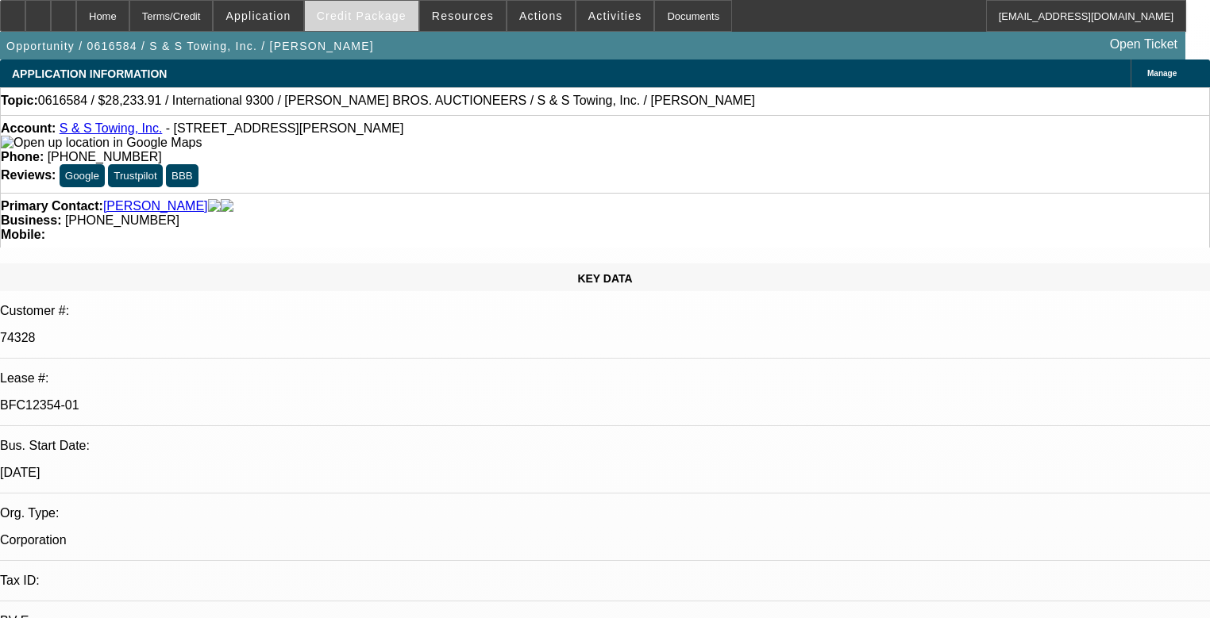
select select "0"
select select "2"
select select "0"
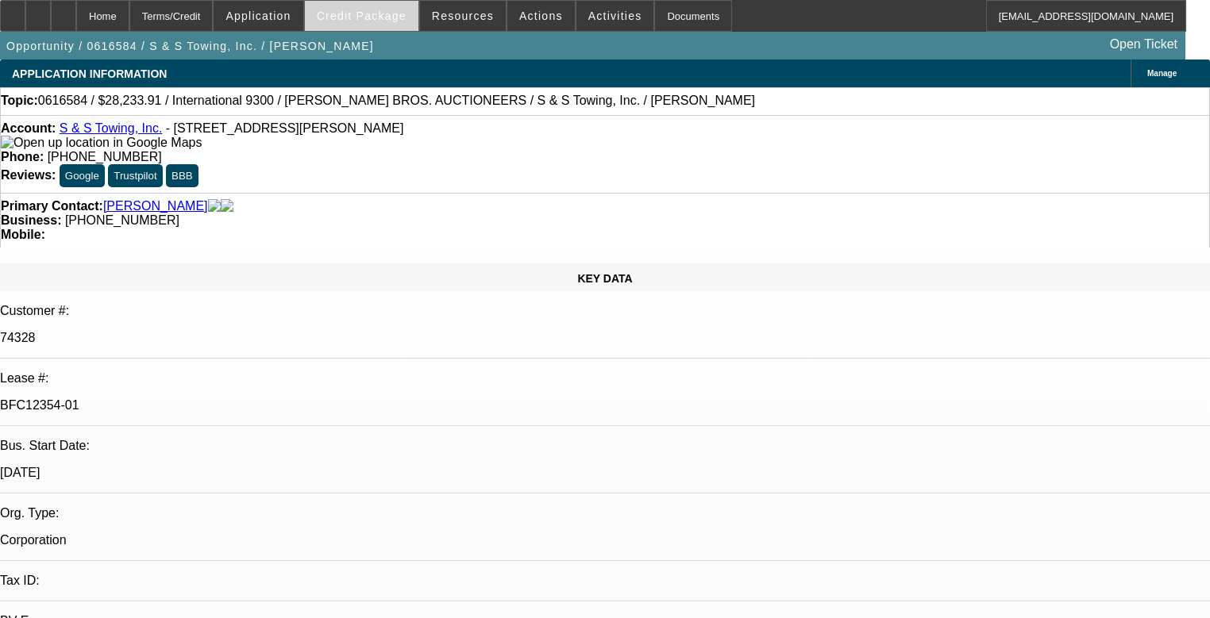
select select "0.1"
select select "4"
select select "0"
select select "0.1"
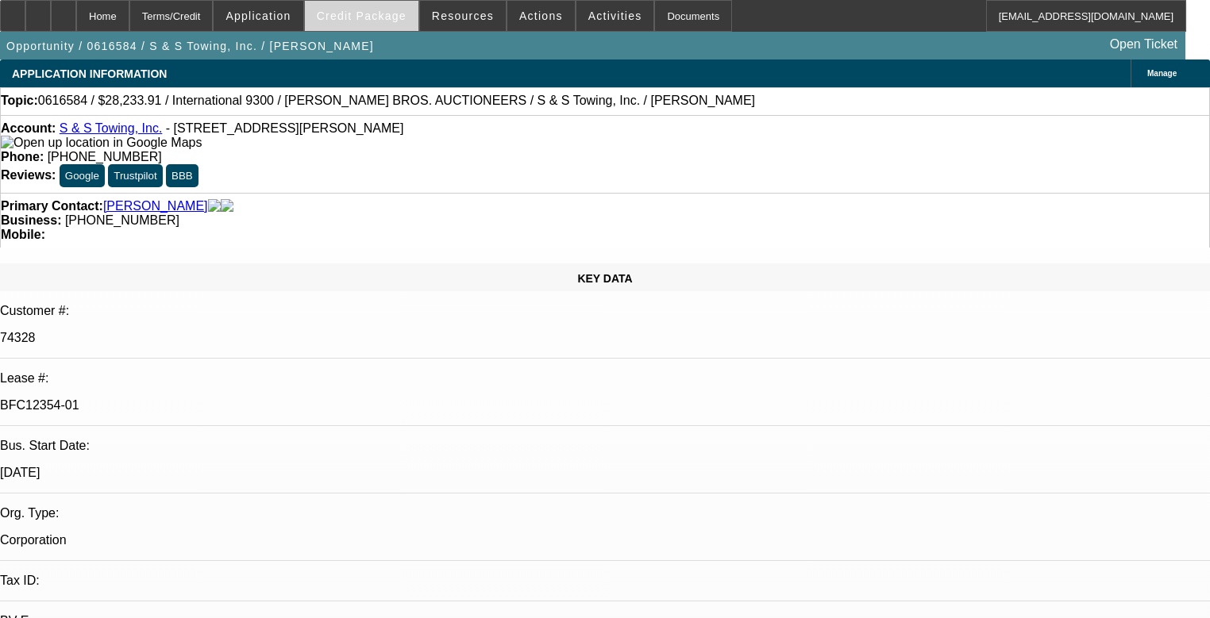
select select "4"
click at [375, 25] on span at bounding box center [362, 16] width 114 height 38
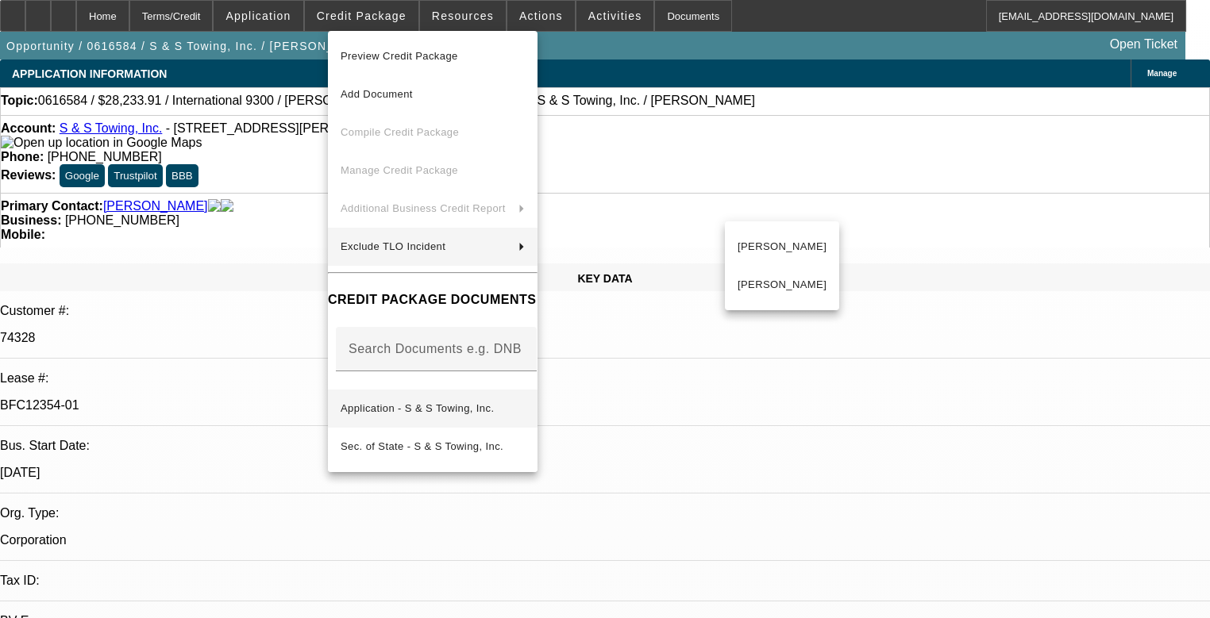
click at [429, 402] on span "Application - S & S Towing, Inc." at bounding box center [417, 408] width 153 height 12
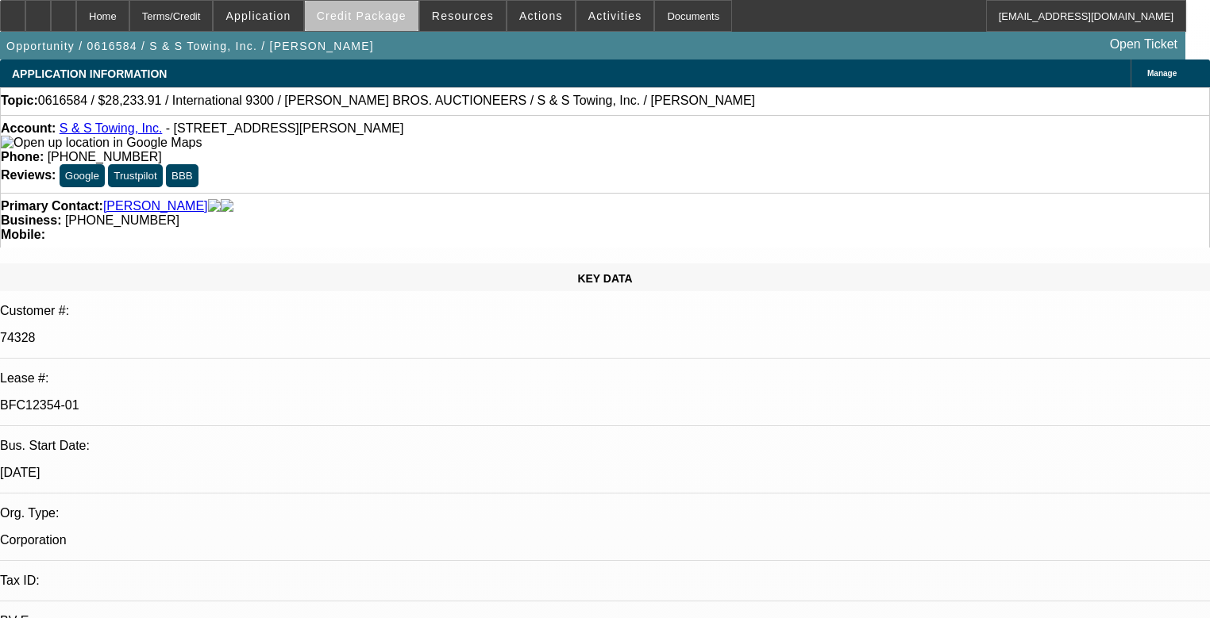
click at [390, 25] on span at bounding box center [362, 16] width 114 height 38
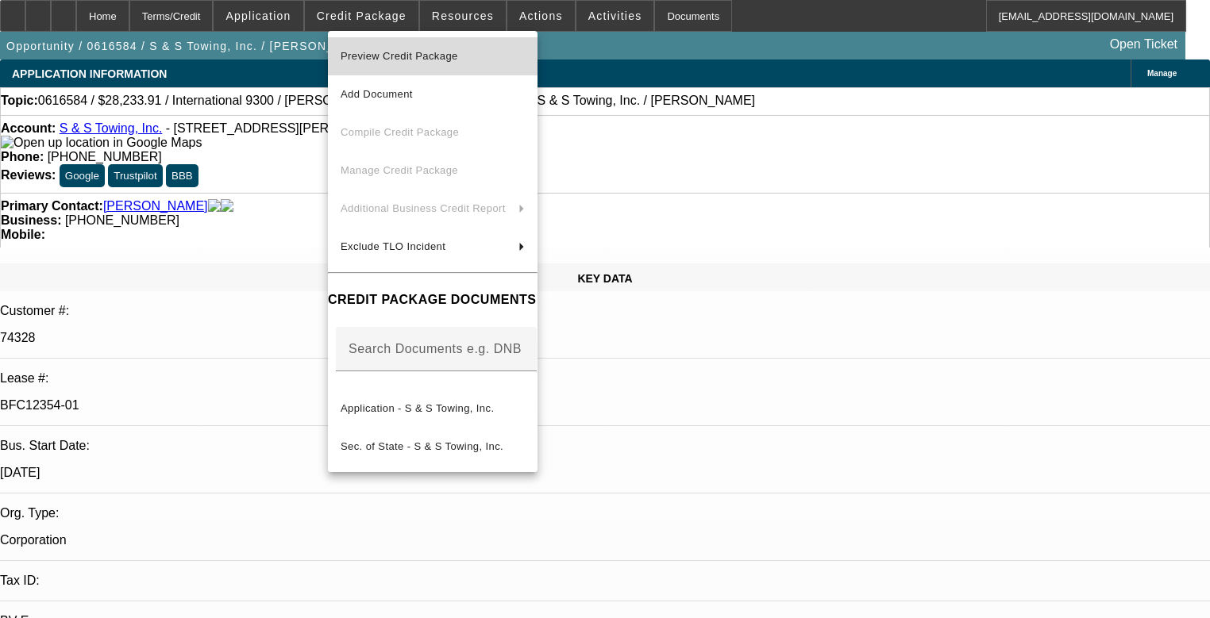
click at [411, 73] on button "Preview Credit Package" at bounding box center [433, 56] width 210 height 38
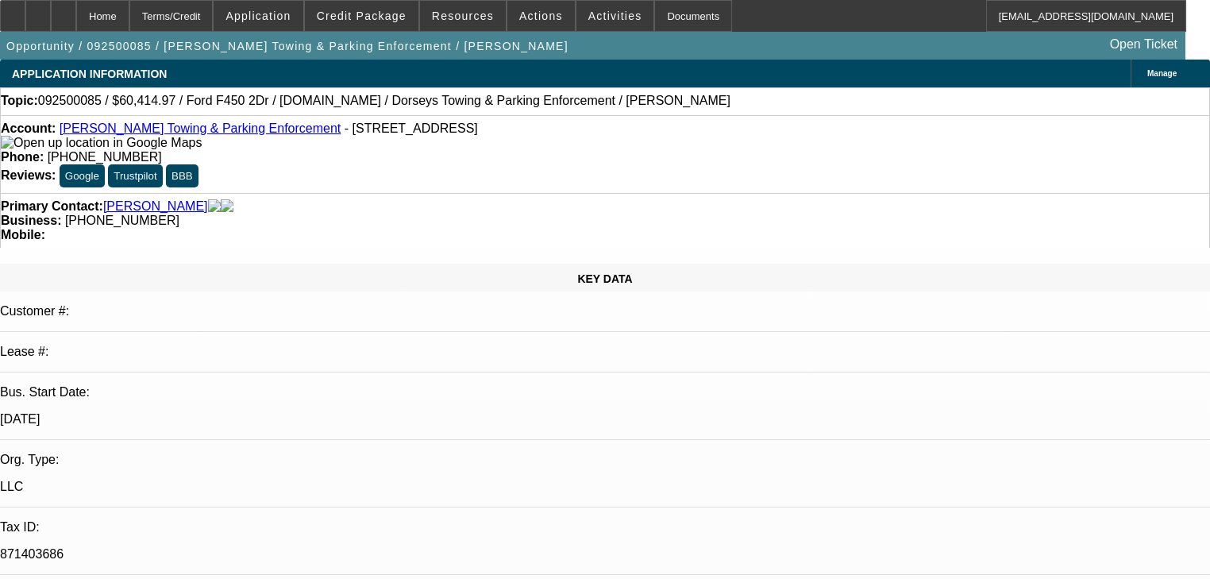
select select "2"
select select "0"
select select "6"
select select "2"
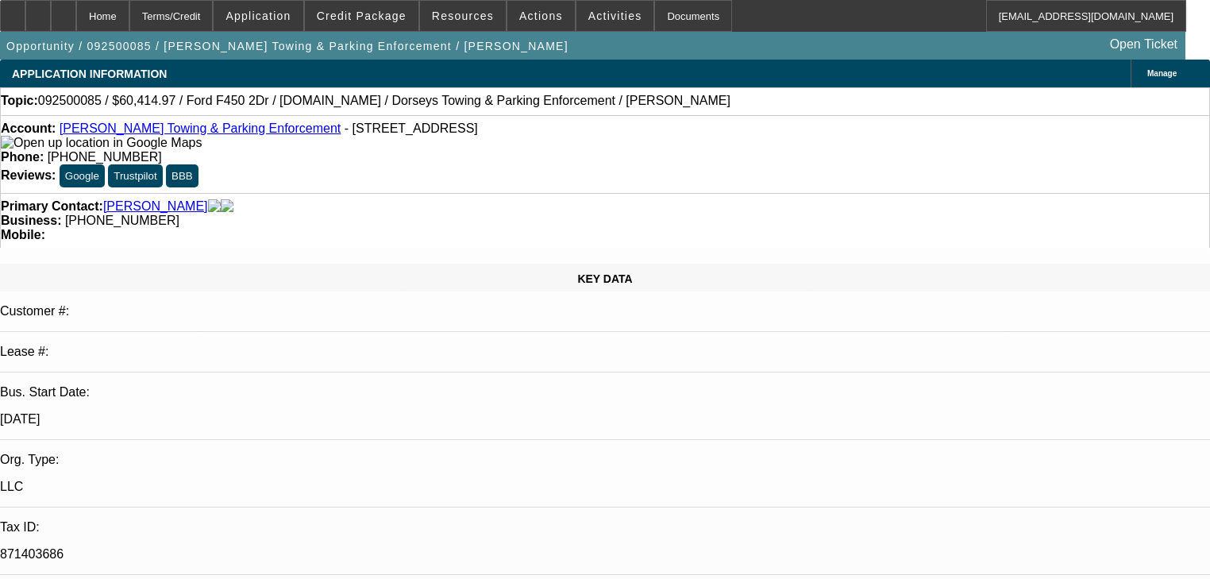
select select "2"
select select "0"
select select "6"
select select "0"
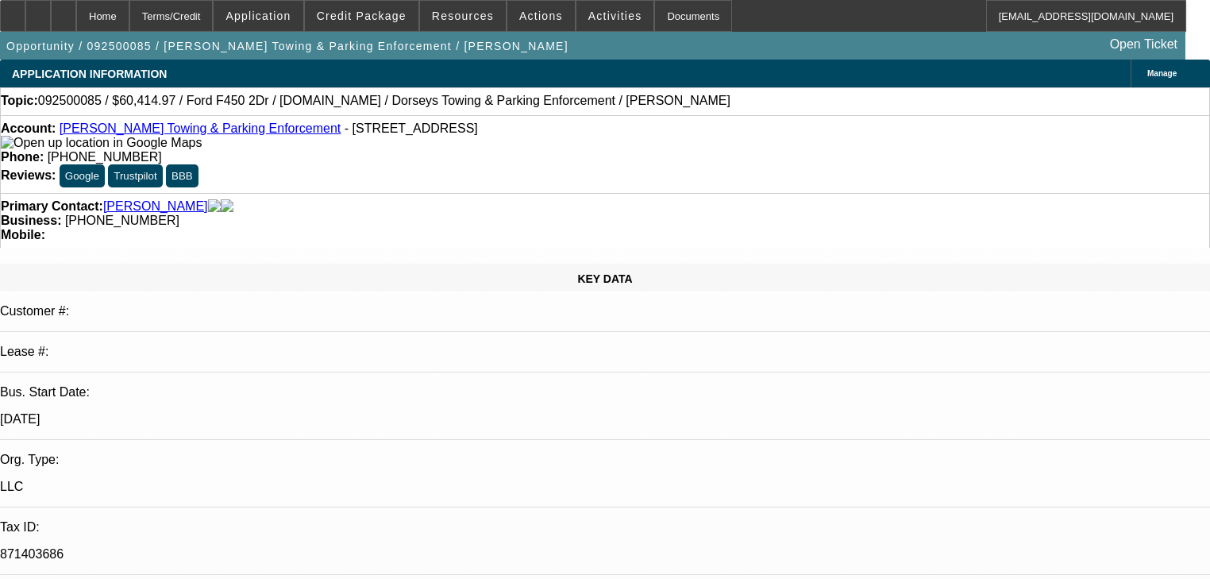
select select "2"
select select "0"
select select "6"
select select "0"
select select "2"
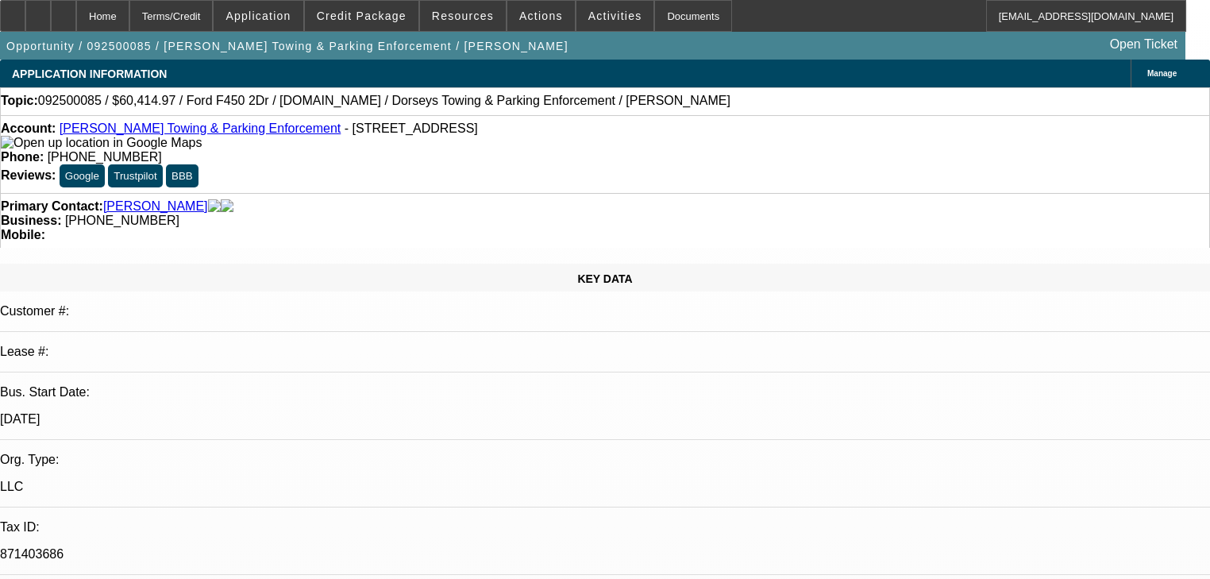
select select "2"
select select "0"
select select "6"
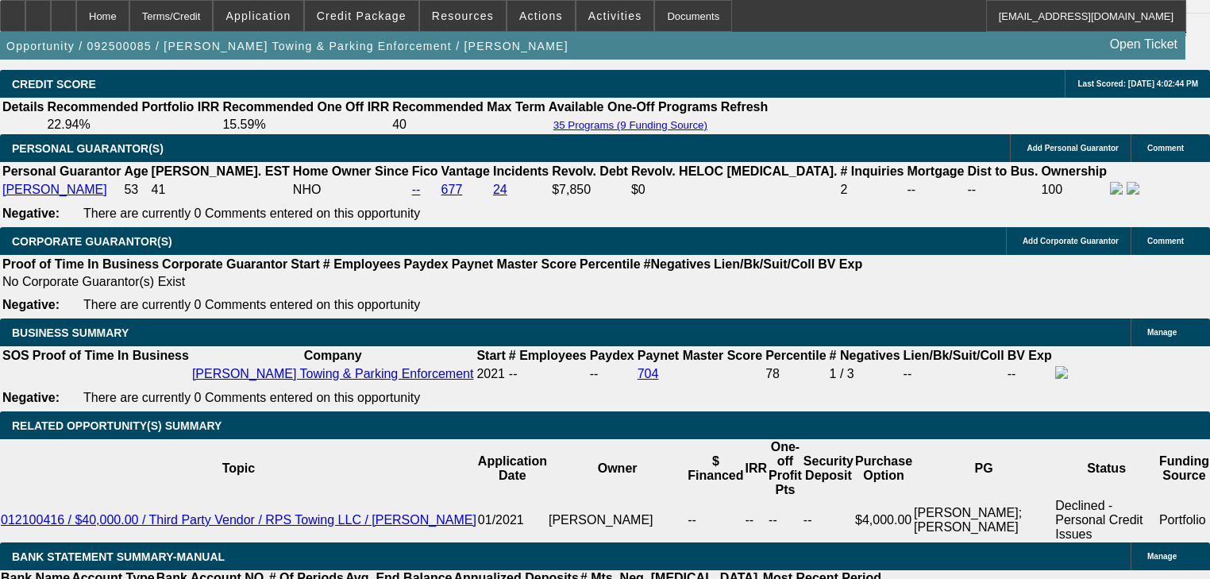
scroll to position [2286, 0]
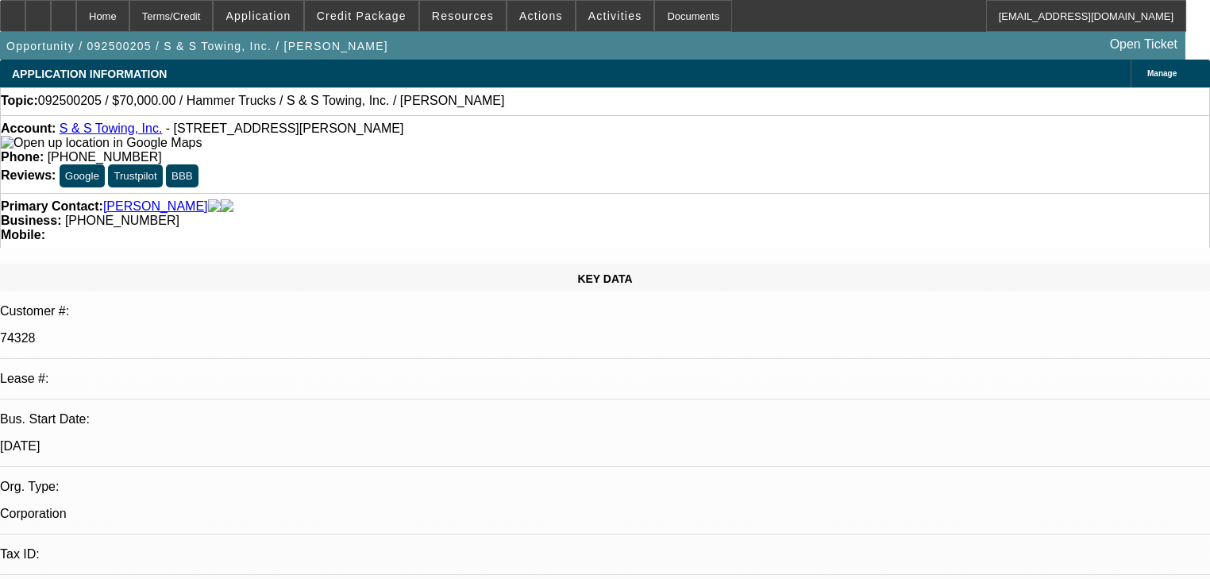
select select "0"
select select "2"
select select "0.1"
select select "4"
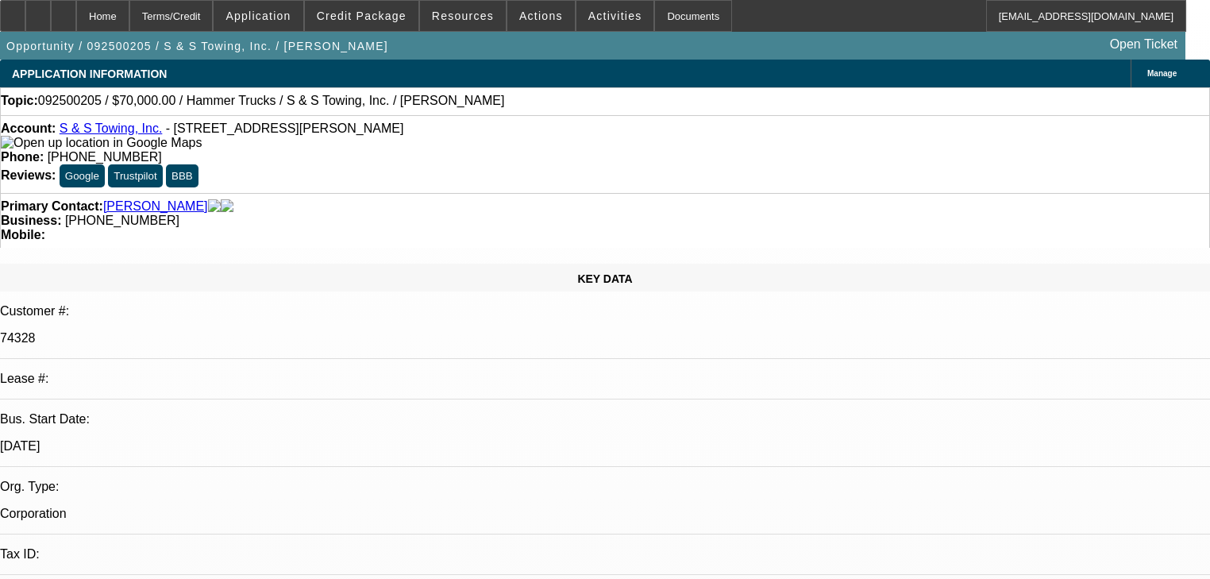
select select "0"
select select "2"
select select "0"
select select "6"
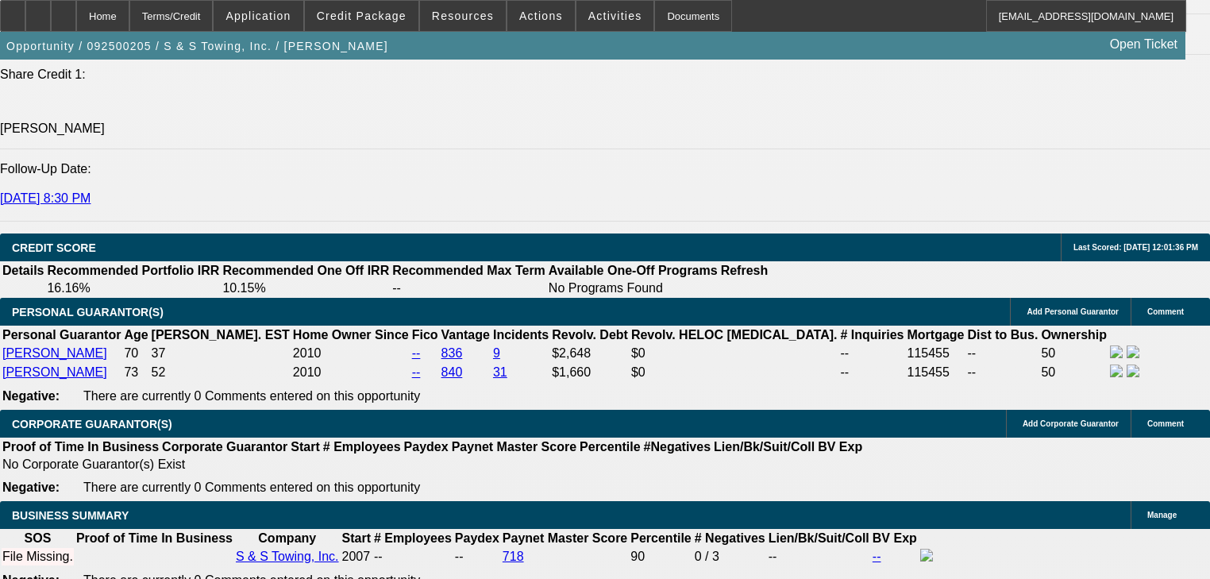
scroll to position [2286, 0]
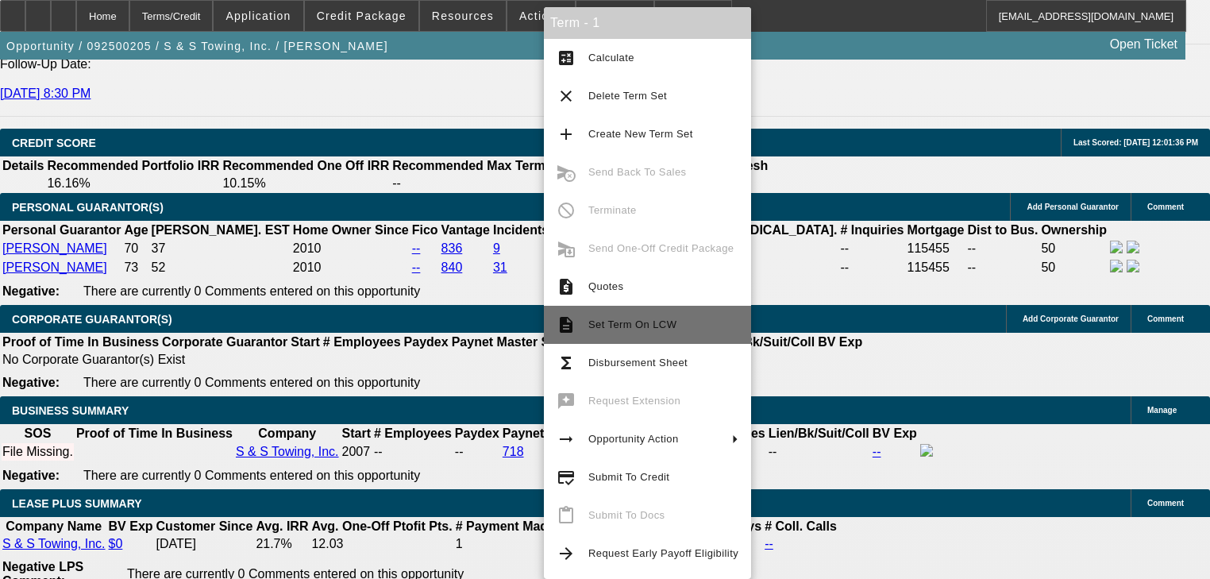
click at [649, 311] on button "description Set Term On LCW" at bounding box center [647, 325] width 207 height 38
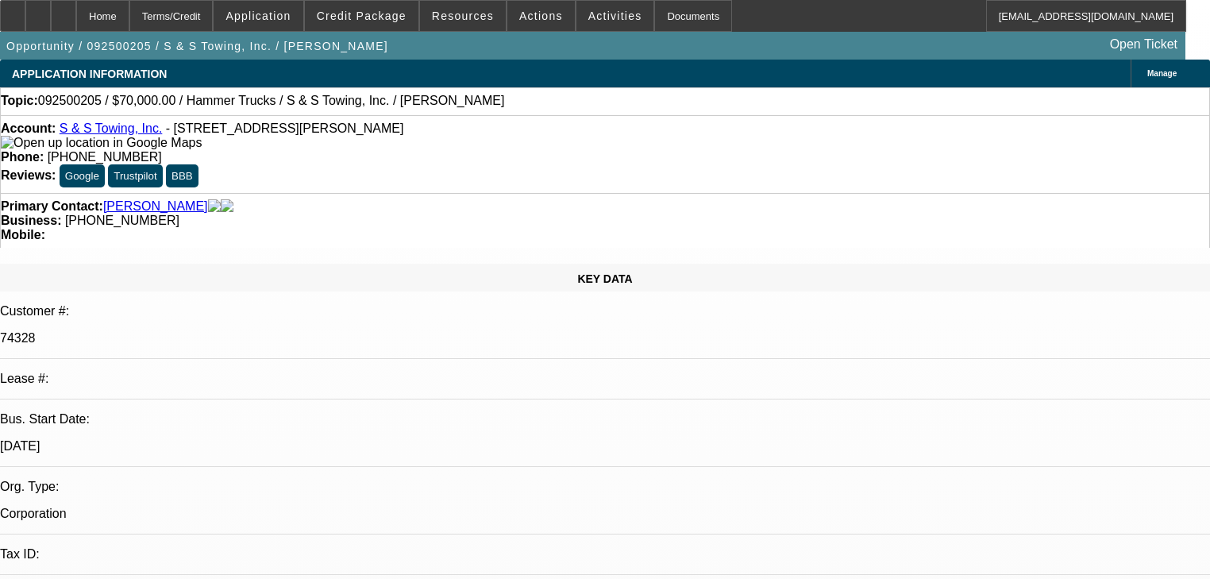
select select "0"
select select "2"
select select "0.1"
select select "4"
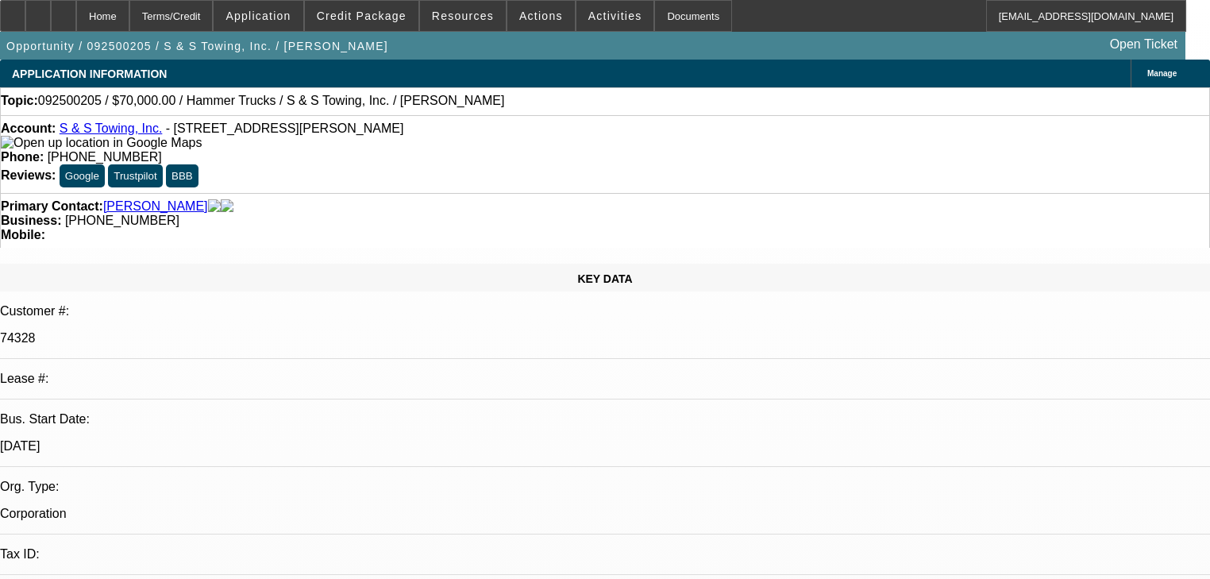
select select "0"
select select "2"
select select "0"
select select "6"
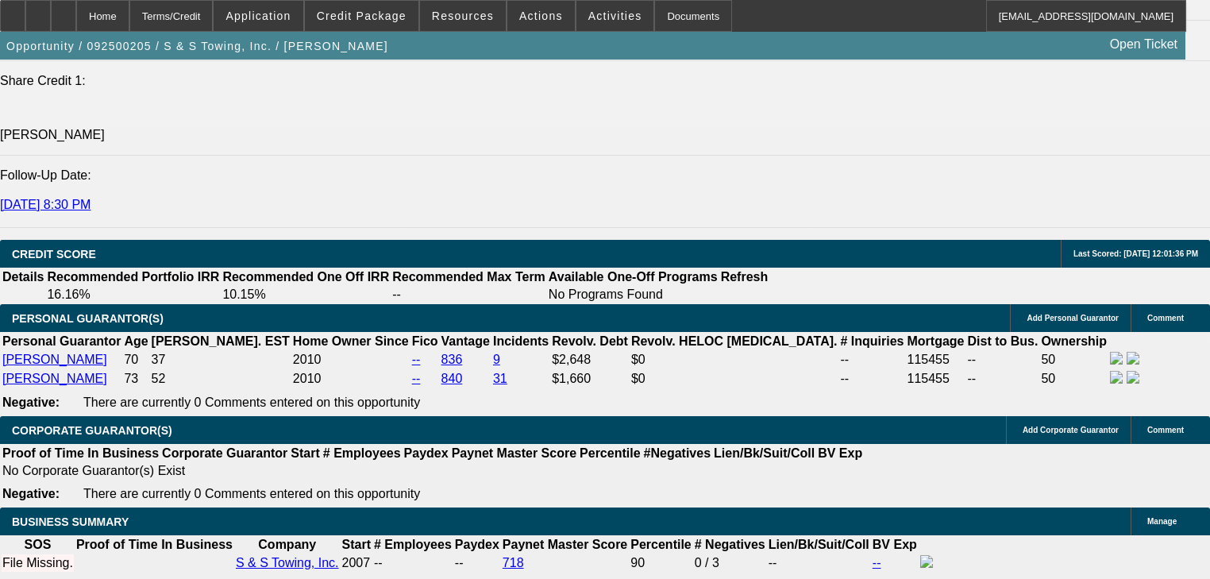
scroll to position [2096, 0]
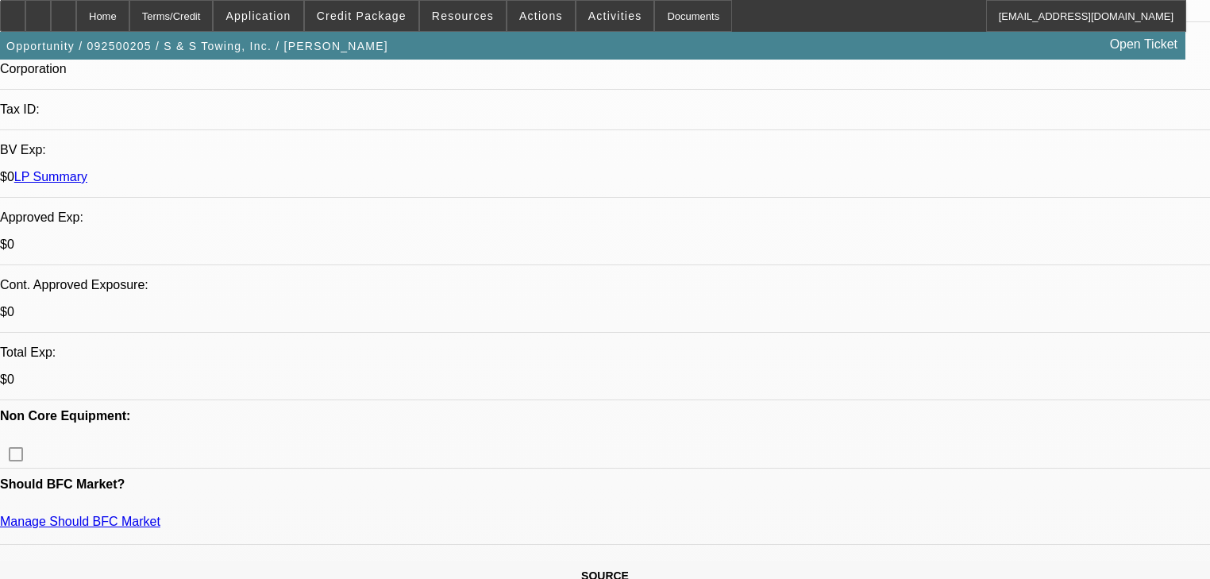
select select "0"
select select "2"
select select "0.1"
select select "4"
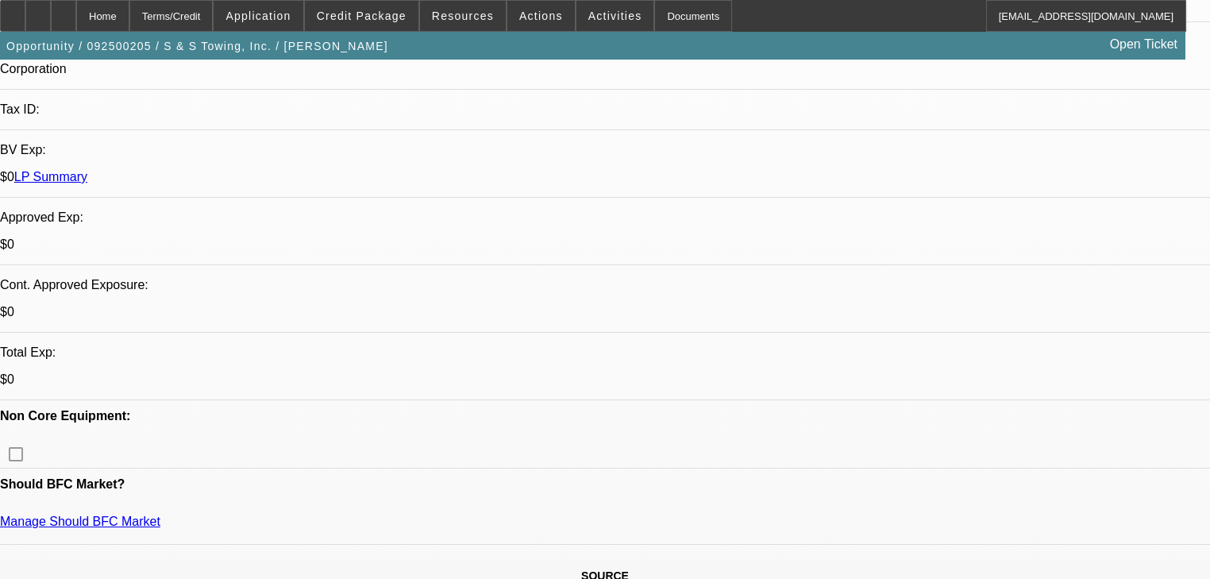
select select "0"
select select "2"
select select "0"
select select "6"
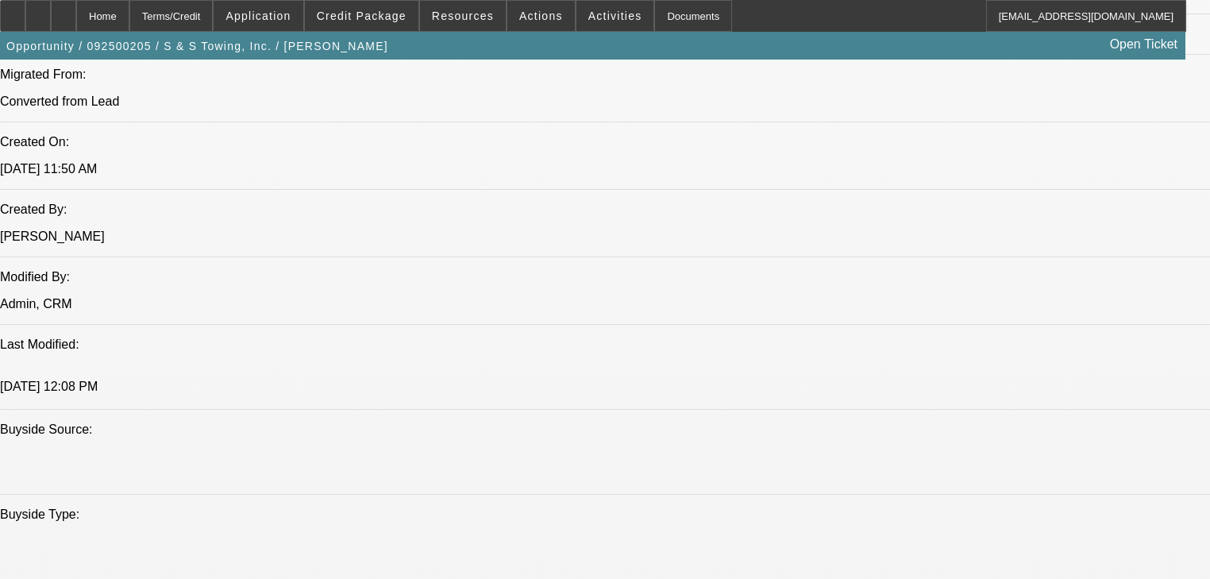
scroll to position [1334, 0]
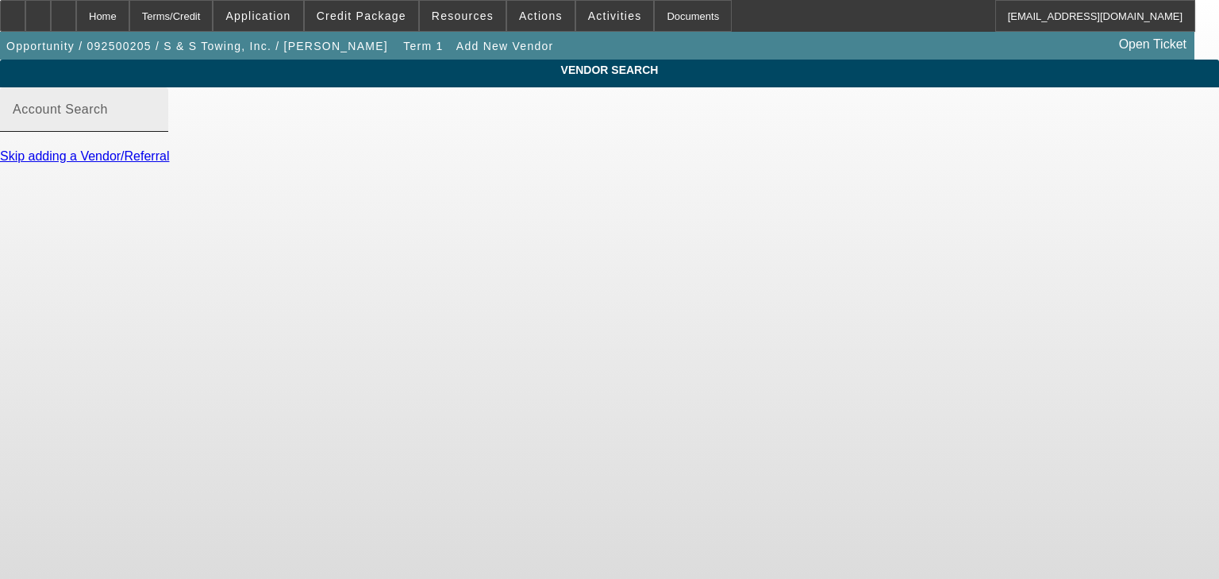
click at [156, 124] on input "Account Search" at bounding box center [84, 115] width 143 height 19
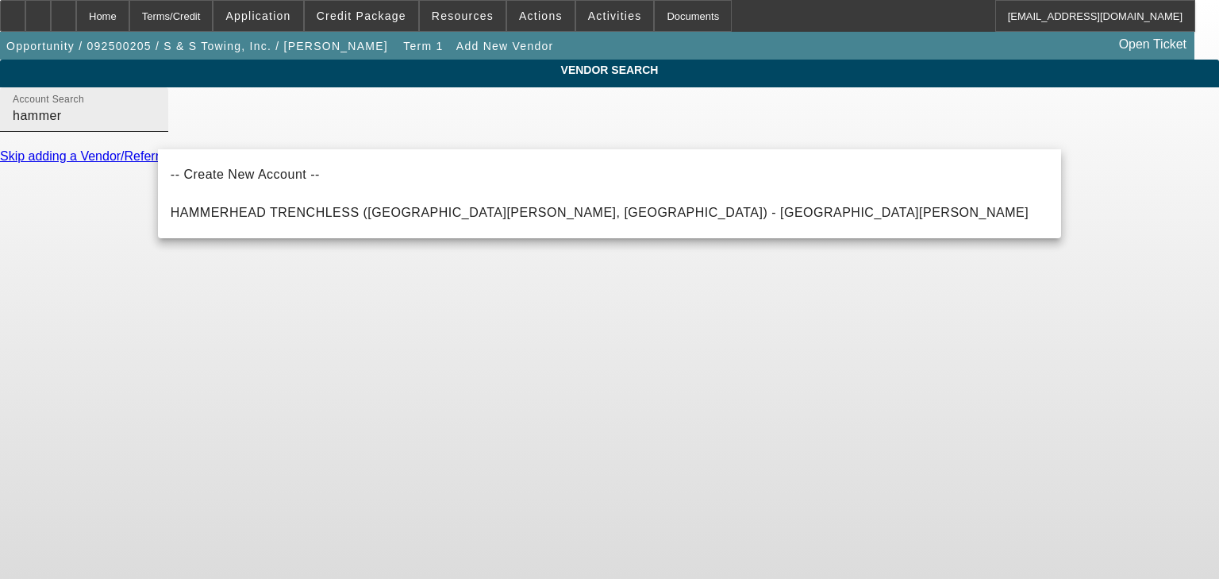
drag, startPoint x: 324, startPoint y: 215, endPoint x: 268, endPoint y: 117, distance: 113.4
click at [268, 117] on body "Home Terms/Credit Application Credit Package Resources Actions Activities Docum…" at bounding box center [609, 289] width 1219 height 579
click at [156, 125] on input "hammer" at bounding box center [84, 115] width 143 height 19
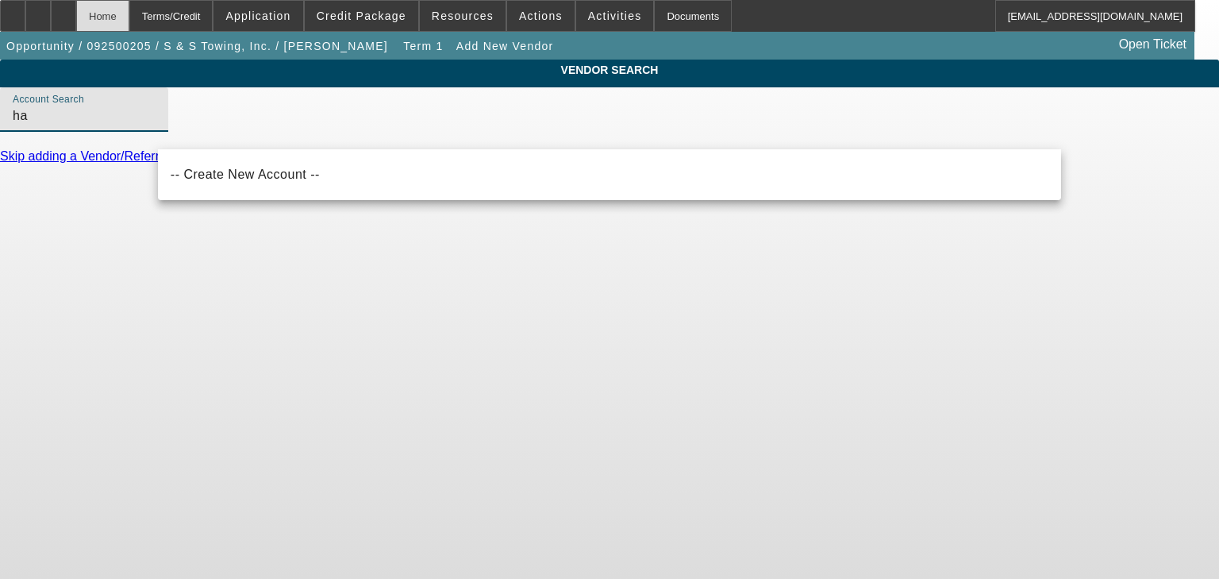
type input "h"
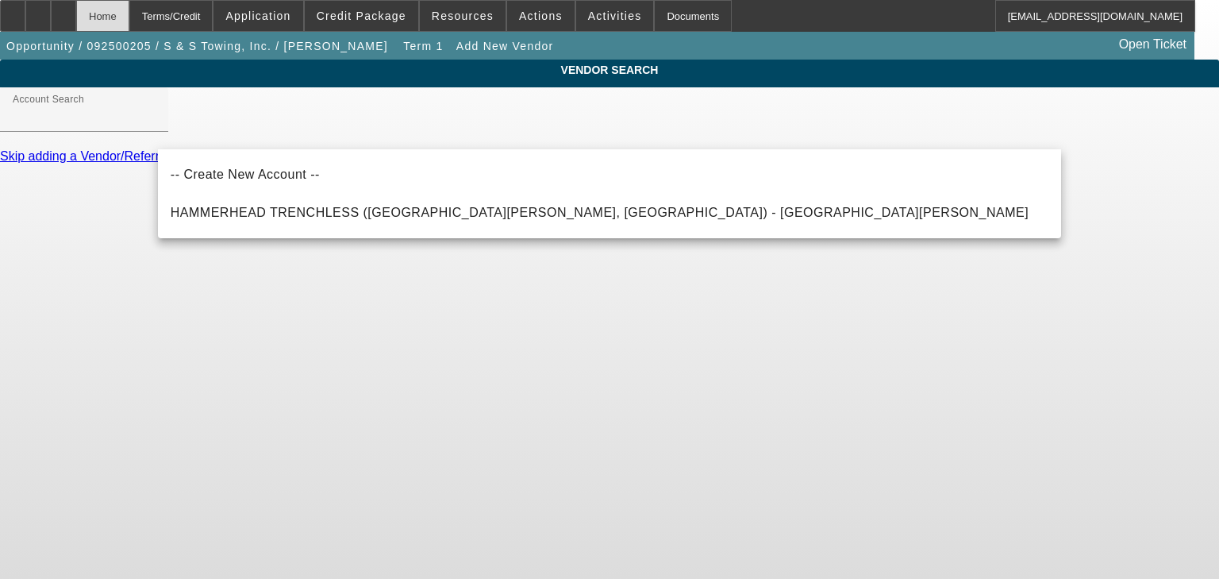
click at [129, 14] on div "Home" at bounding box center [102, 16] width 53 height 32
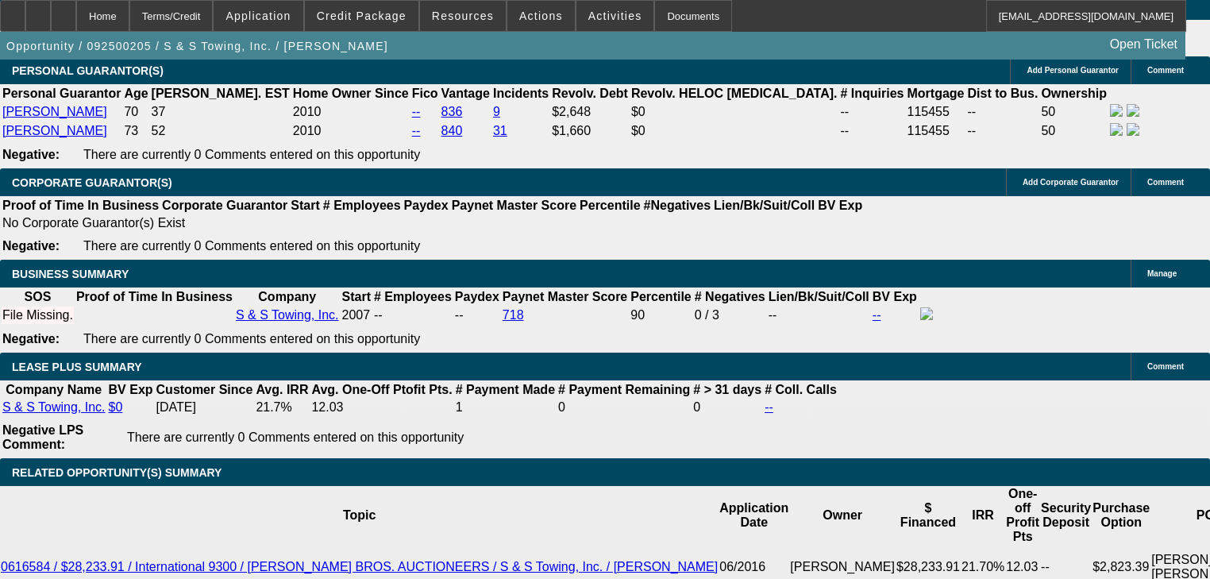
select select "0"
select select "2"
select select "0.1"
select select "4"
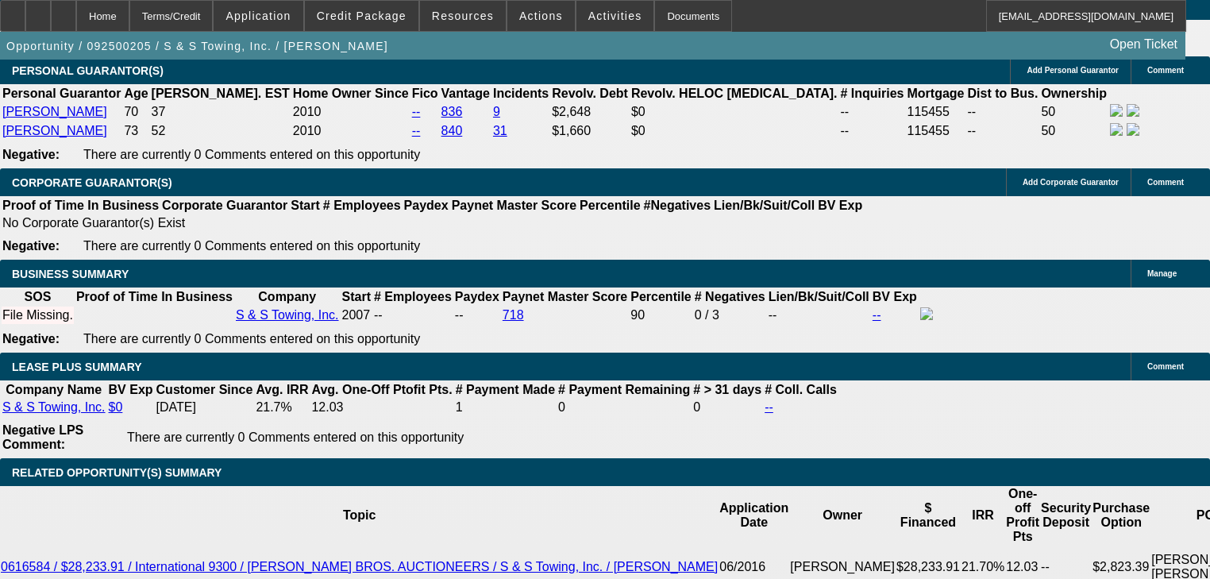
select select "0"
select select "2"
select select "0"
select select "6"
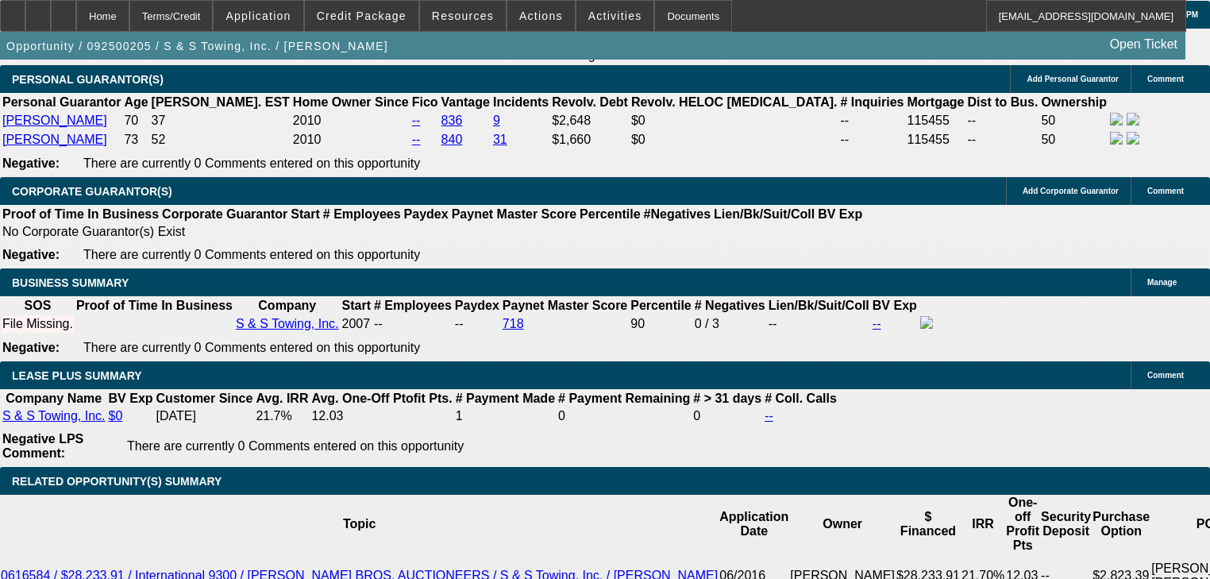
scroll to position [2392, 0]
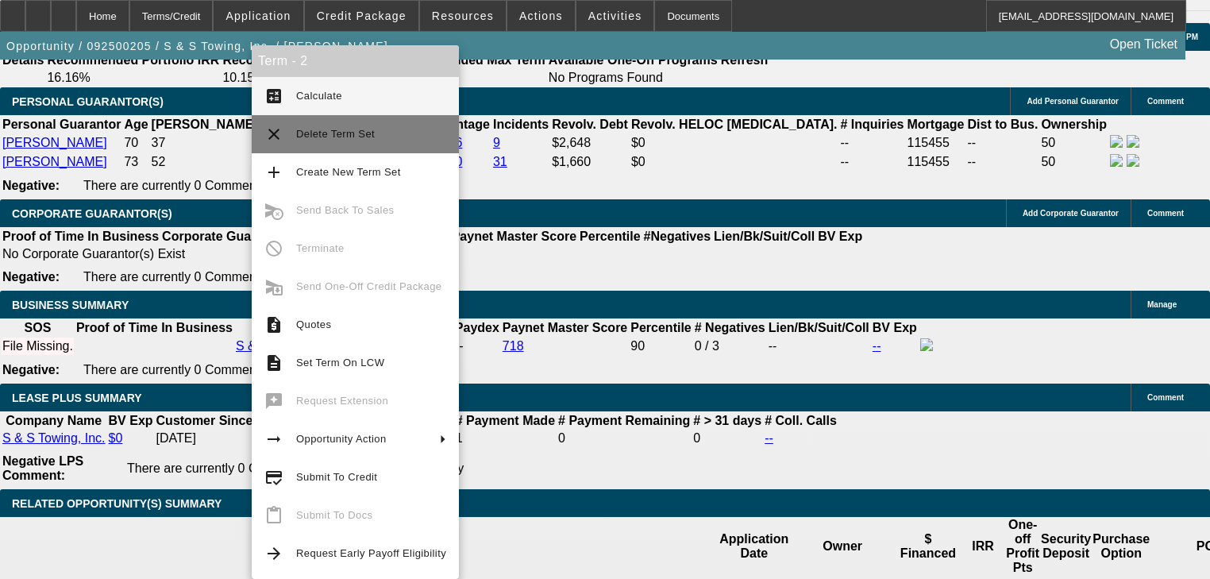
click at [260, 144] on button "clear Delete Term Set" at bounding box center [355, 134] width 207 height 38
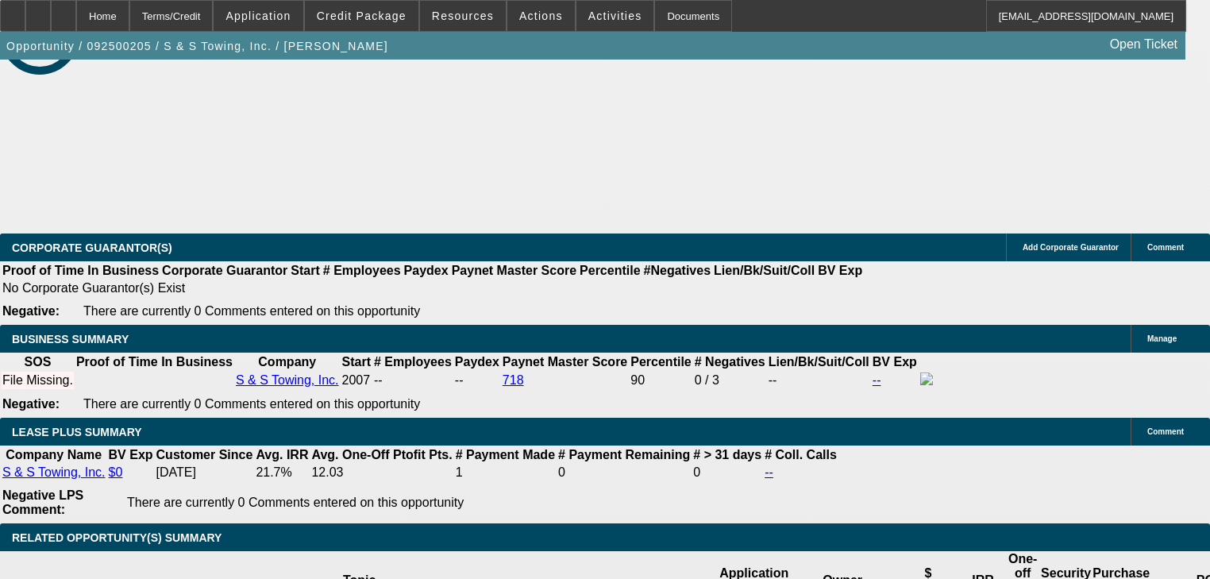
select select "0"
select select "2"
select select "0"
select select "6"
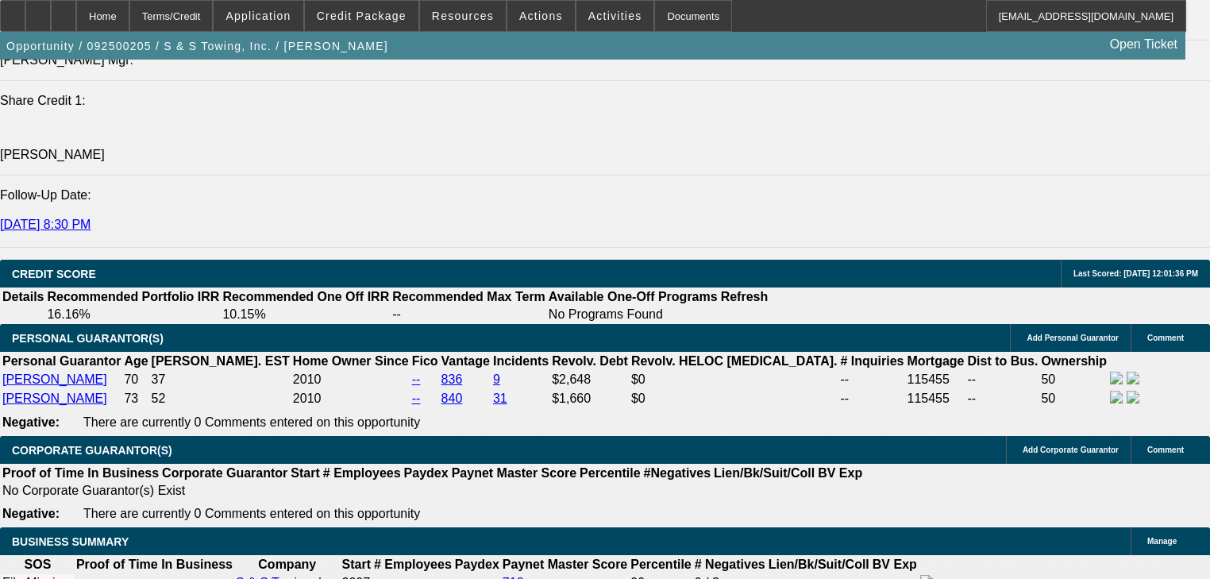
scroll to position [2305, 0]
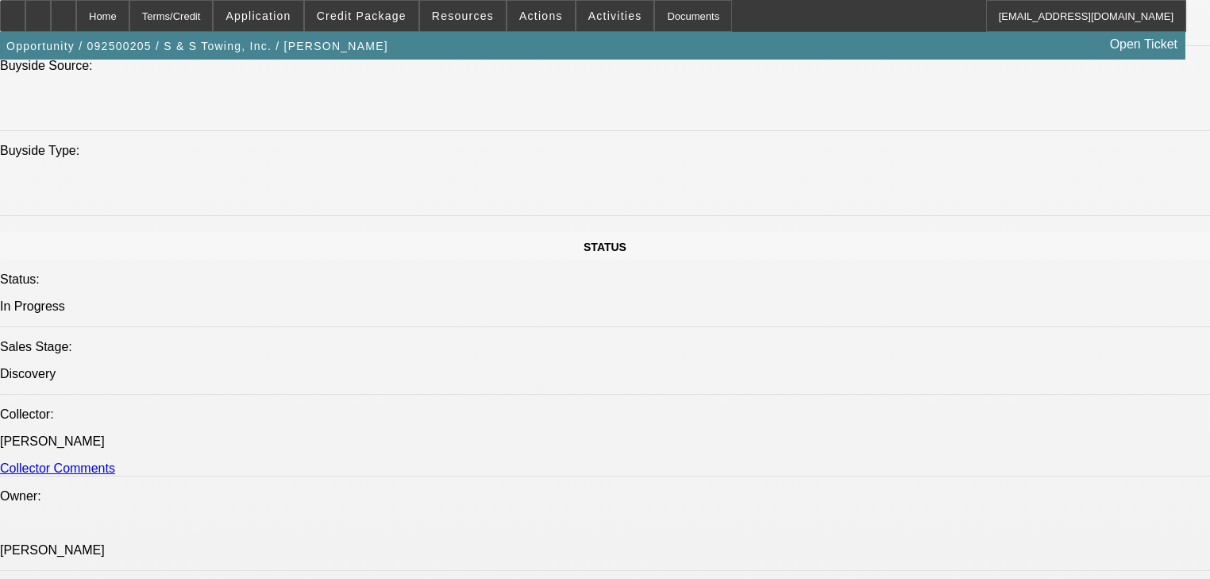
scroll to position [1607, 0]
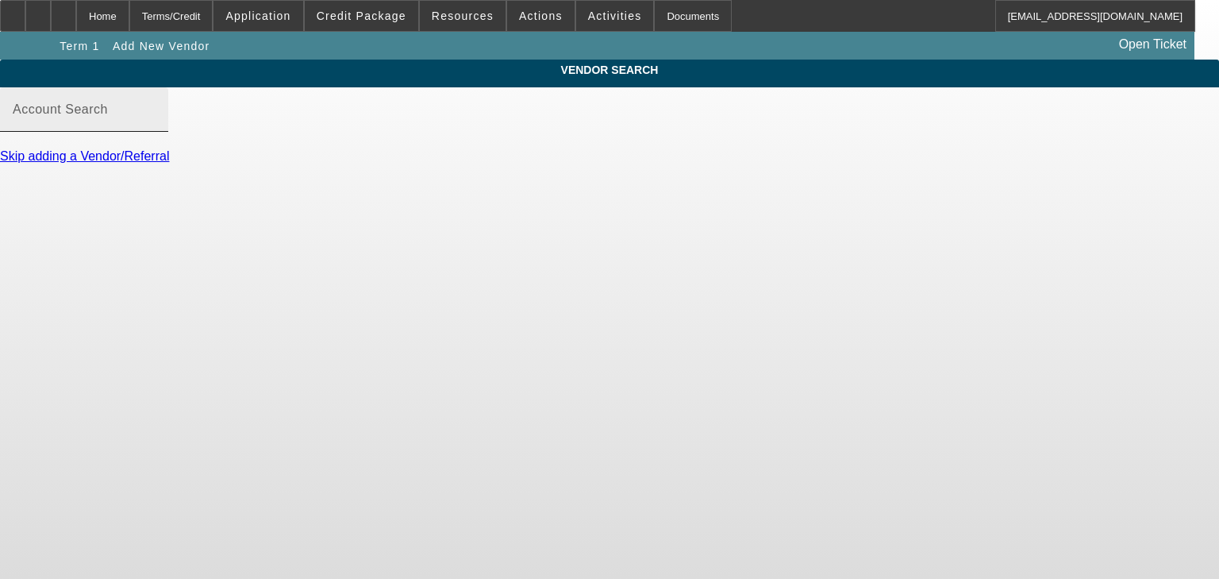
click at [156, 125] on input "Account Search" at bounding box center [84, 115] width 143 height 19
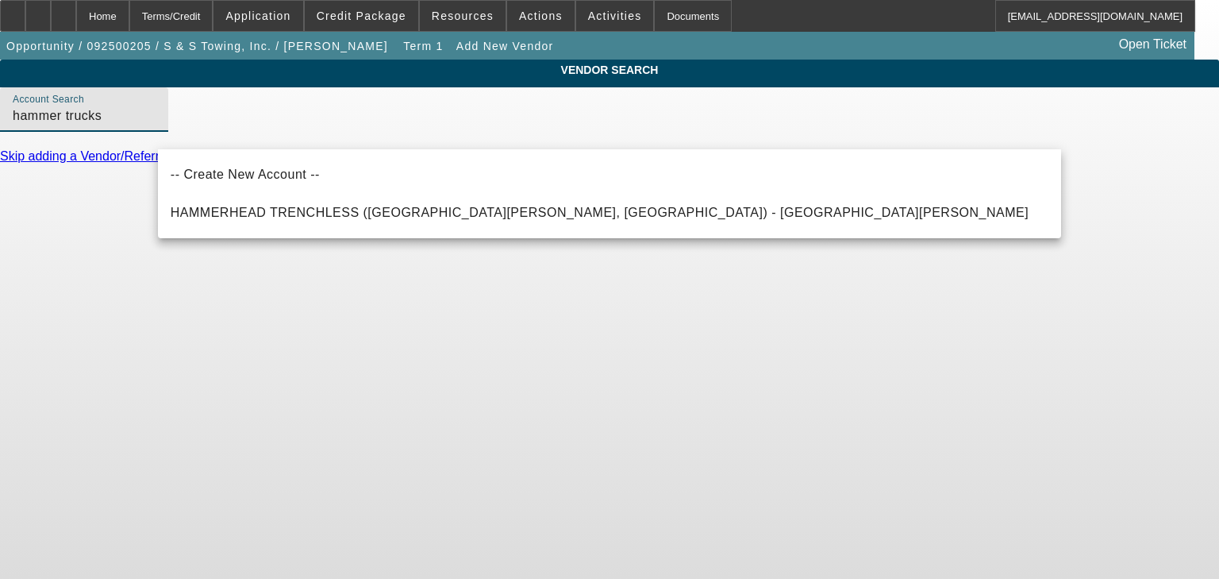
type input "hammer trucks"
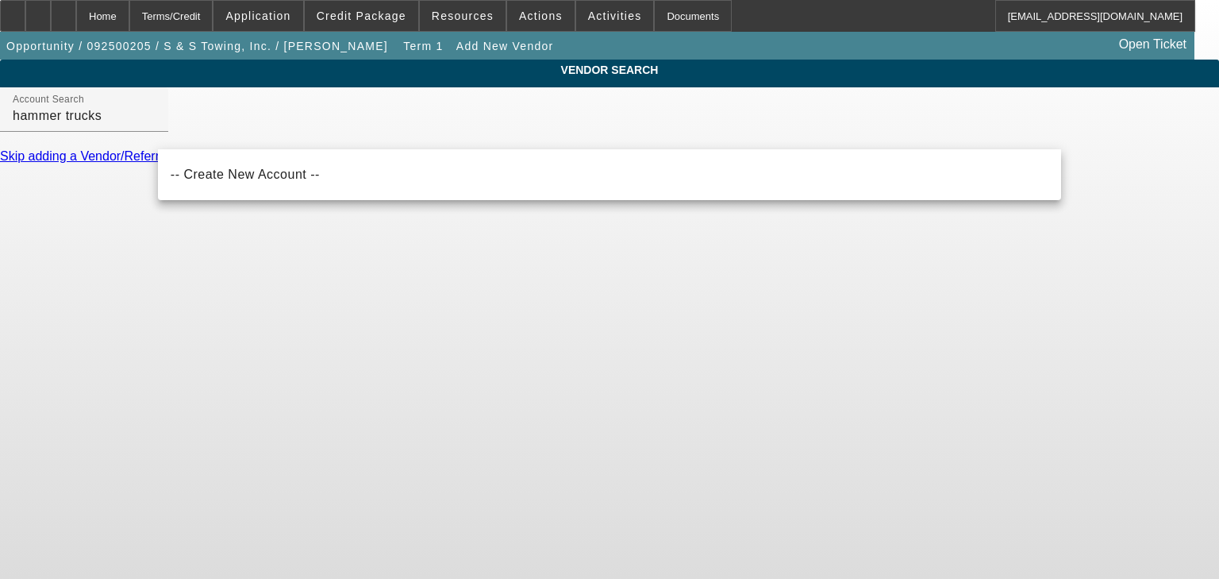
click at [449, 286] on body "Home Terms/Credit Application Credit Package Resources Actions Activities Docum…" at bounding box center [609, 289] width 1219 height 579
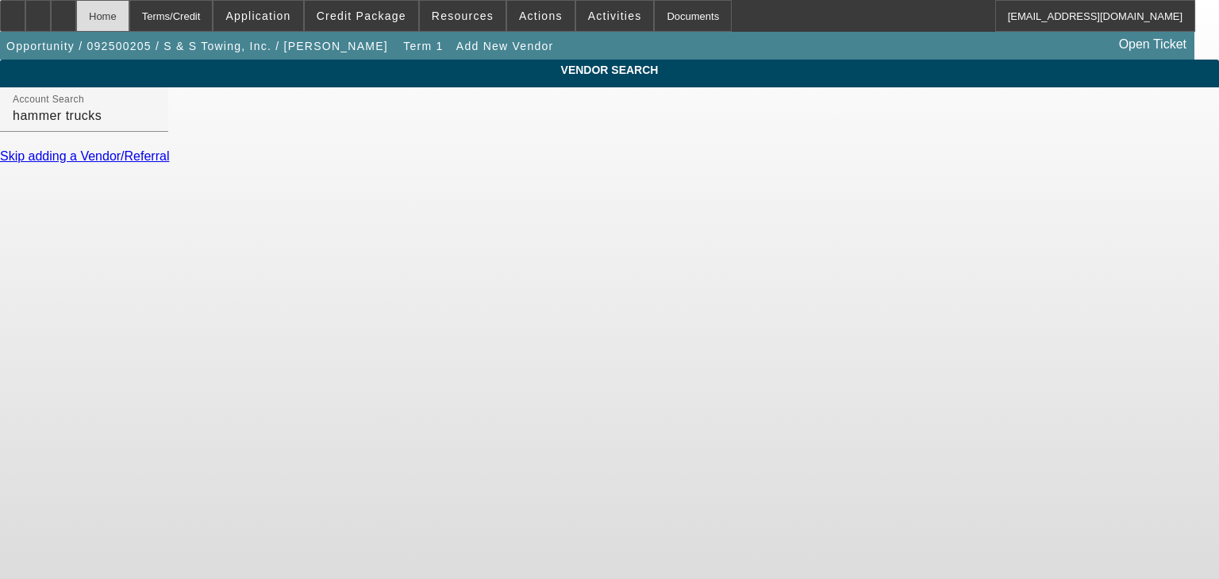
click at [129, 17] on div "Home" at bounding box center [102, 16] width 53 height 32
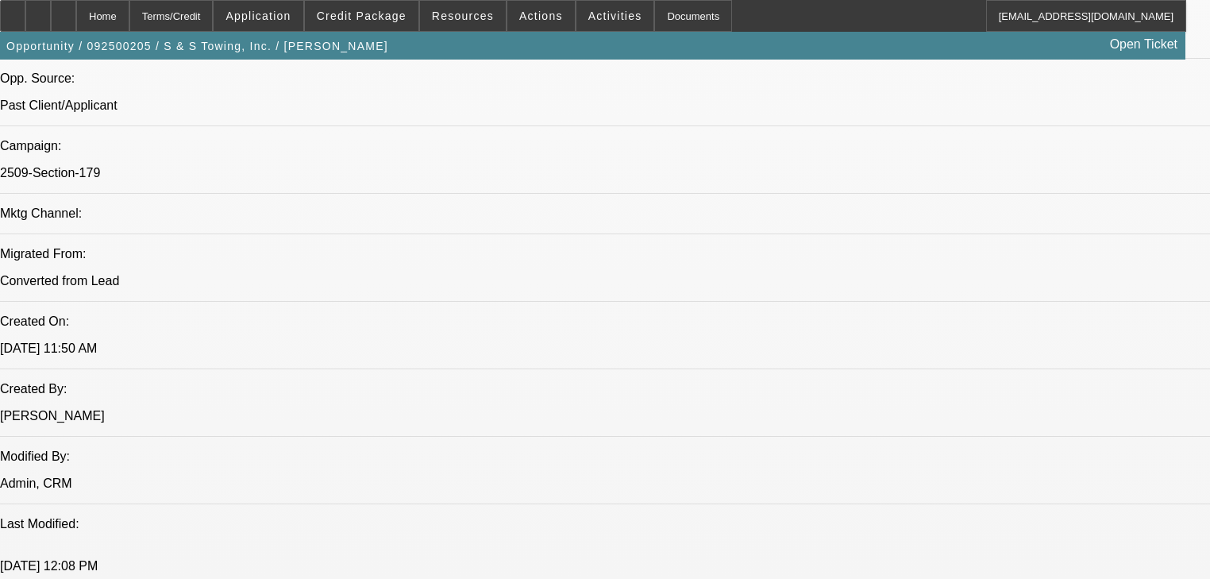
select select "0"
select select "2"
select select "0"
select select "6"
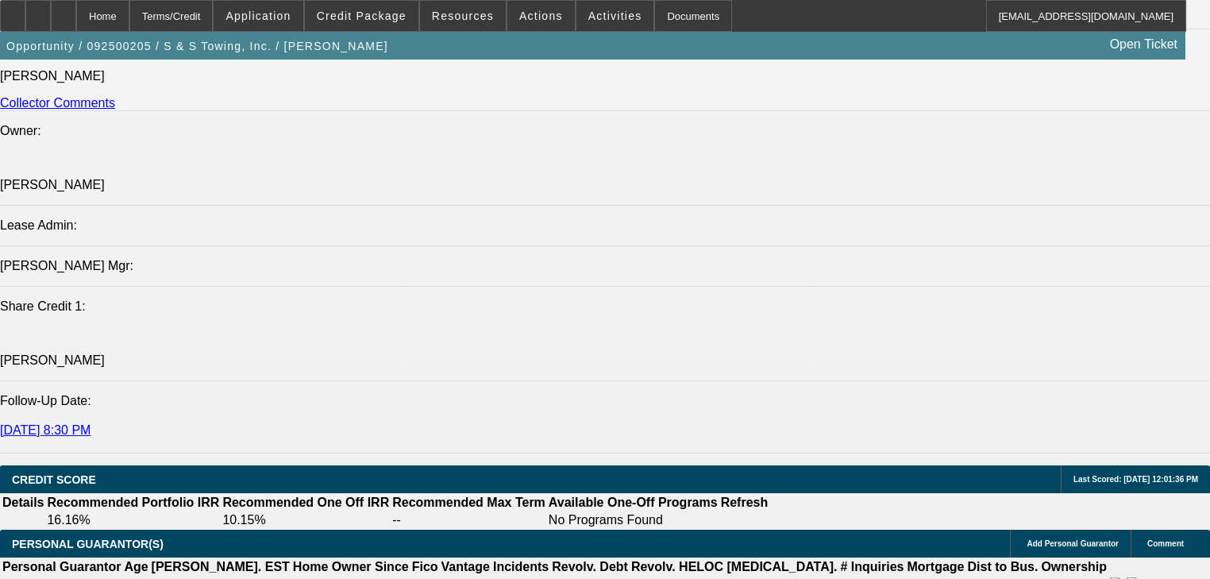
scroll to position [1927, 0]
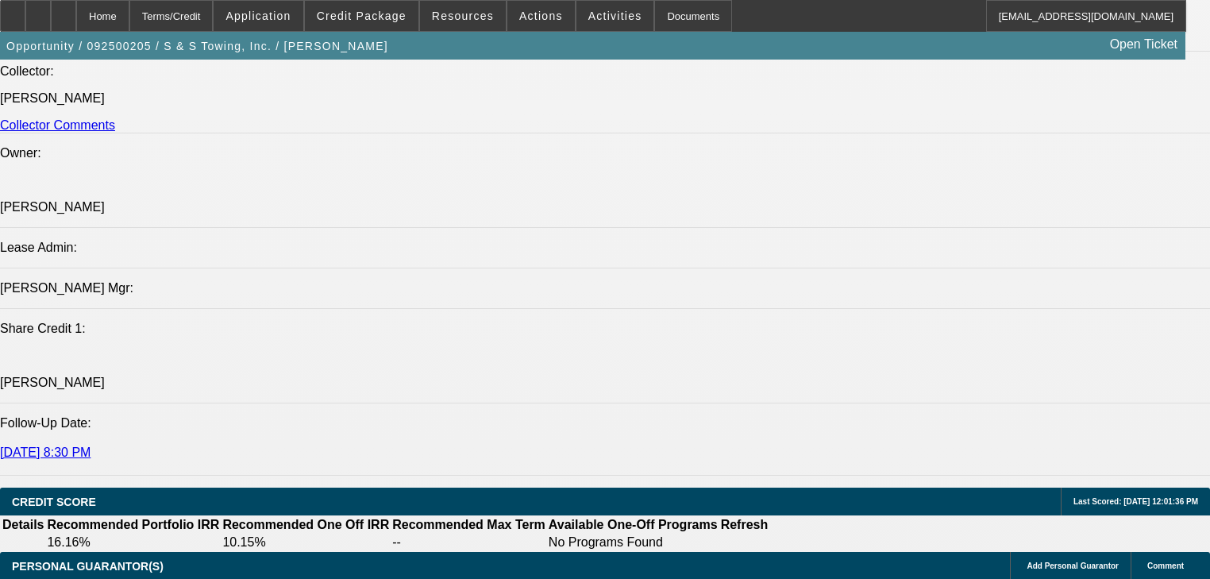
radio input "true"
type textarea "P"
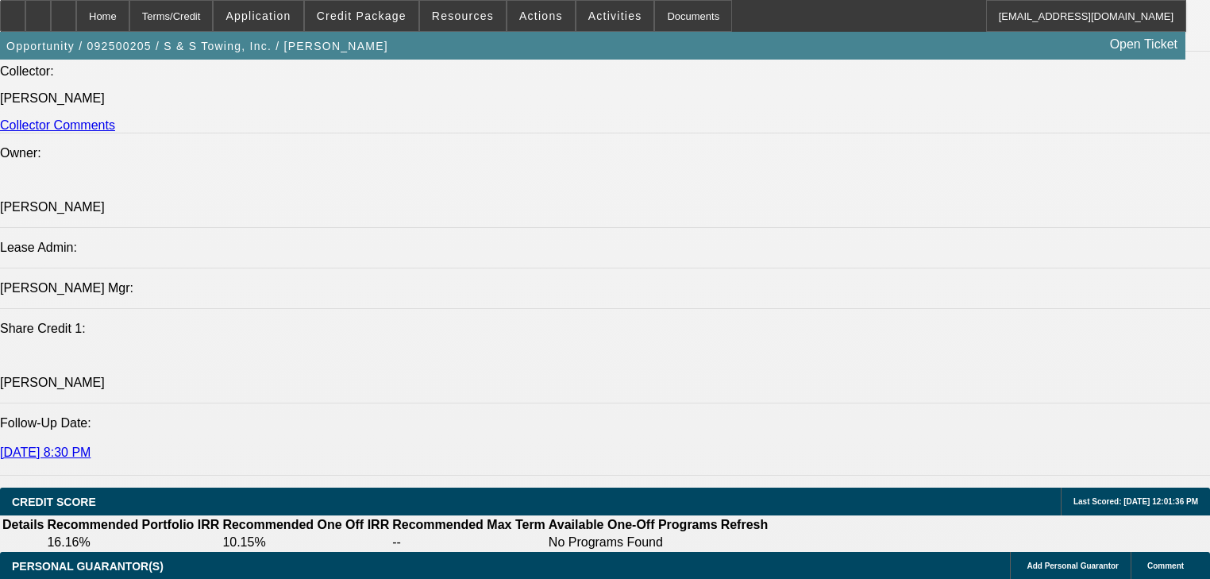
type textarea "J"
type textarea "Need VENDOR SOS, VENDOR PAYNET> SOS - TAX ID FOR CUSTOMER & EQUIPMENT PICTURES>…"
radio input "true"
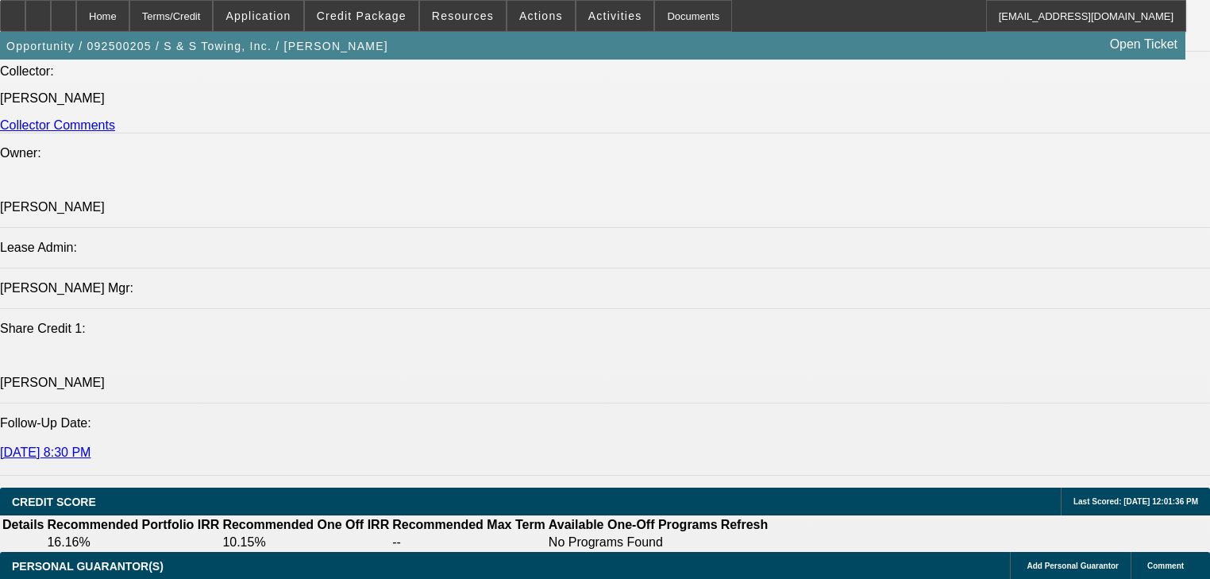
scroll to position [0, 0]
